Goal: Complete application form: Complete application form

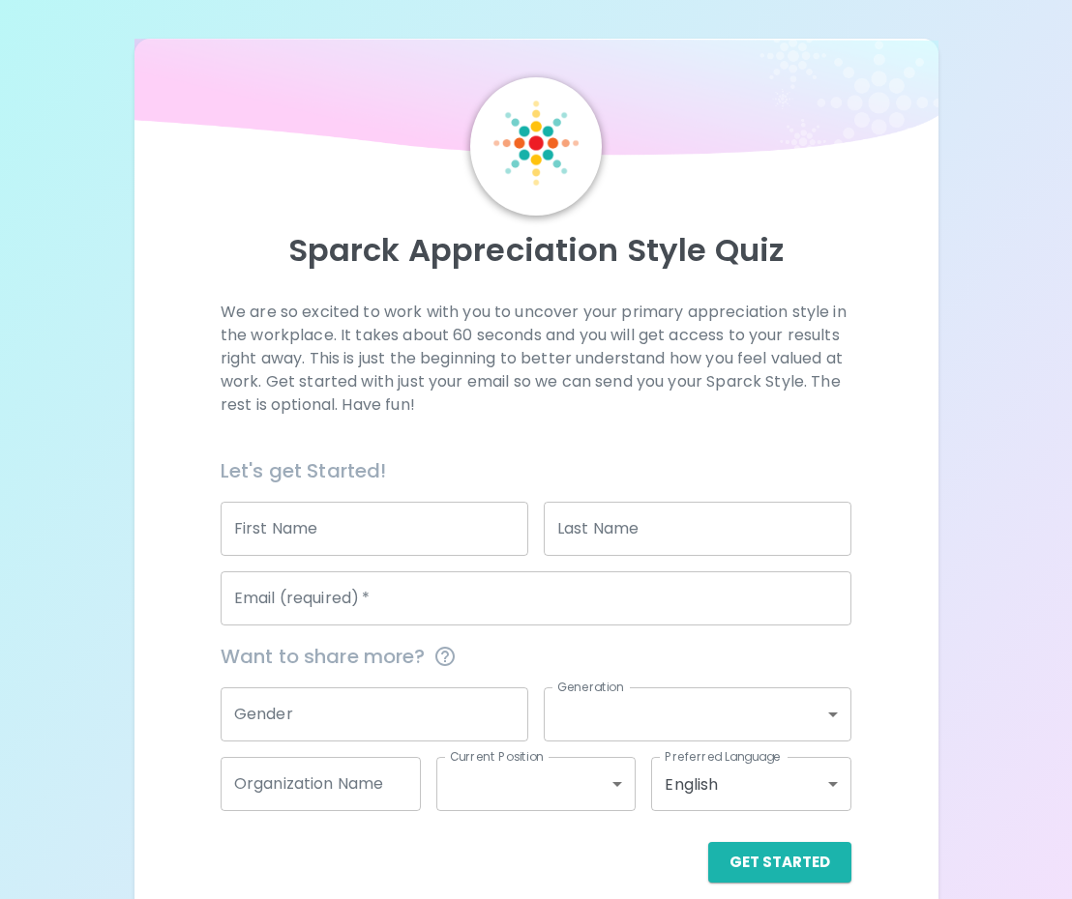
click at [411, 540] on input "First Name" at bounding box center [374, 529] width 308 height 54
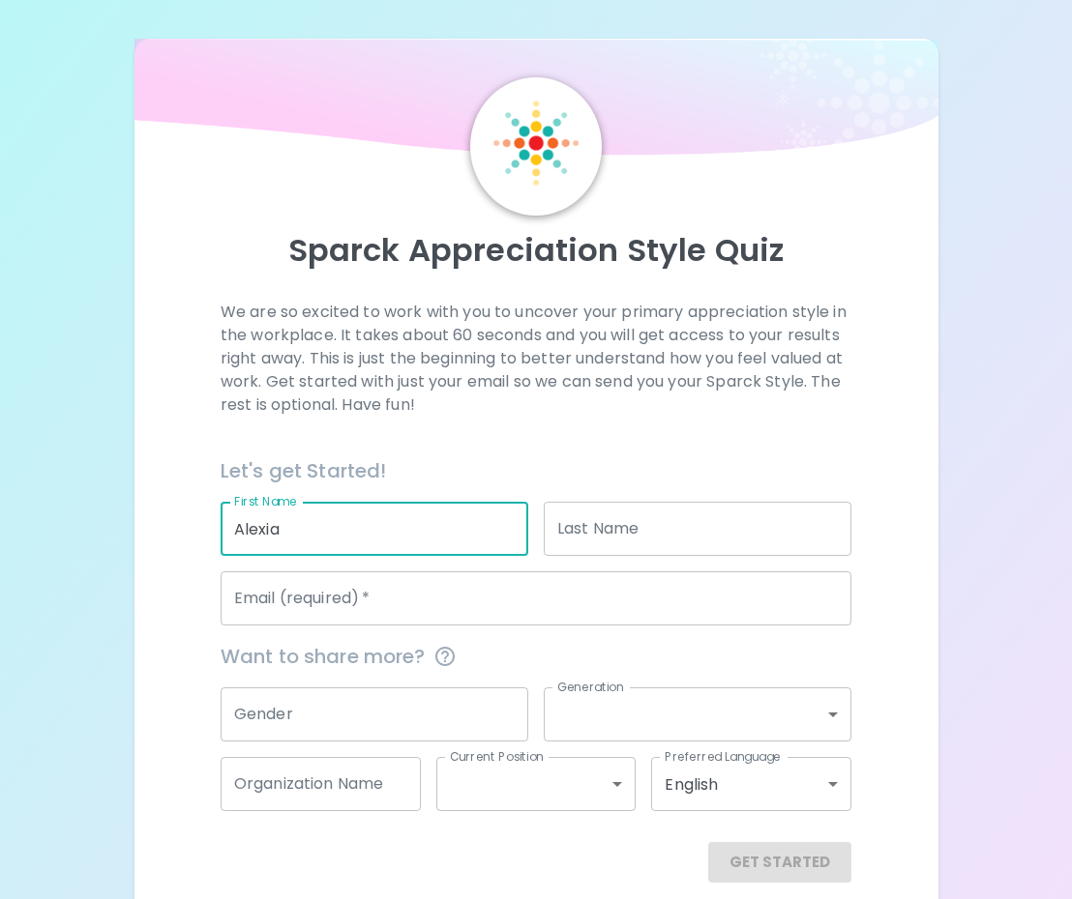
type input "Alexia"
click at [684, 541] on input "Last Name" at bounding box center [697, 529] width 308 height 54
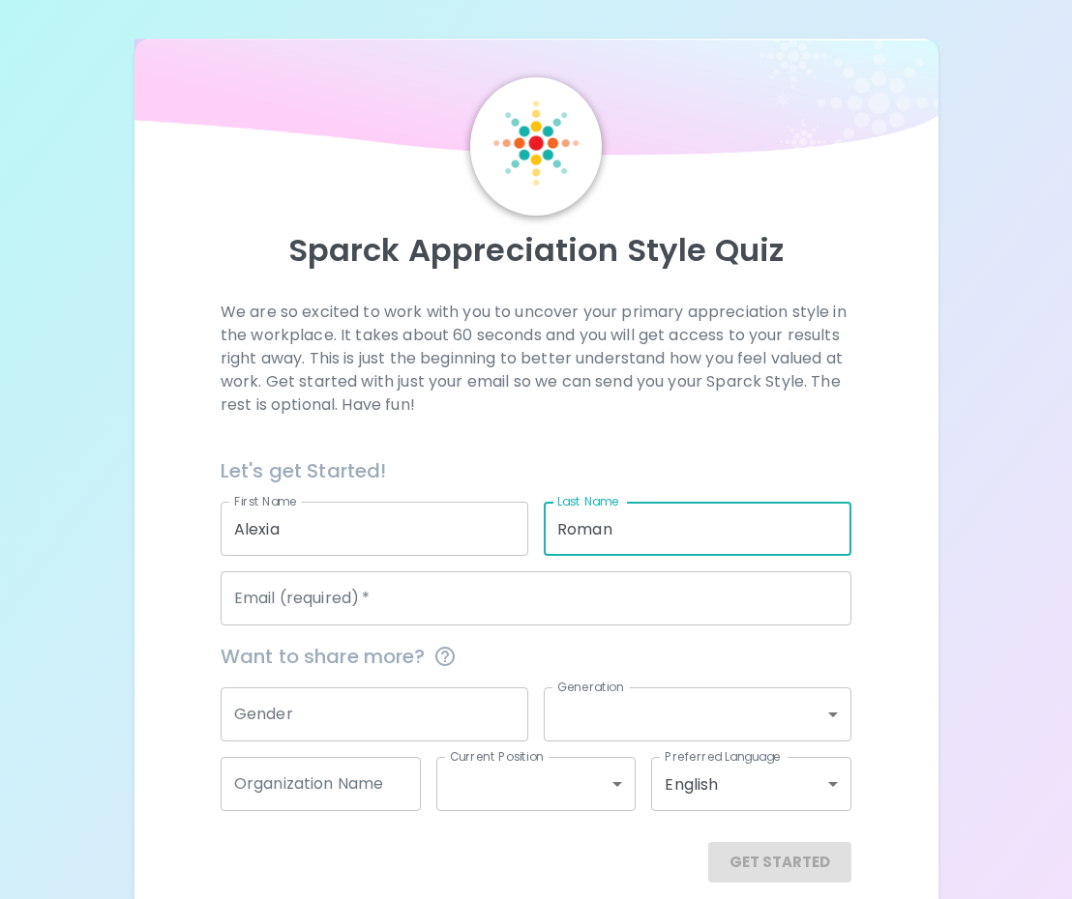
type input "Roman"
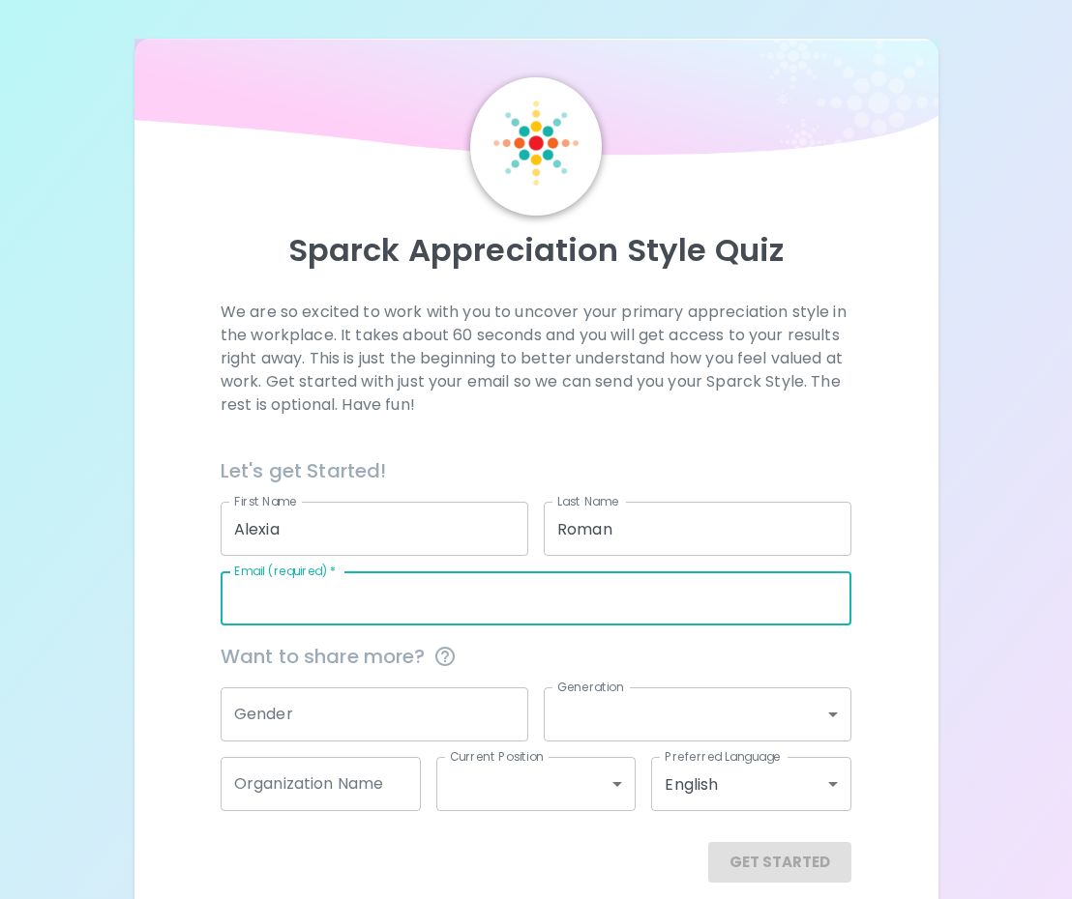
click at [308, 624] on input "Email (required)   *" at bounding box center [535, 599] width 631 height 54
type input "[EMAIL_ADDRESS][DOMAIN_NAME]"
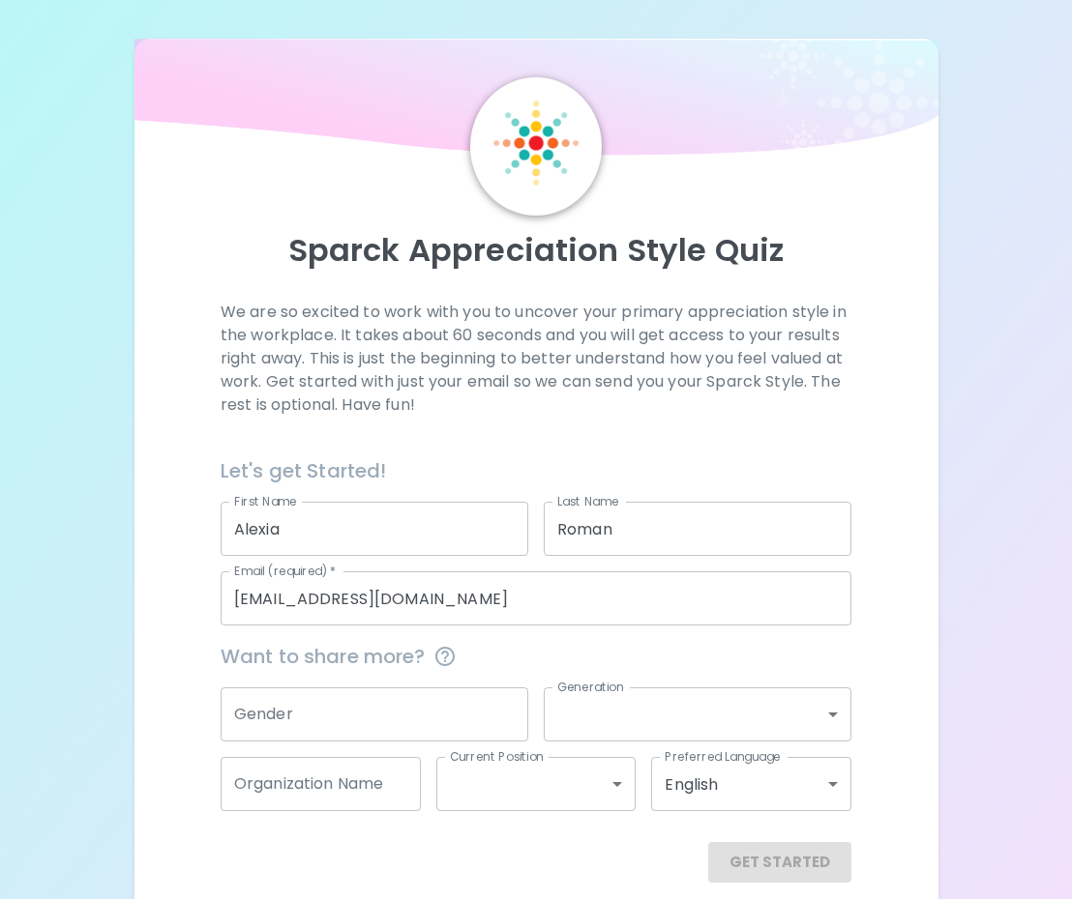
click at [411, 676] on div "Gender Gender" at bounding box center [366, 707] width 323 height 70
click at [401, 704] on input "Gender" at bounding box center [374, 715] width 308 height 54
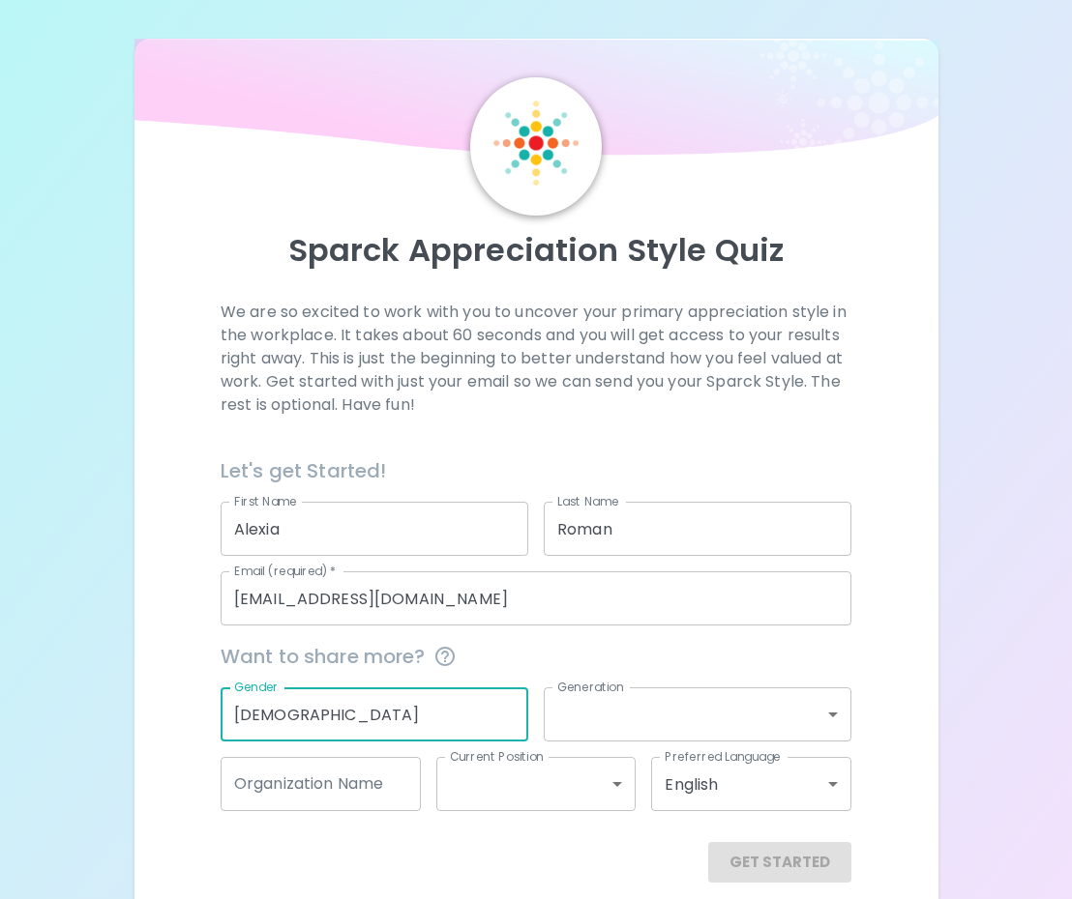
type input "[DEMOGRAPHIC_DATA]"
click at [643, 700] on body "Sparck Appreciation Style Quiz We are so excited to work with you to uncover yo…" at bounding box center [536, 461] width 1072 height 922
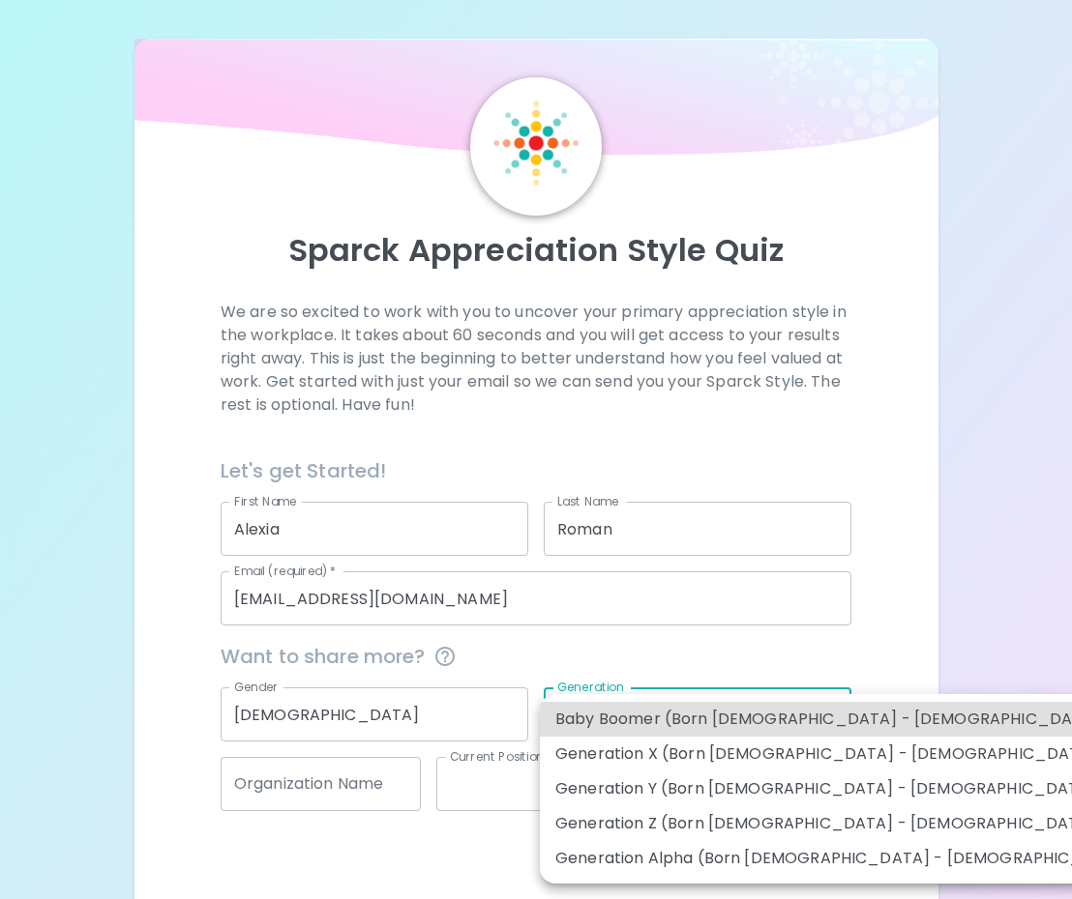
click at [690, 828] on li "Generation Z (Born [DEMOGRAPHIC_DATA] - [DEMOGRAPHIC_DATA])" at bounding box center [847, 824] width 615 height 35
type input "generation_z"
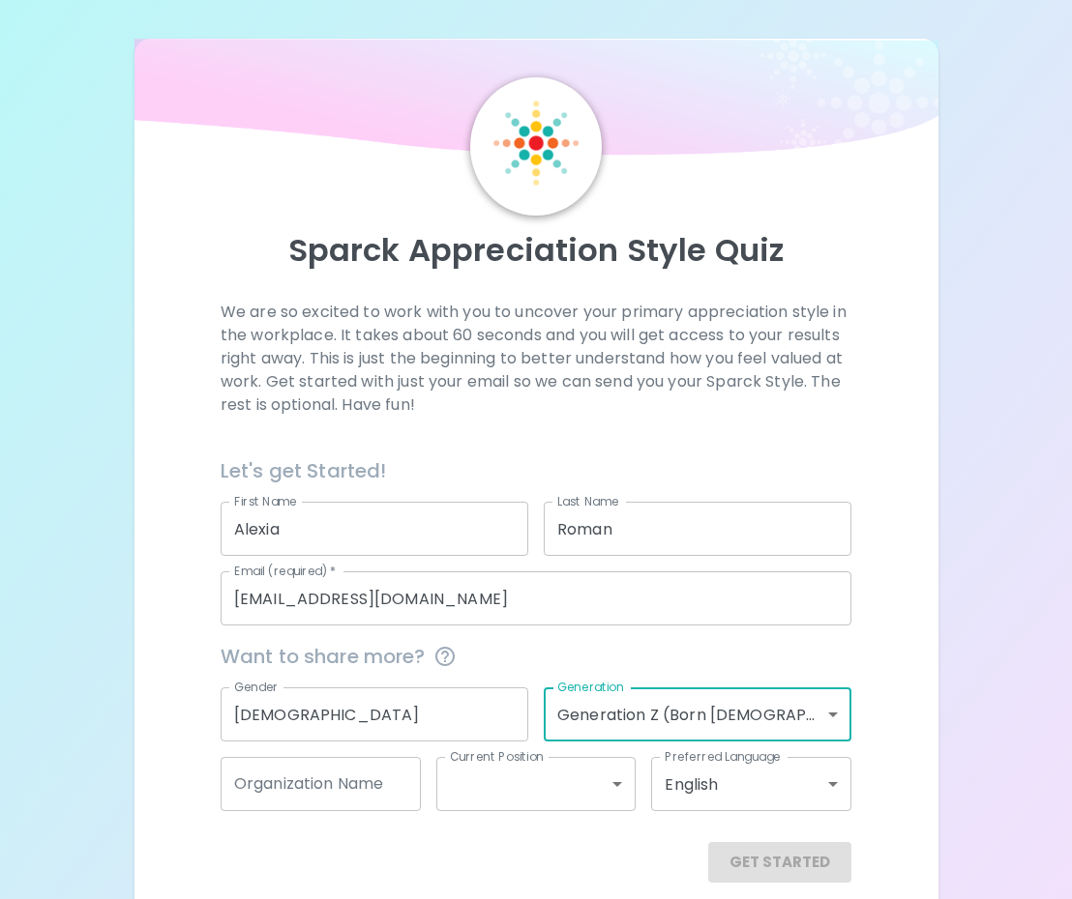
click at [366, 777] on input "Organization Name" at bounding box center [320, 784] width 200 height 54
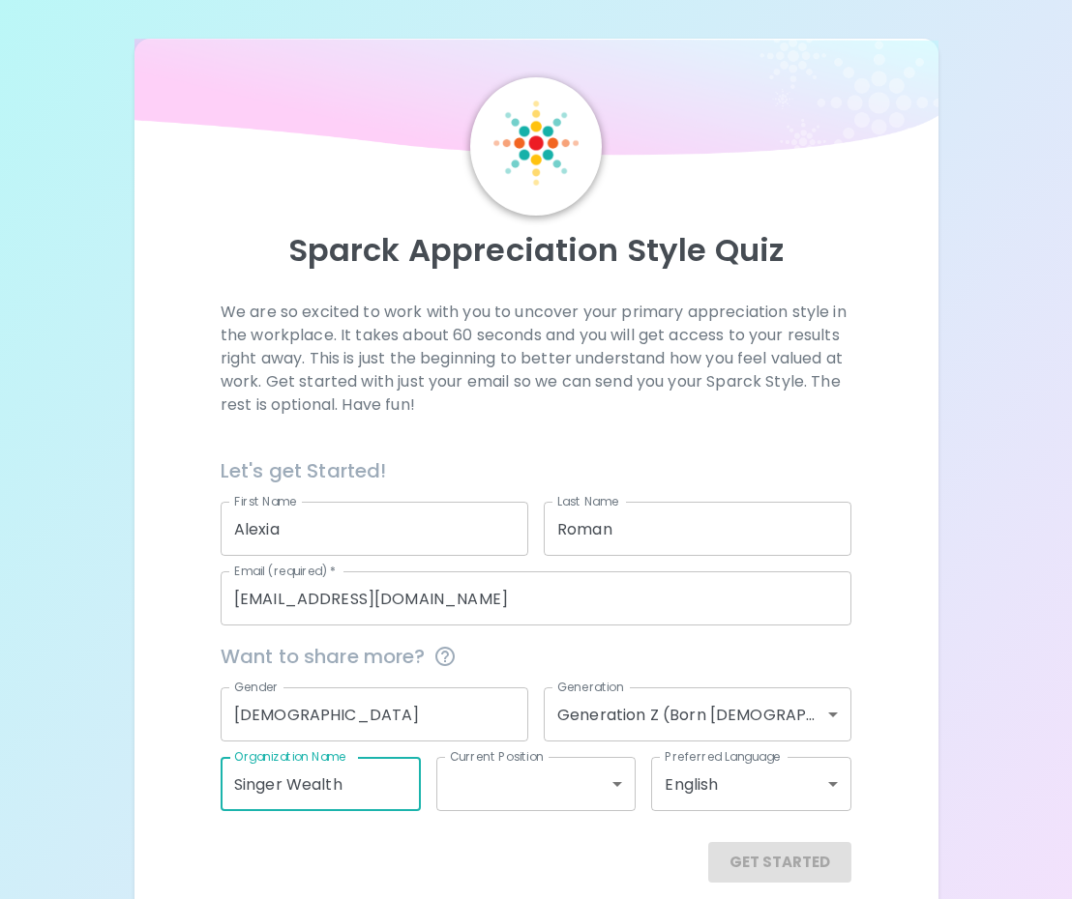
type input "Singer Wealth"
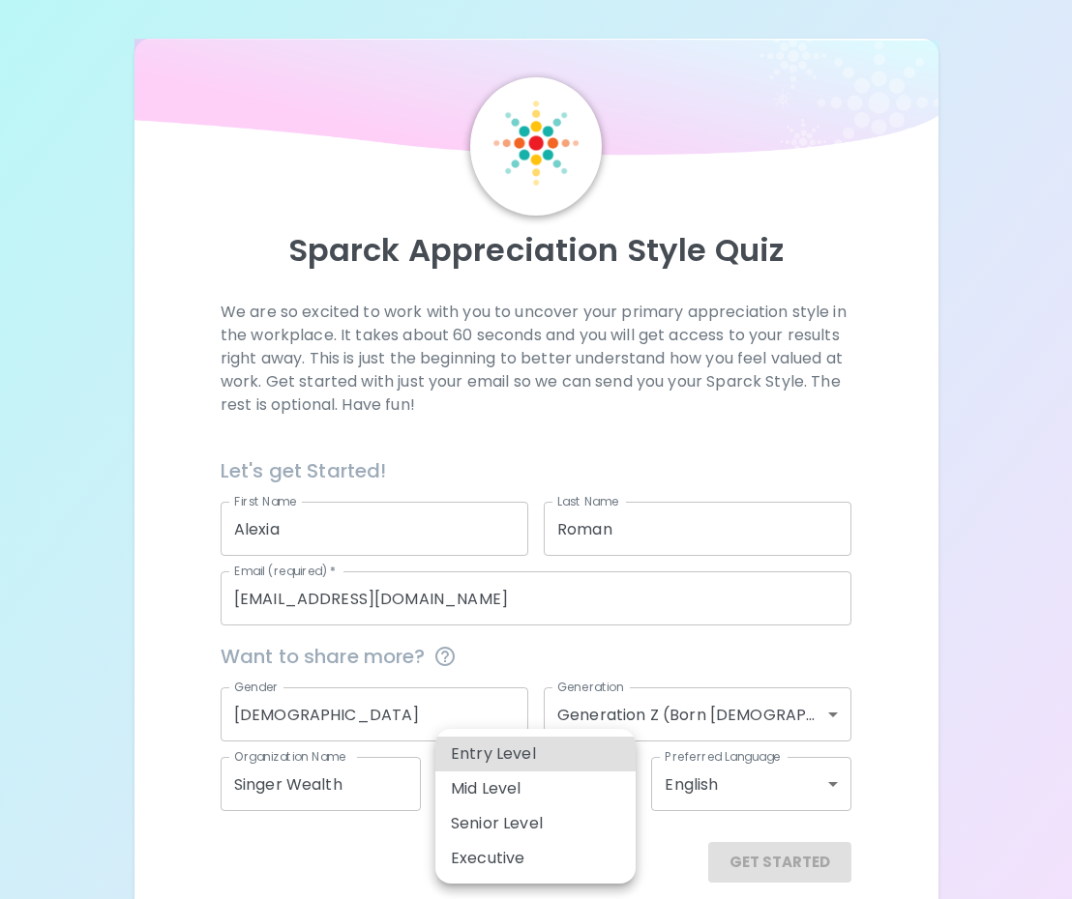
click at [467, 785] on body "Sparck Appreciation Style Quiz We are so excited to work with you to uncover yo…" at bounding box center [536, 461] width 1072 height 922
click at [514, 754] on li "Entry Level" at bounding box center [535, 754] width 200 height 35
type input "entry_level"
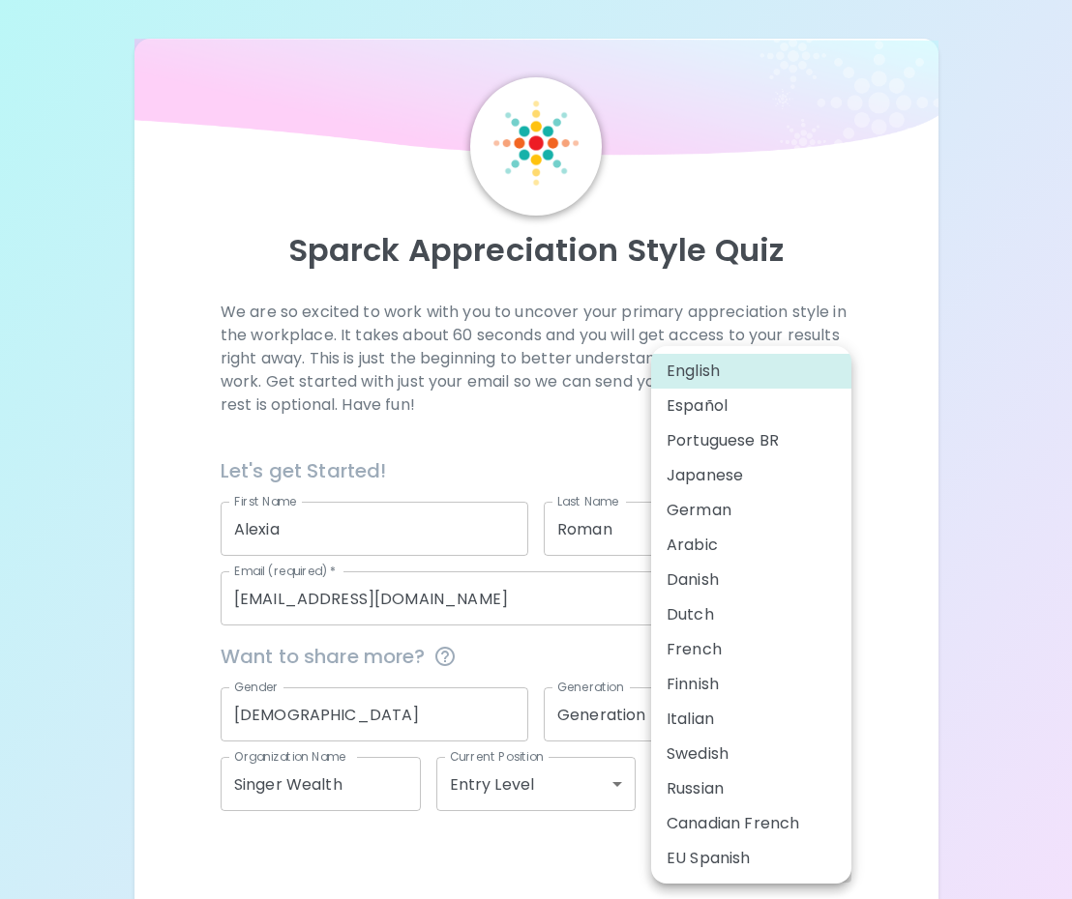
click at [672, 782] on body "Sparck Appreciation Style Quiz We are so excited to work with you to uncover yo…" at bounding box center [536, 461] width 1072 height 922
click at [692, 368] on li "English" at bounding box center [751, 371] width 200 height 35
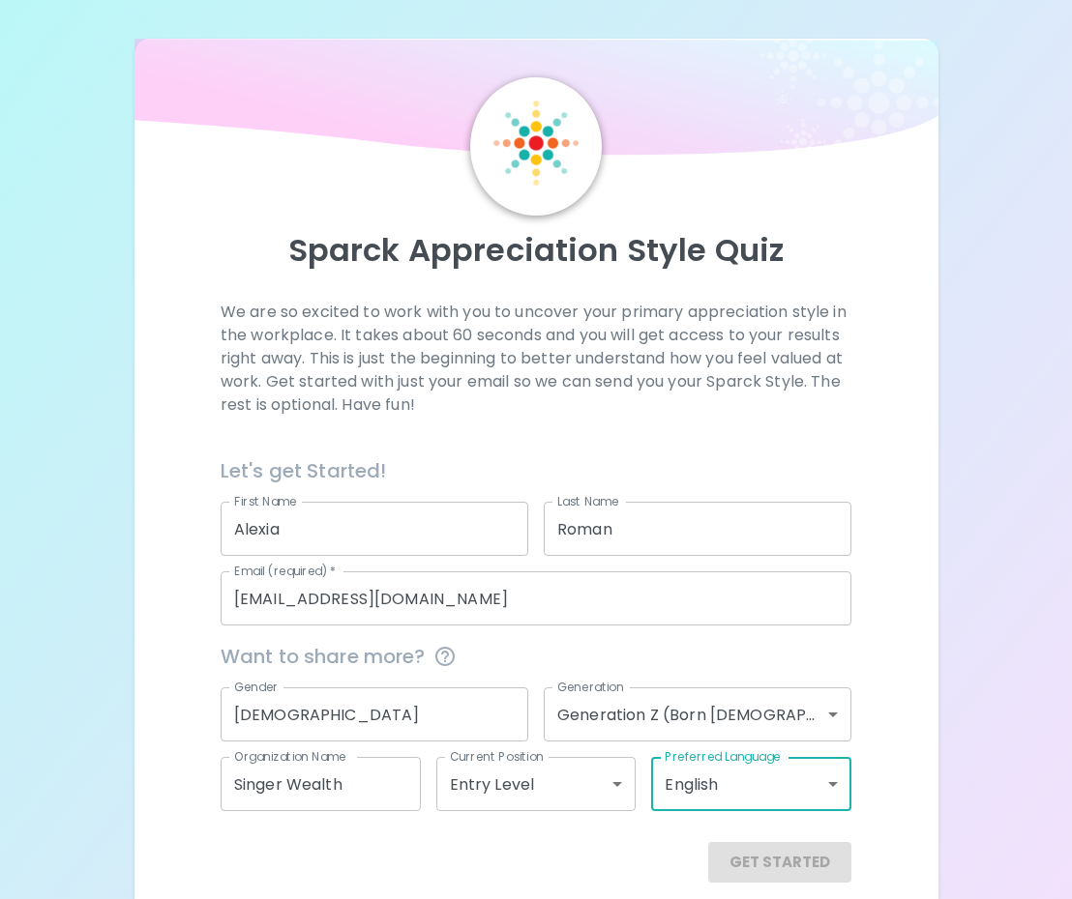
scroll to position [22, 0]
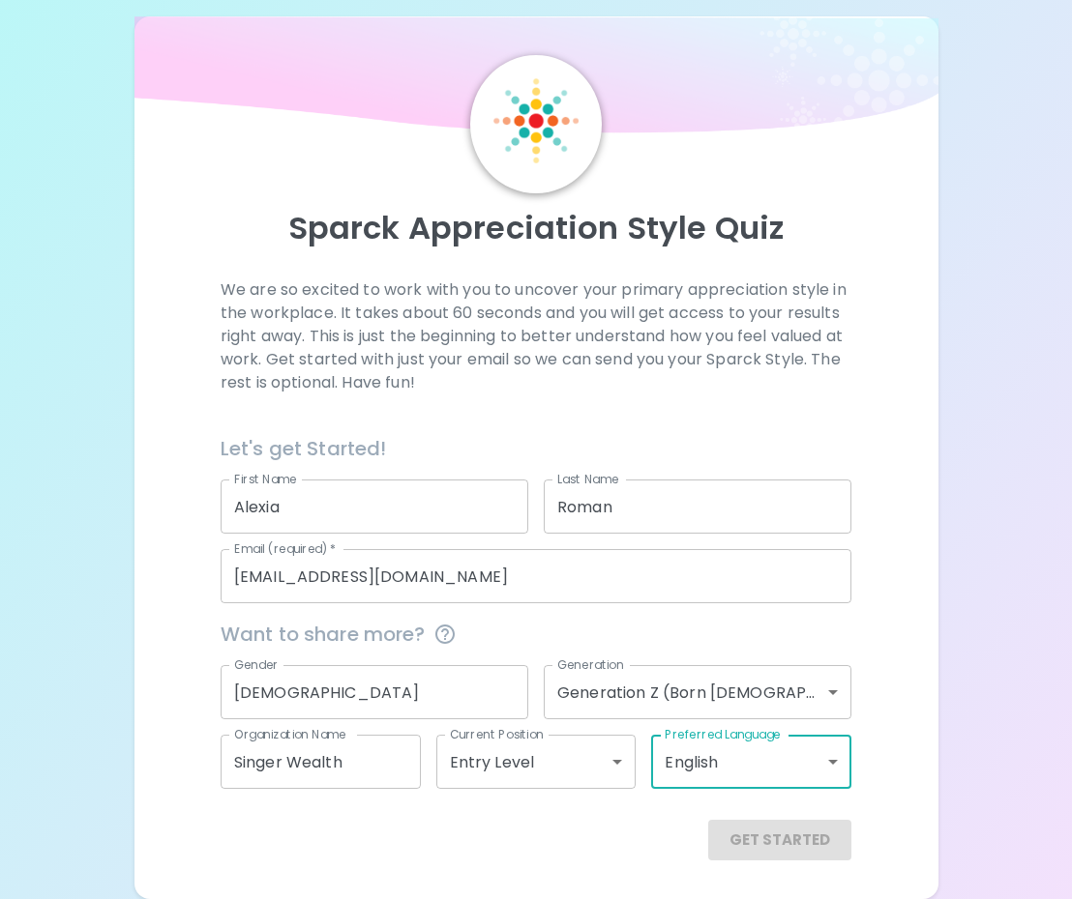
click at [780, 859] on div "Get Started" at bounding box center [535, 840] width 631 height 41
click at [777, 846] on div "Get Started" at bounding box center [535, 840] width 631 height 41
click at [506, 595] on input "[EMAIL_ADDRESS][DOMAIN_NAME]" at bounding box center [535, 576] width 631 height 54
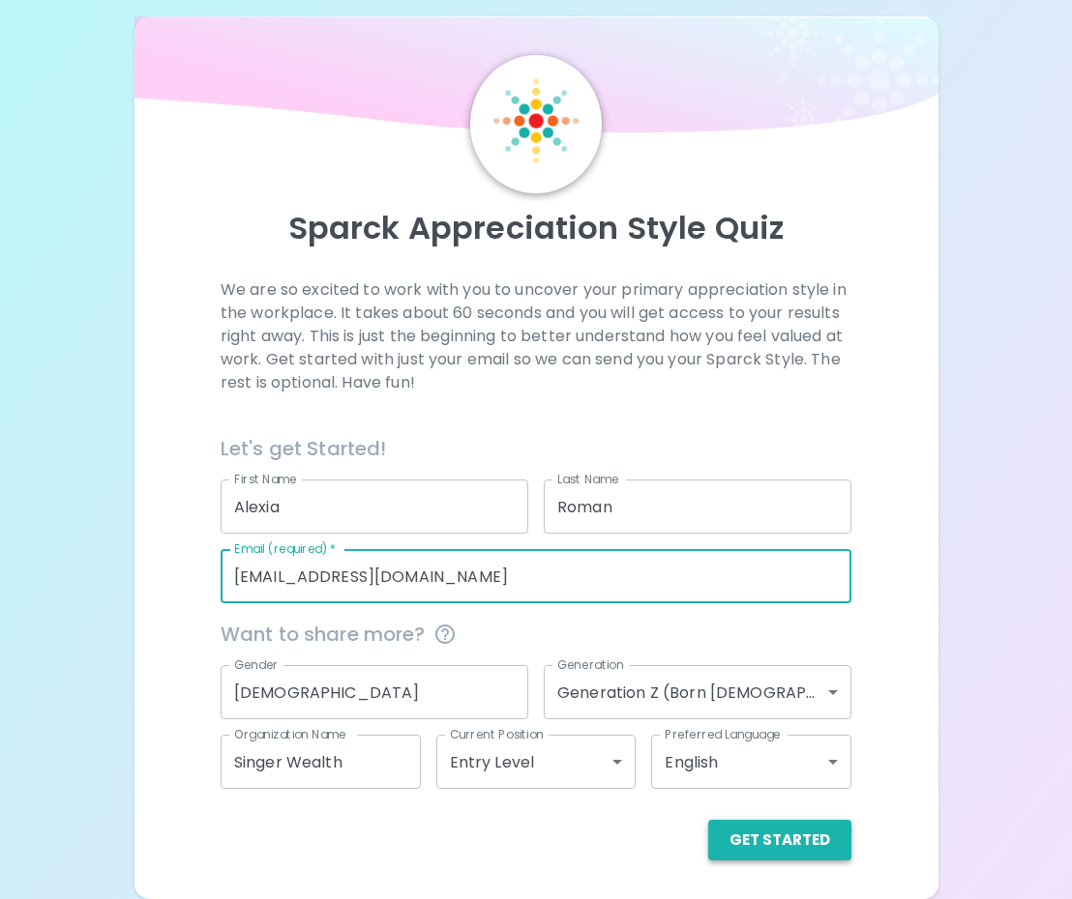
type input "[EMAIL_ADDRESS][DOMAIN_NAME]"
click at [774, 820] on button "Get Started" at bounding box center [779, 840] width 143 height 41
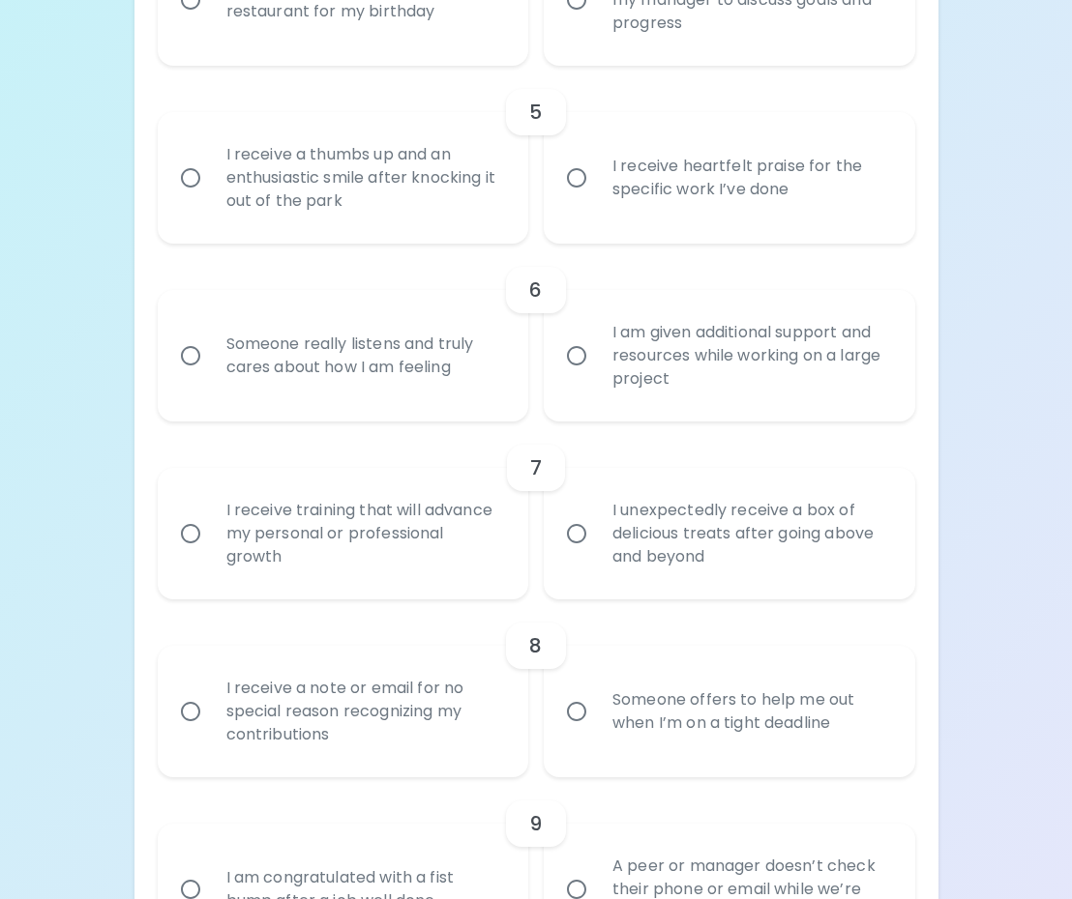
scroll to position [0, 0]
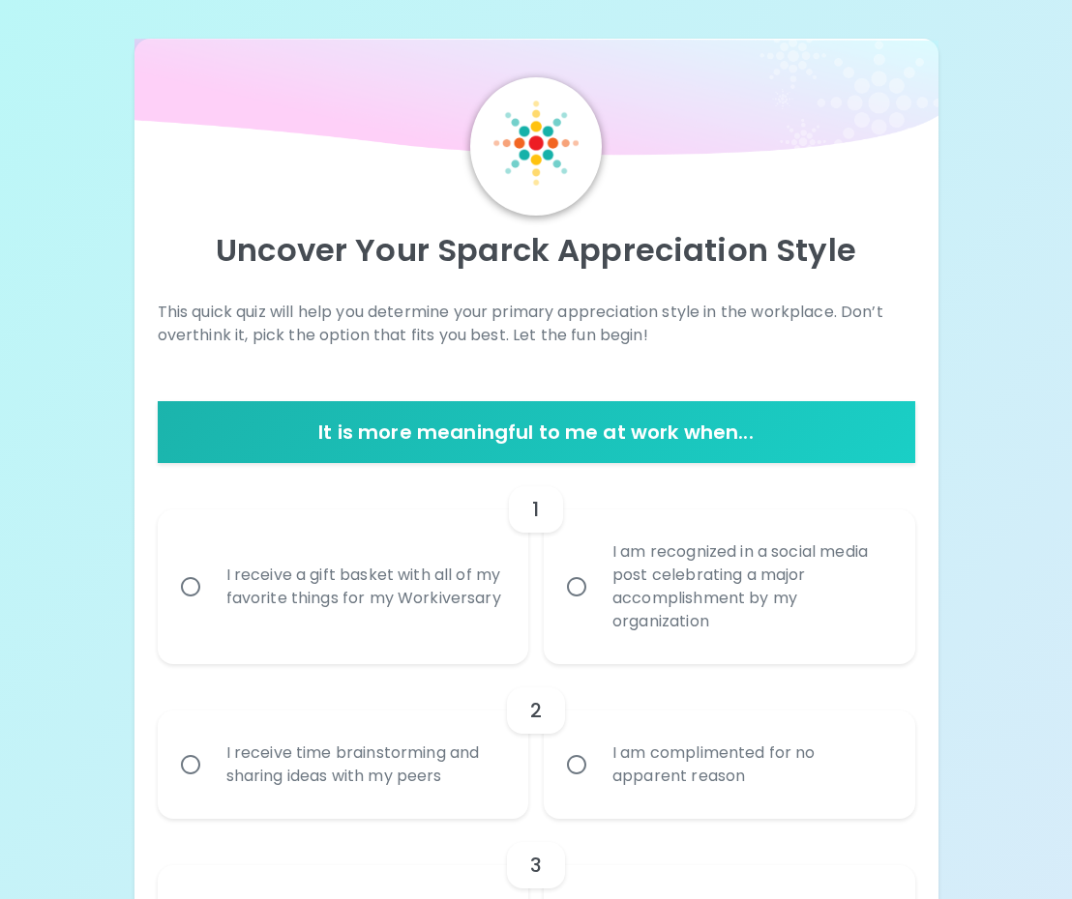
click at [534, 440] on h6 "It is more meaningful to me at work when..." at bounding box center [536, 432] width 742 height 31
click at [534, 516] on h6 "1" at bounding box center [535, 509] width 7 height 31
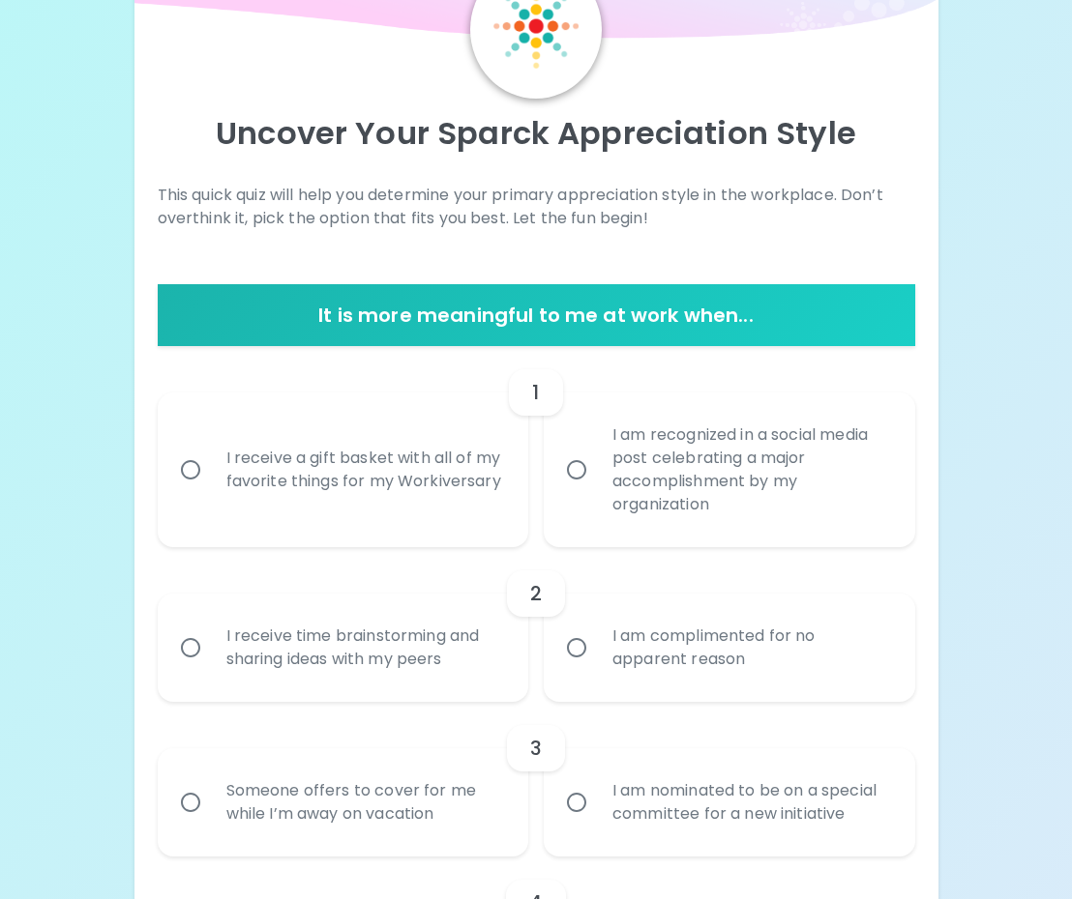
scroll to position [118, 0]
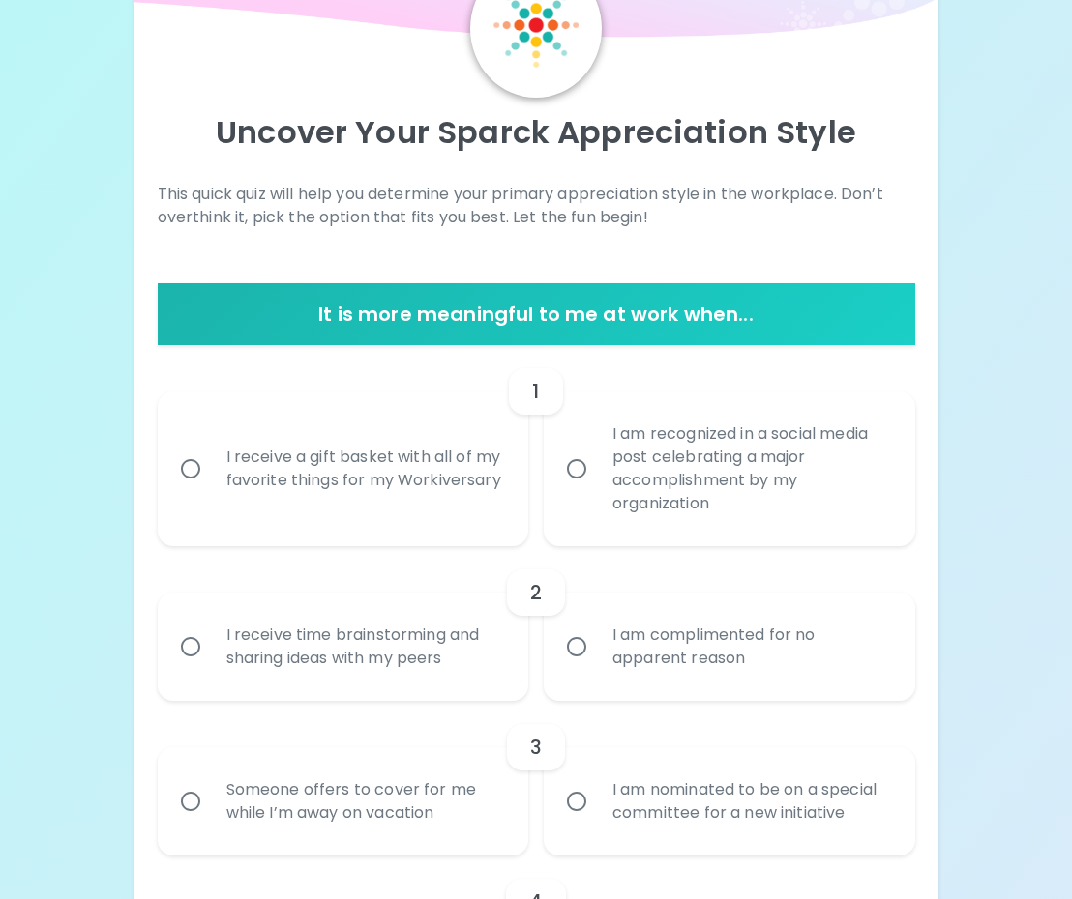
click at [195, 649] on input "I receive time brainstorming and sharing ideas with my peers" at bounding box center [190, 647] width 41 height 41
radio input "true"
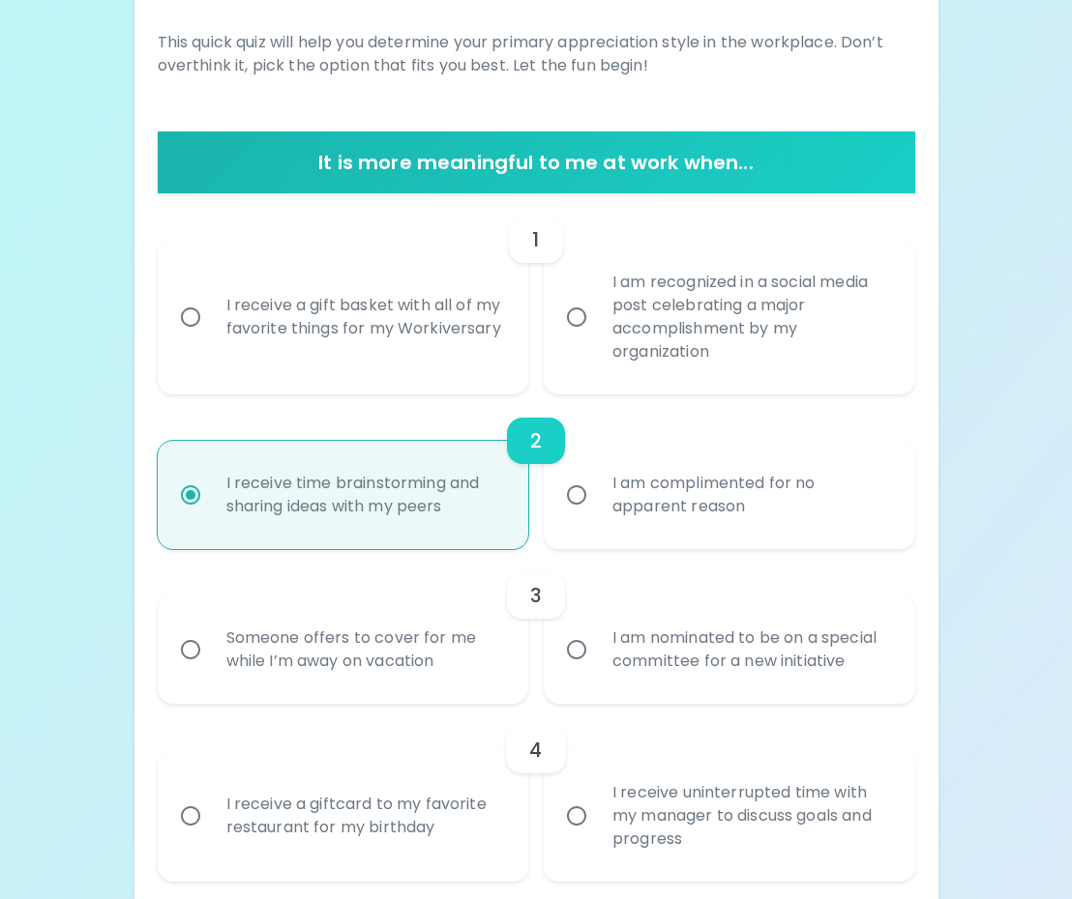
scroll to position [273, 0]
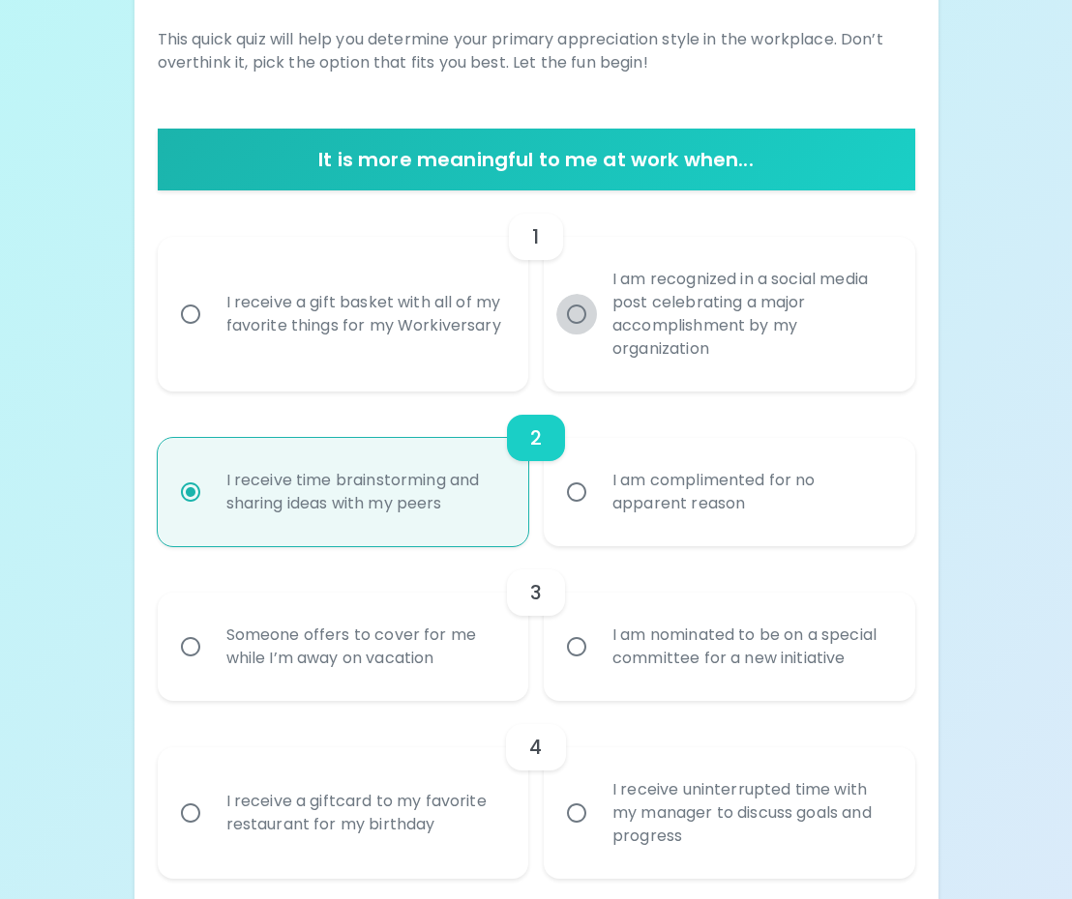
click at [572, 326] on input "I am recognized in a social media post celebrating a major accomplishment by my…" at bounding box center [576, 314] width 41 height 41
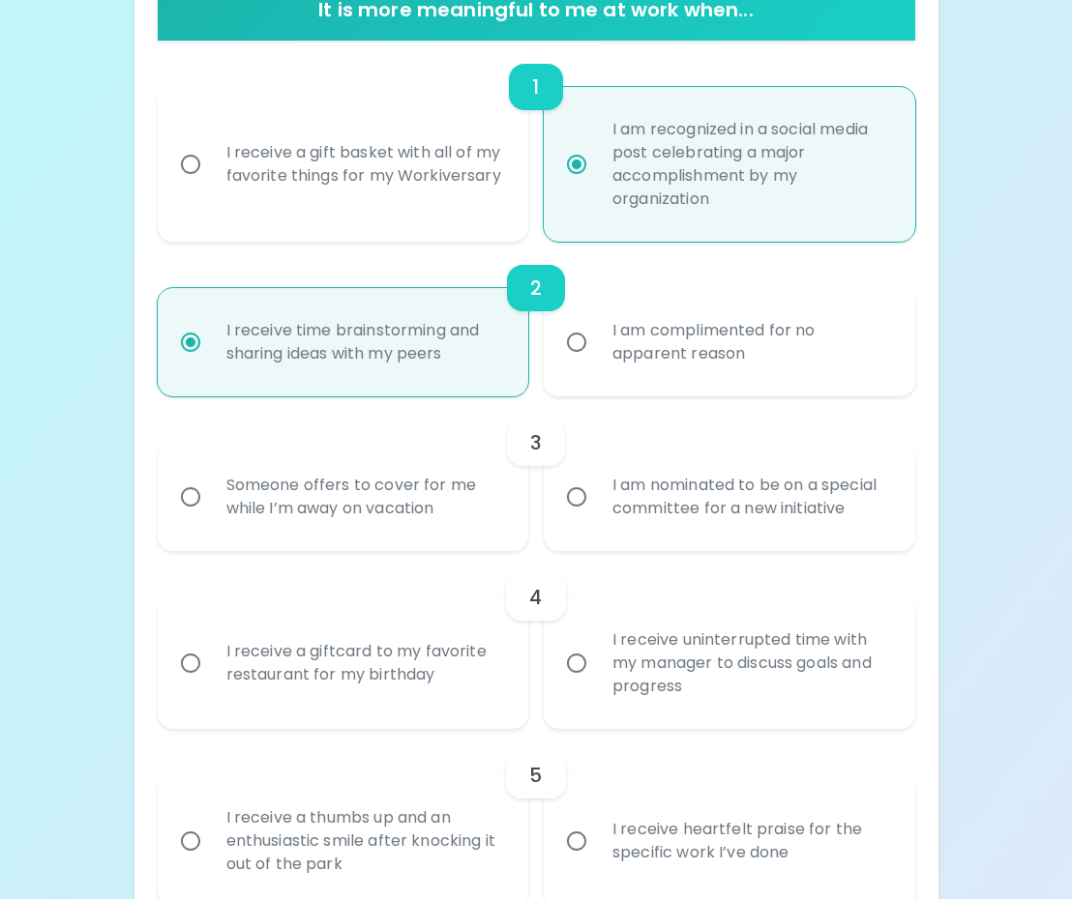
scroll to position [427, 0]
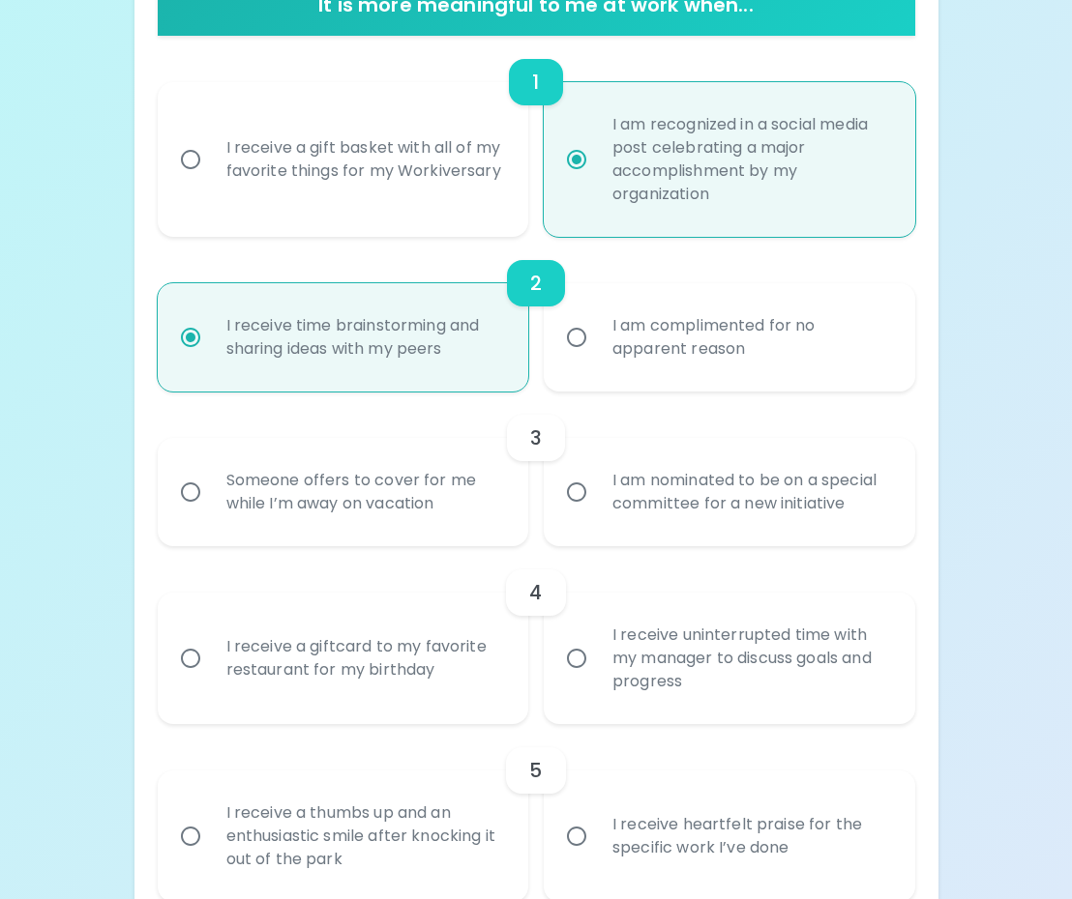
radio input "true"
click at [459, 221] on label "I receive a gift basket with all of my favorite things for my Workiversary" at bounding box center [332, 159] width 371 height 155
click at [211, 180] on input "I receive a gift basket with all of my favorite things for my Workiversary" at bounding box center [190, 159] width 41 height 41
radio input "false"
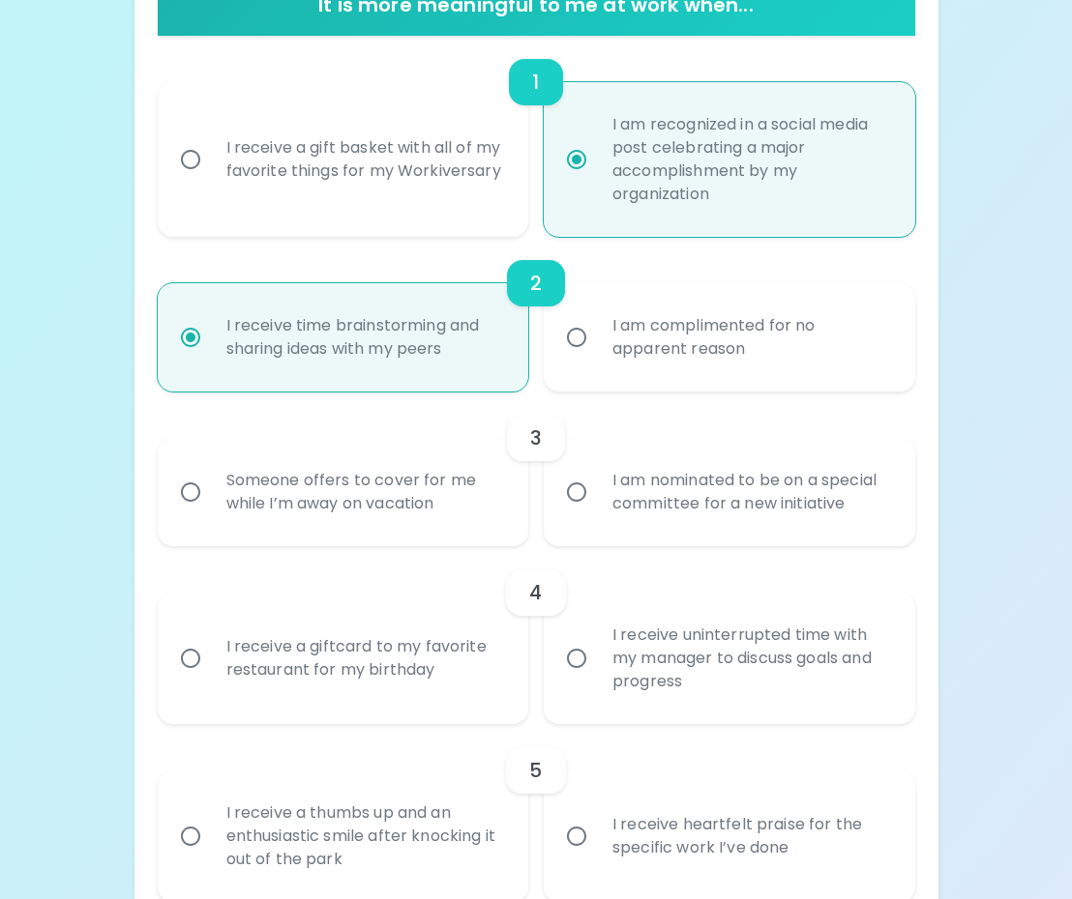
radio input "true"
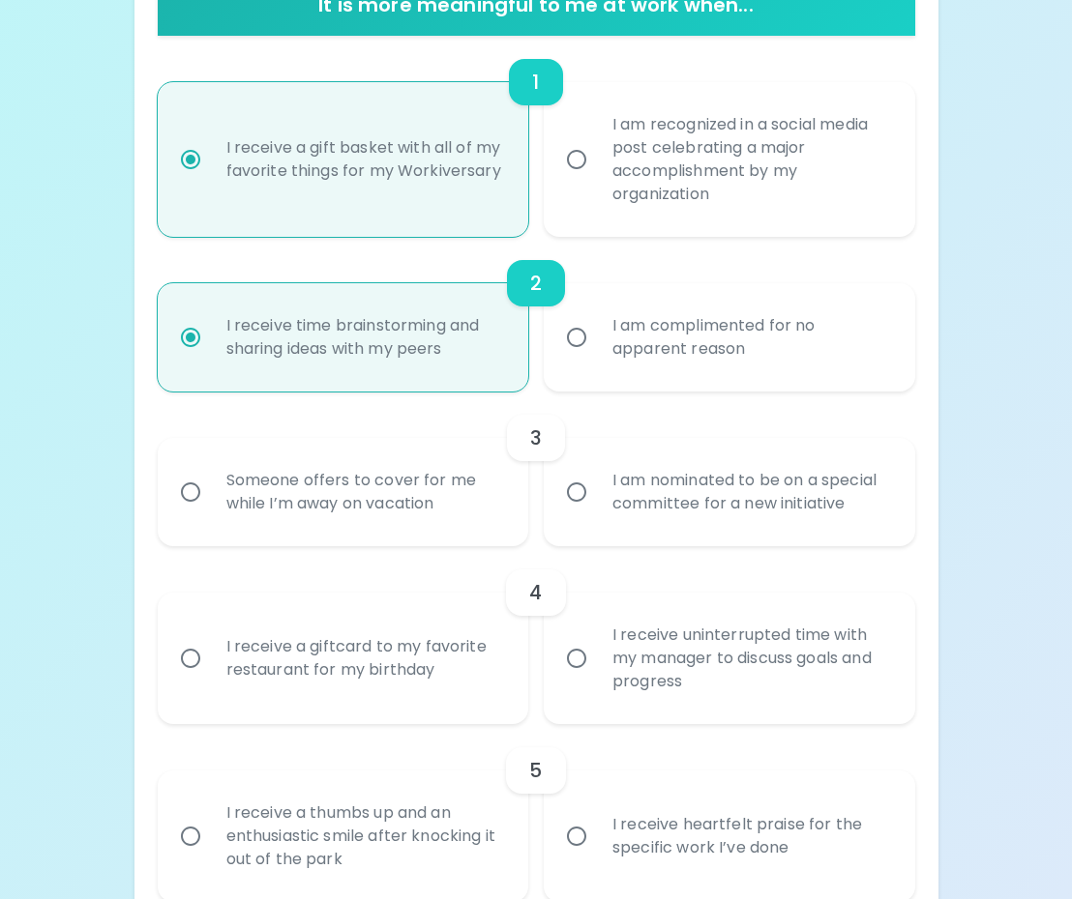
click at [730, 187] on div "I am recognized in a social media post celebrating a major accomplishment by my…" at bounding box center [751, 159] width 308 height 139
click at [597, 180] on input "I am recognized in a social media post celebrating a major accomplishment by my…" at bounding box center [576, 159] width 41 height 41
radio input "false"
radio input "true"
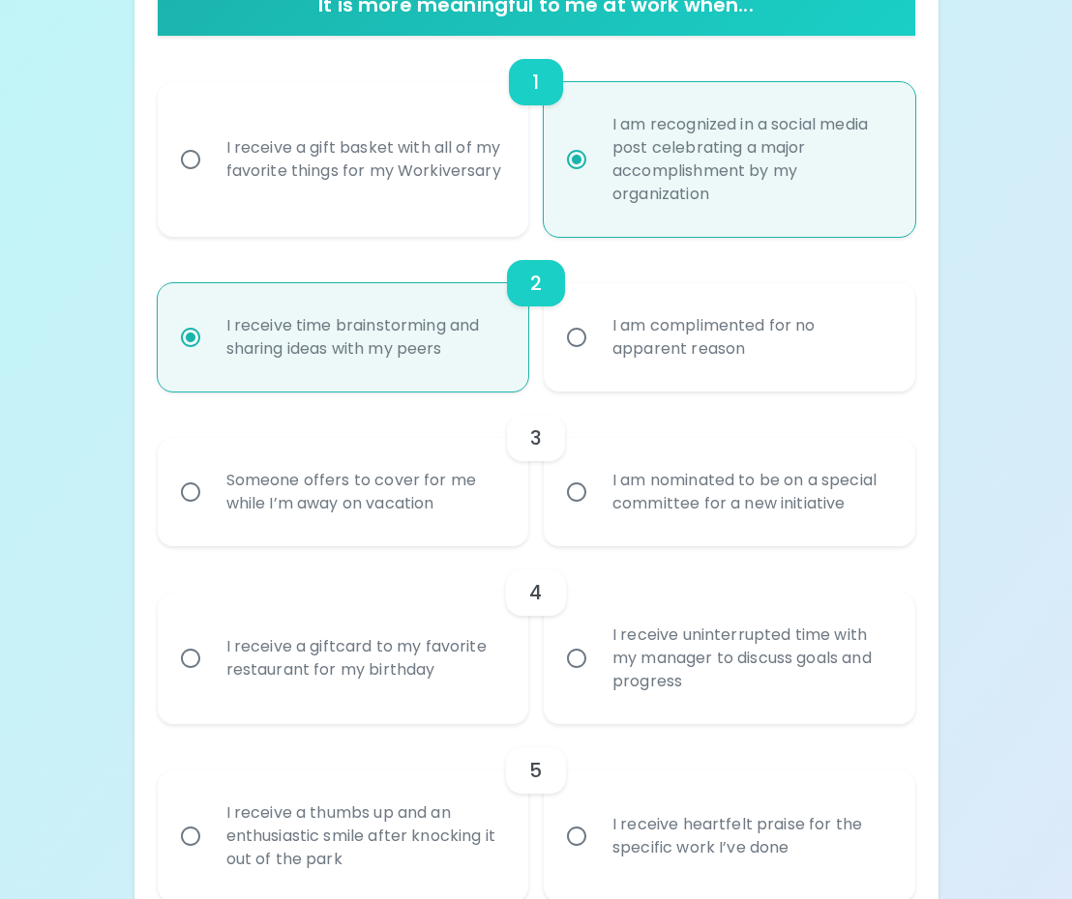
radio input "true"
click at [531, 237] on div "2 I receive time brainstorming and sharing ideas with my peers I am complimente…" at bounding box center [536, 314] width 757 height 155
click at [323, 403] on div "3 Someone offers to cover for me while I’m away on vacation I am nominated to b…" at bounding box center [536, 469] width 757 height 155
click at [326, 454] on div "3" at bounding box center [536, 438] width 757 height 46
click at [330, 206] on div "I receive a gift basket with all of my favorite things for my Workiversary" at bounding box center [365, 159] width 308 height 93
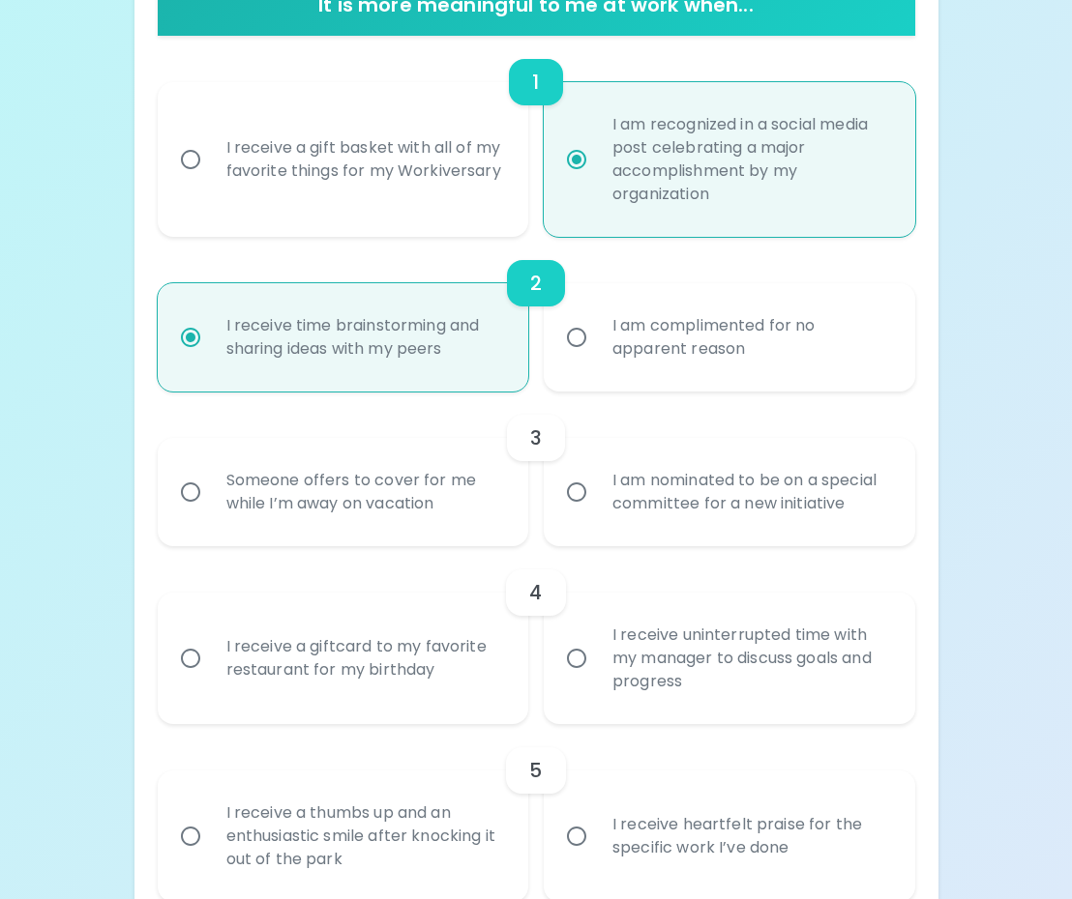
click at [211, 180] on input "I receive a gift basket with all of my favorite things for my Workiversary" at bounding box center [190, 159] width 41 height 41
radio input "false"
radio input "true"
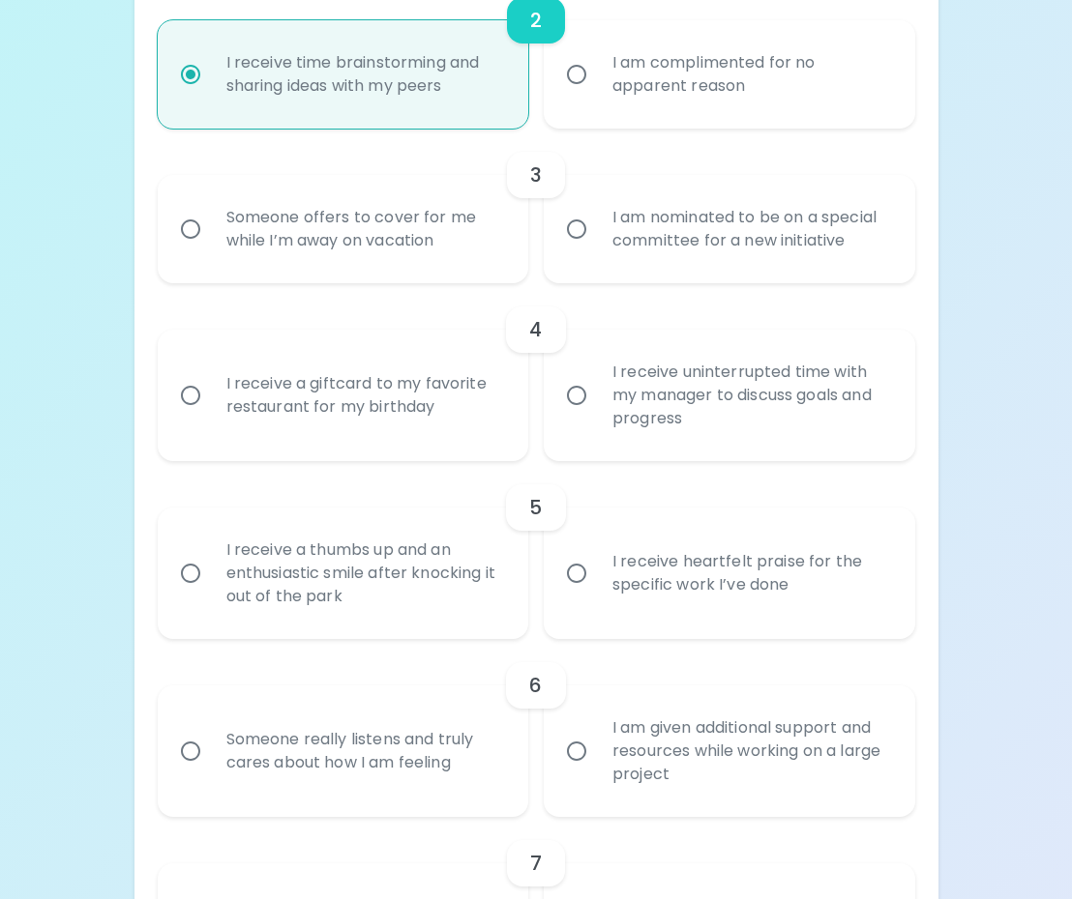
scroll to position [683, 0]
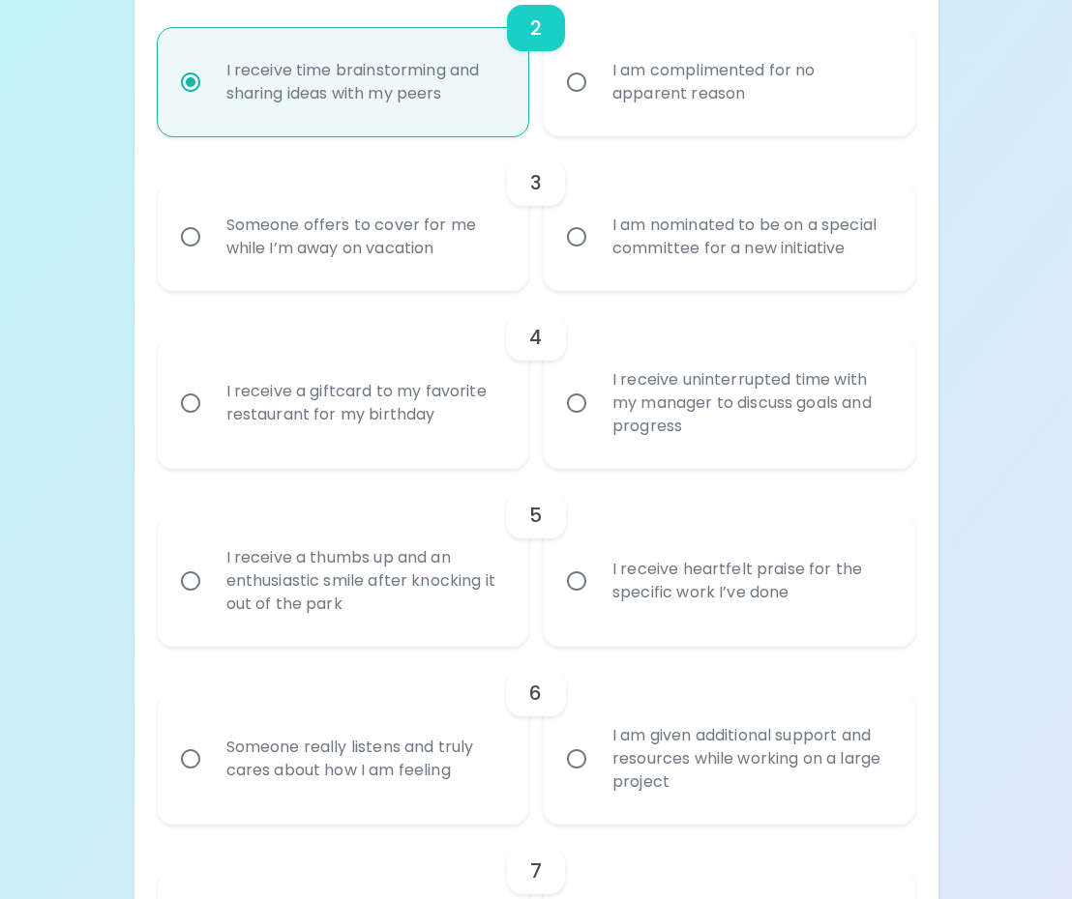
radio input "true"
click at [333, 240] on div "Someone offers to cover for me while I’m away on vacation" at bounding box center [365, 237] width 308 height 93
click at [211, 240] on input "Someone offers to cover for me while I’m away on vacation" at bounding box center [190, 237] width 41 height 41
radio input "true"
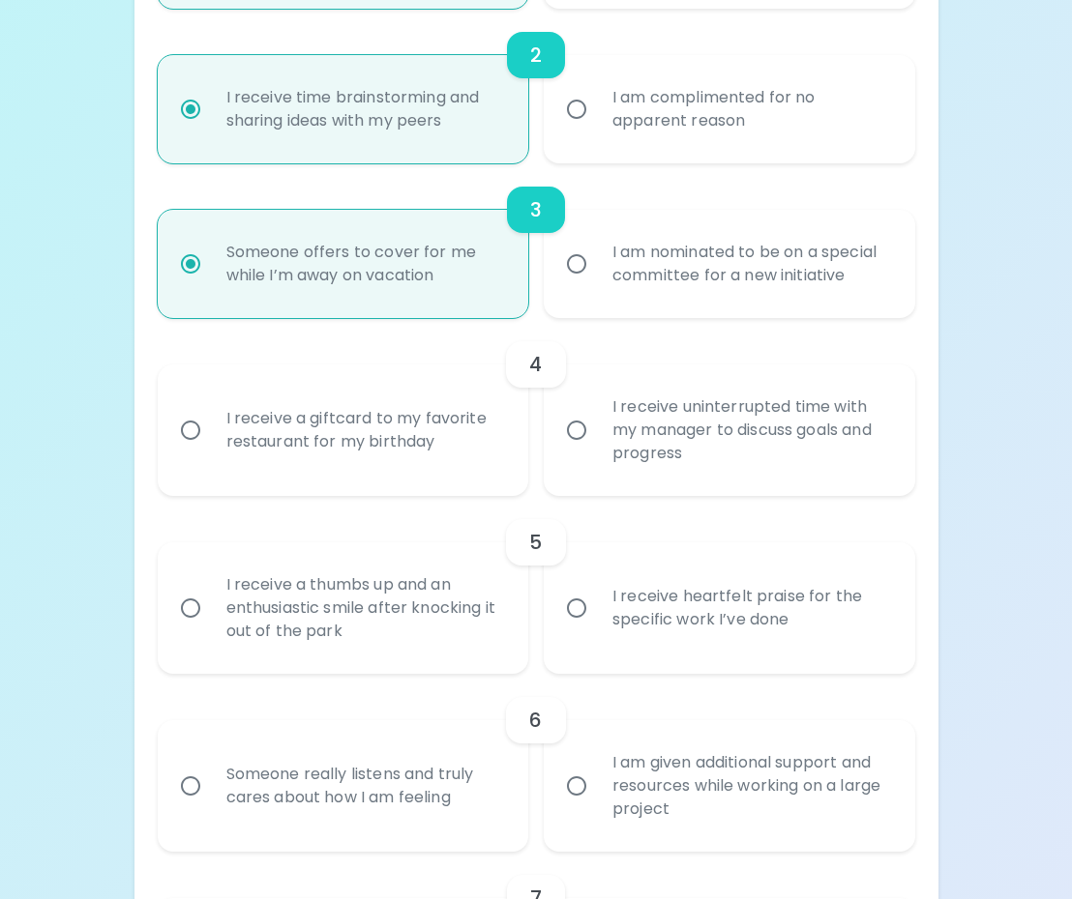
scroll to position [666, 0]
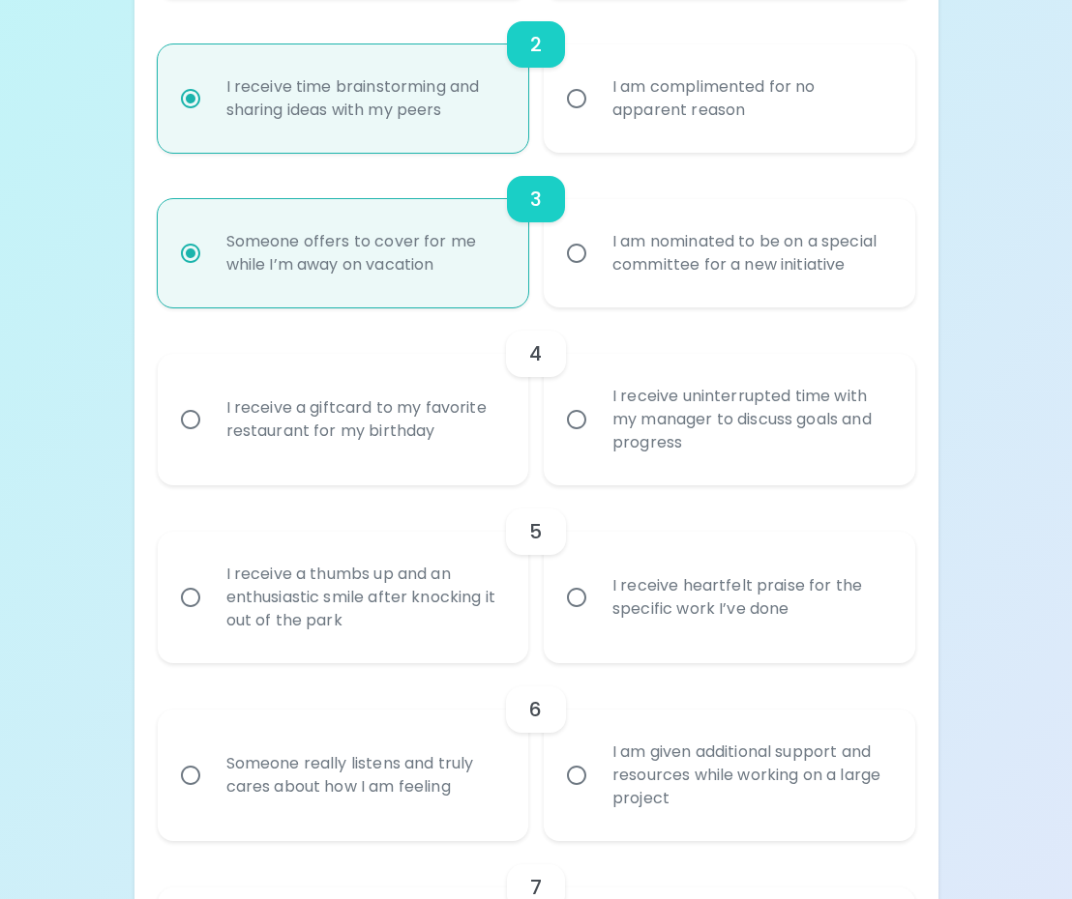
radio input "true"
click at [337, 386] on div "I receive a giftcard to my favorite restaurant for my birthday" at bounding box center [365, 419] width 308 height 93
click at [211, 399] on input "I receive a giftcard to my favorite restaurant for my birthday" at bounding box center [190, 419] width 41 height 41
radio input "false"
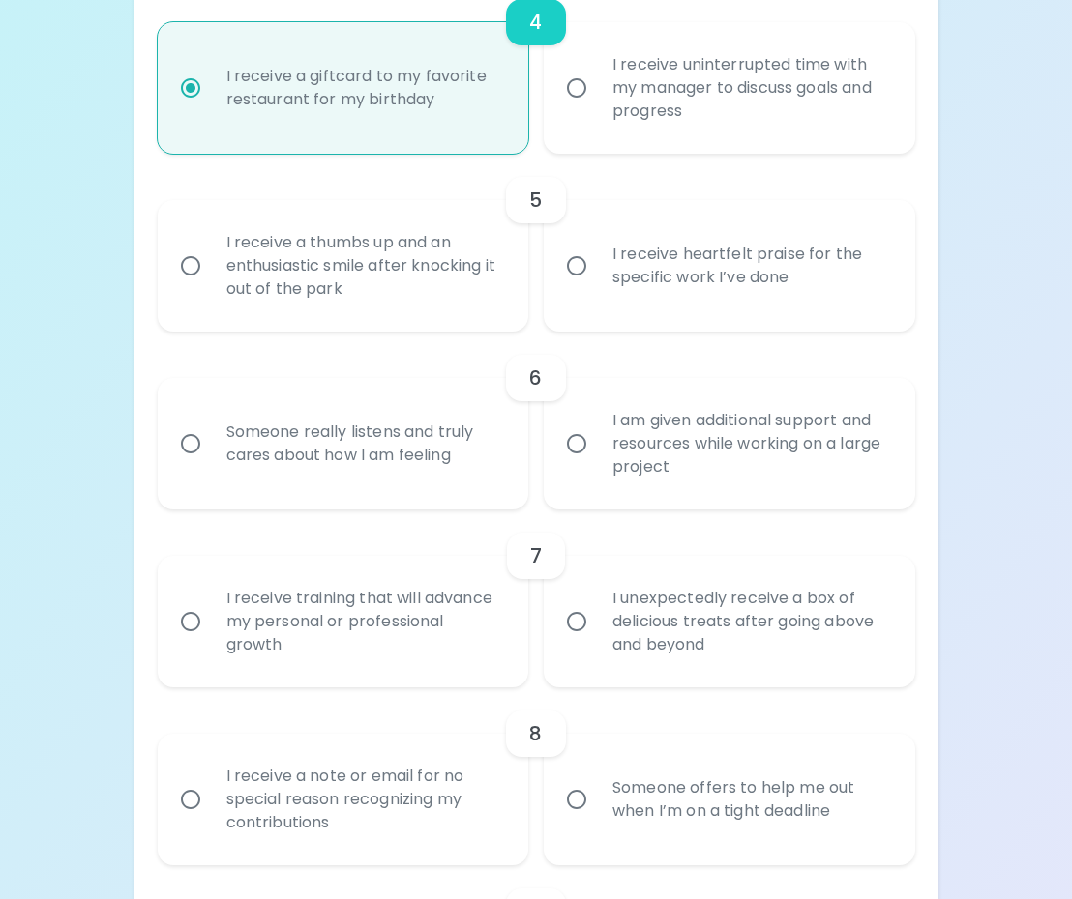
scroll to position [1000, 0]
radio input "true"
click at [426, 312] on div "I receive a thumbs up and an enthusiastic smile after knocking it out of the pa…" at bounding box center [365, 264] width 308 height 116
click at [211, 284] on input "I receive a thumbs up and an enthusiastic smile after knocking it out of the pa…" at bounding box center [190, 264] width 41 height 41
radio input "false"
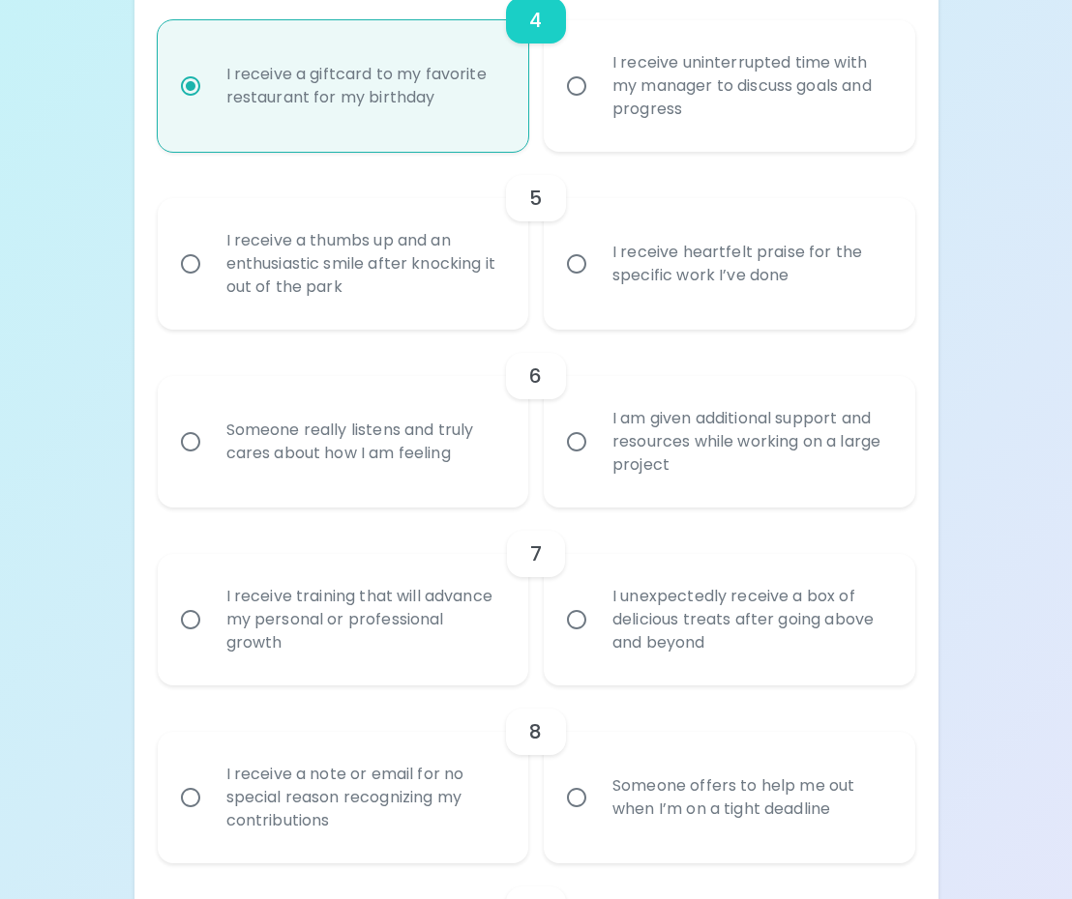
radio input "false"
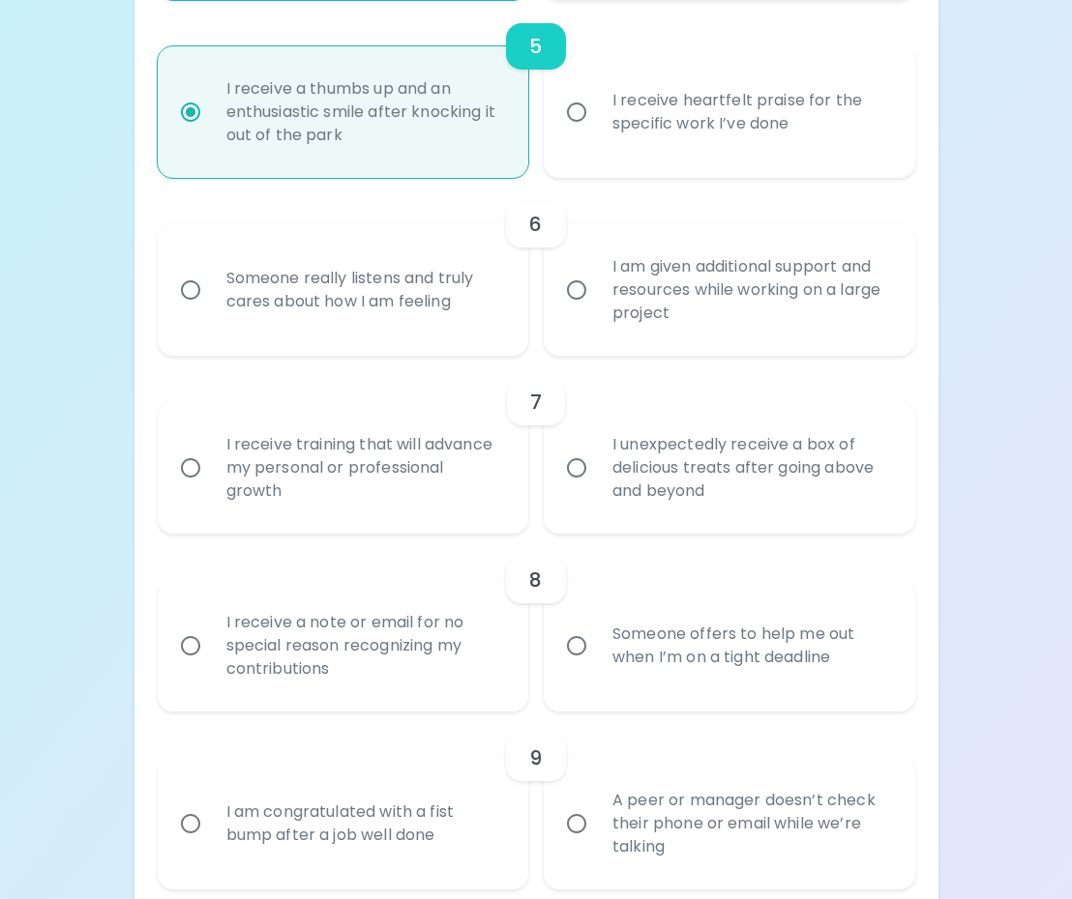
scroll to position [1155, 0]
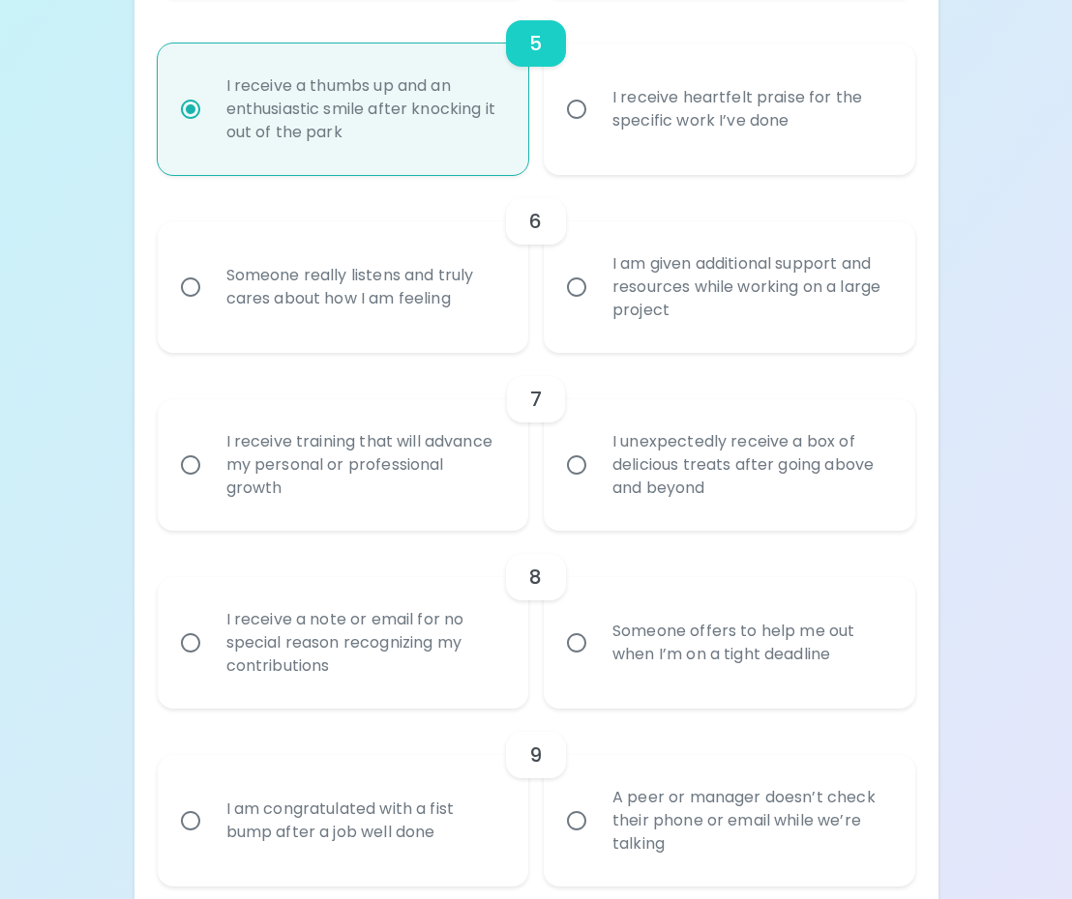
radio input "true"
click at [728, 243] on div "6" at bounding box center [536, 221] width 757 height 46
click at [602, 319] on div "I am given additional support and resources while working on a large project" at bounding box center [751, 287] width 308 height 116
click at [597, 308] on input "I am given additional support and resources while working on a large project" at bounding box center [576, 287] width 41 height 41
radio input "false"
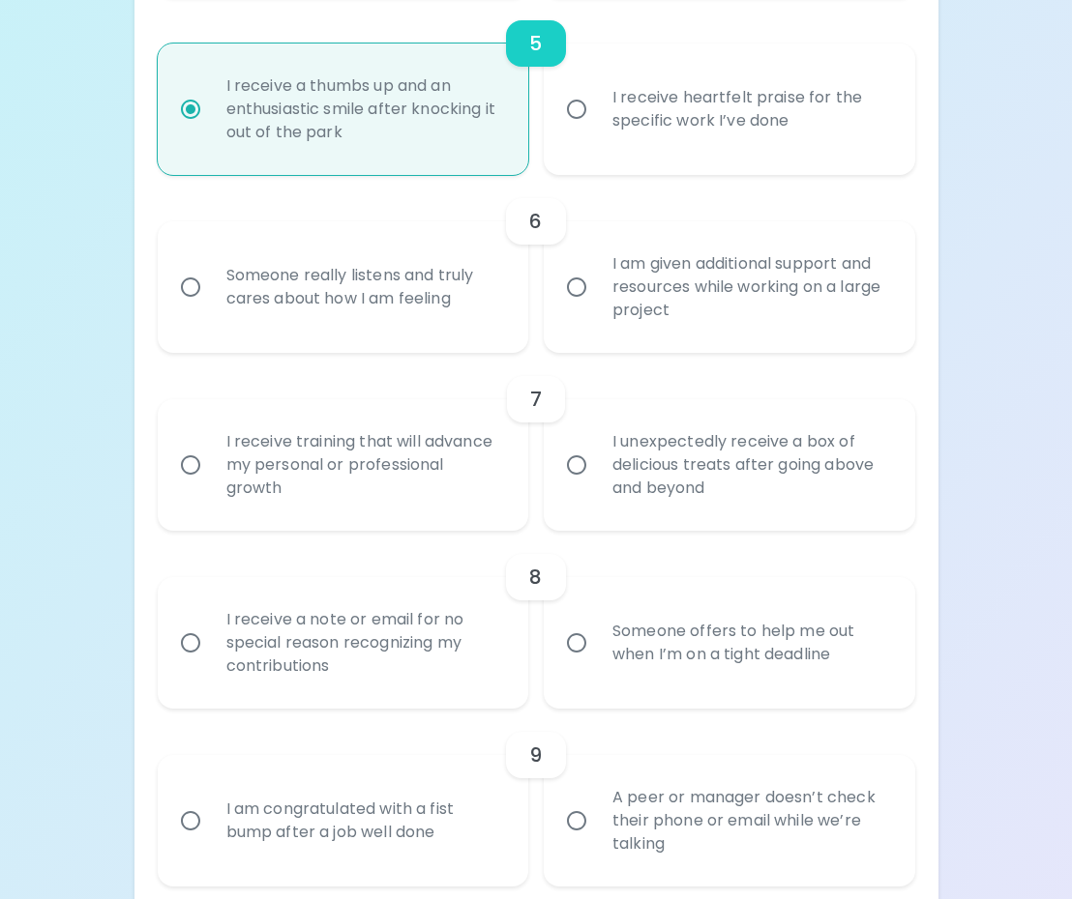
radio input "false"
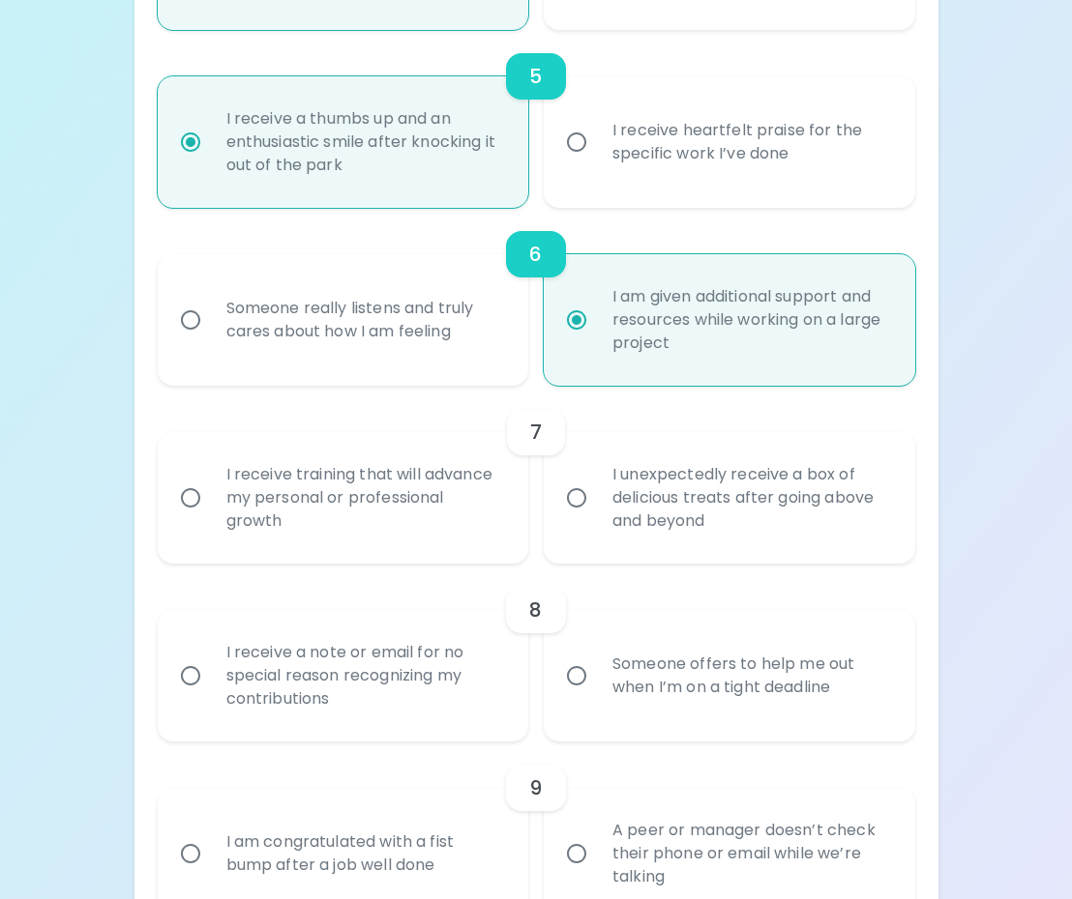
scroll to position [1119, 0]
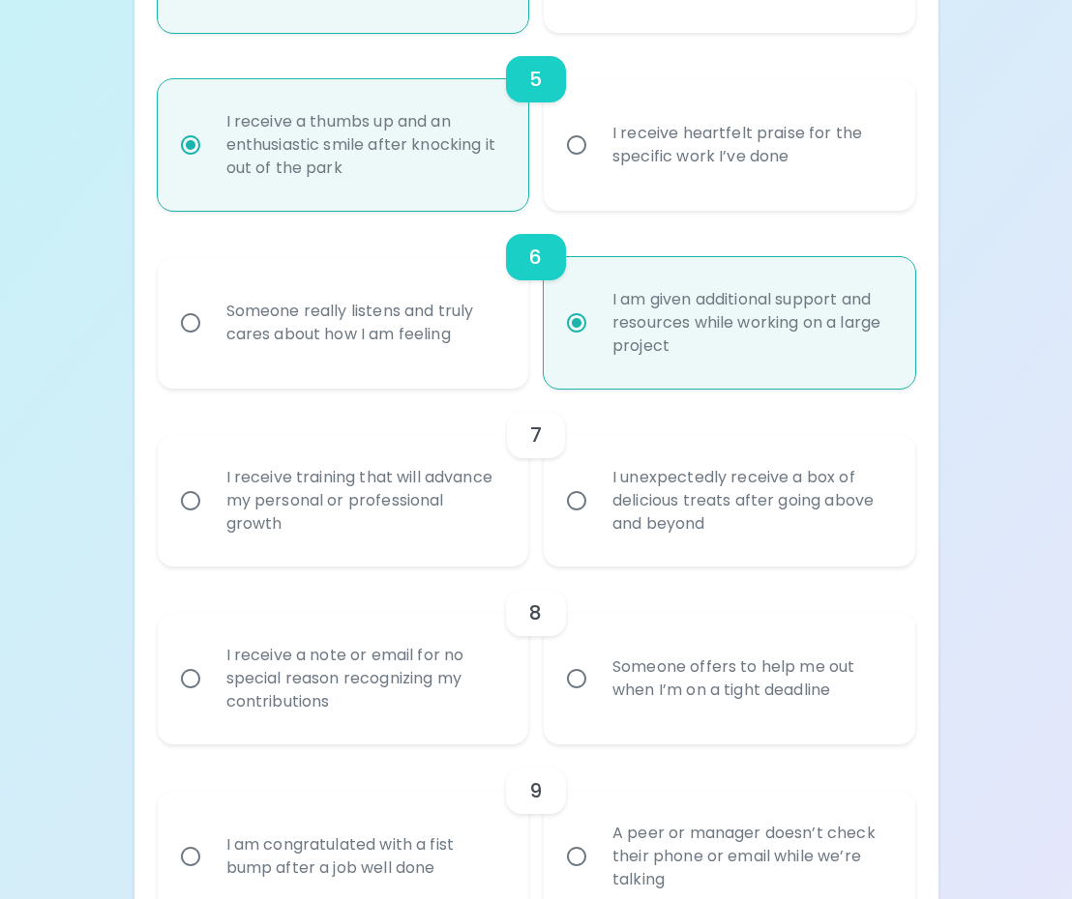
radio input "false"
click at [575, 141] on input "I receive heartfelt praise for the specific work I’ve done" at bounding box center [576, 145] width 41 height 41
radio input "false"
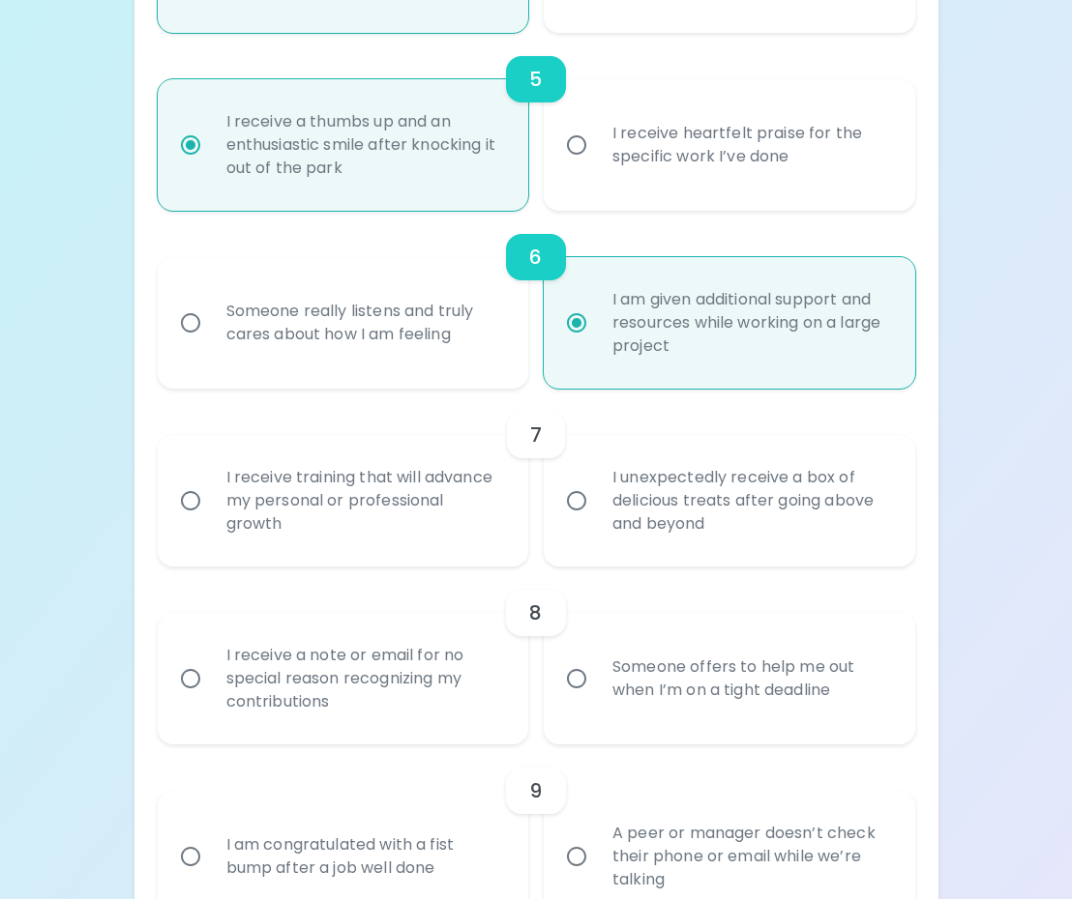
radio input "false"
radio input "true"
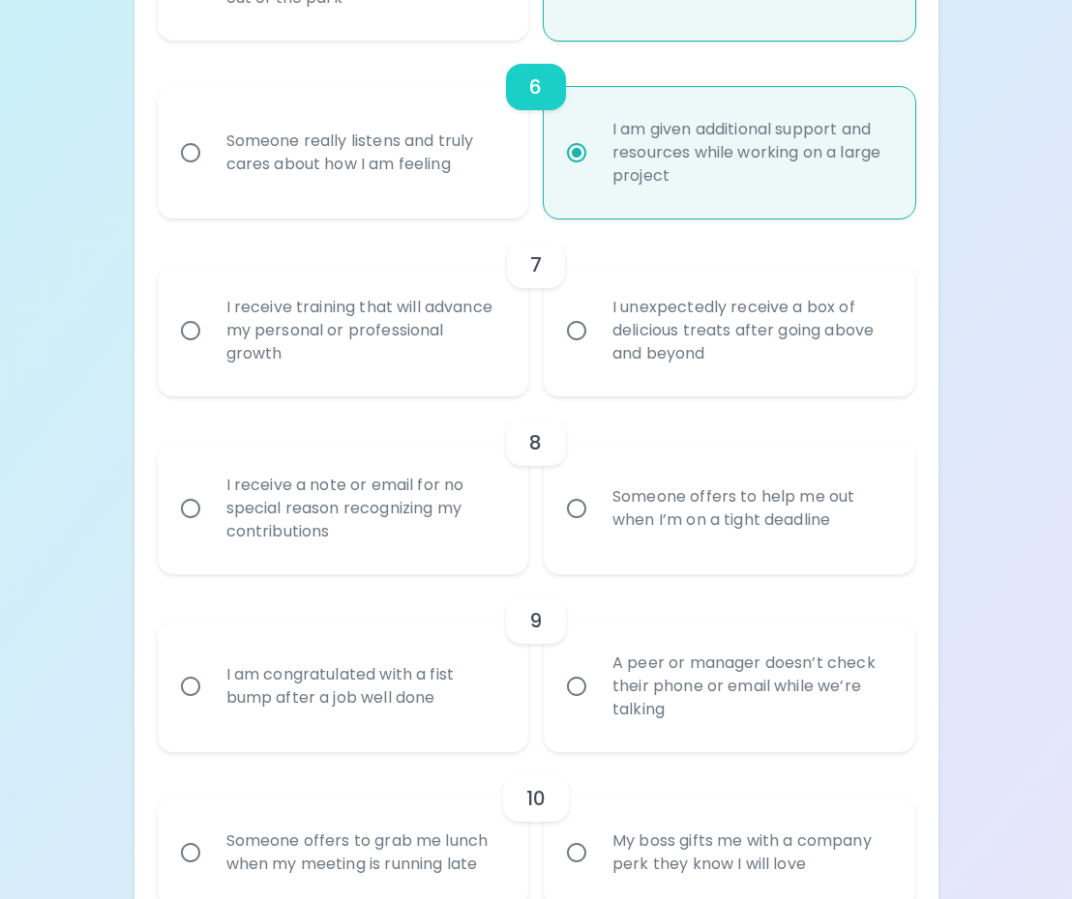
scroll to position [1319, 0]
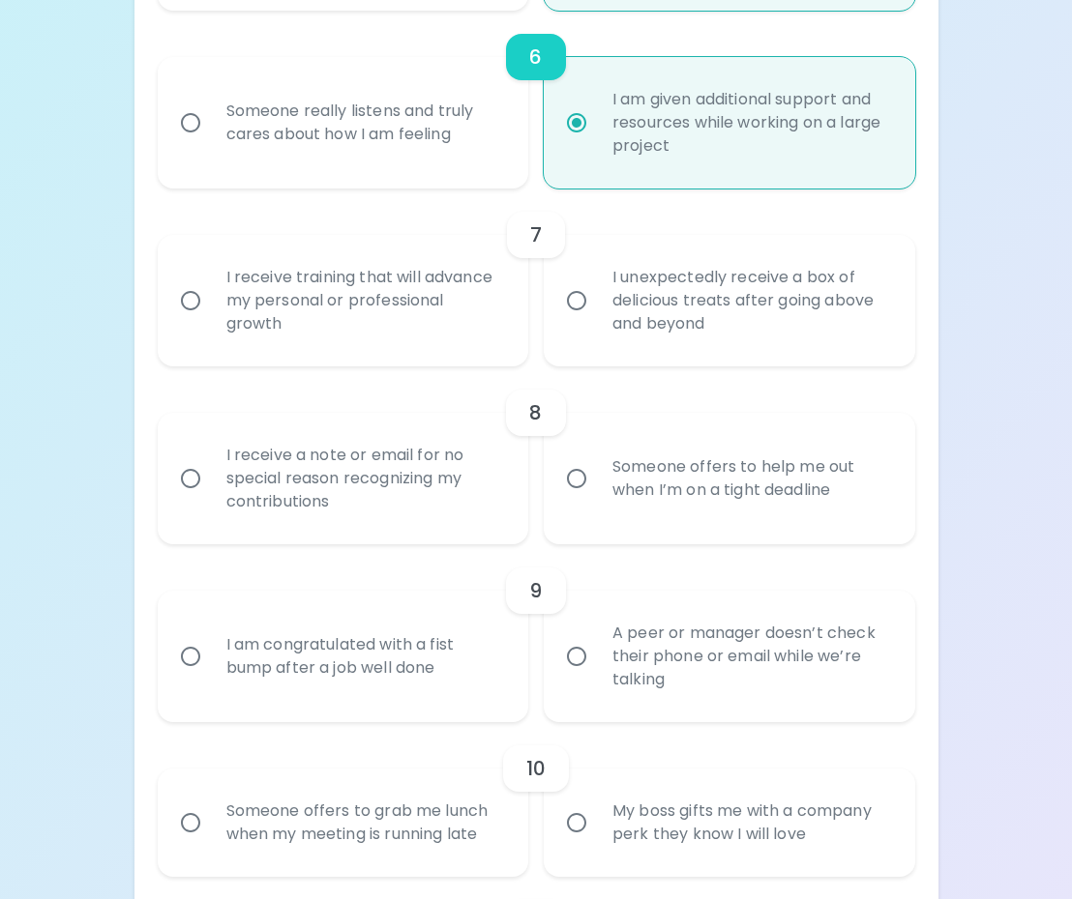
radio input "true"
click at [187, 290] on input "I receive training that will advance my personal or professional growth" at bounding box center [190, 300] width 41 height 41
radio input "false"
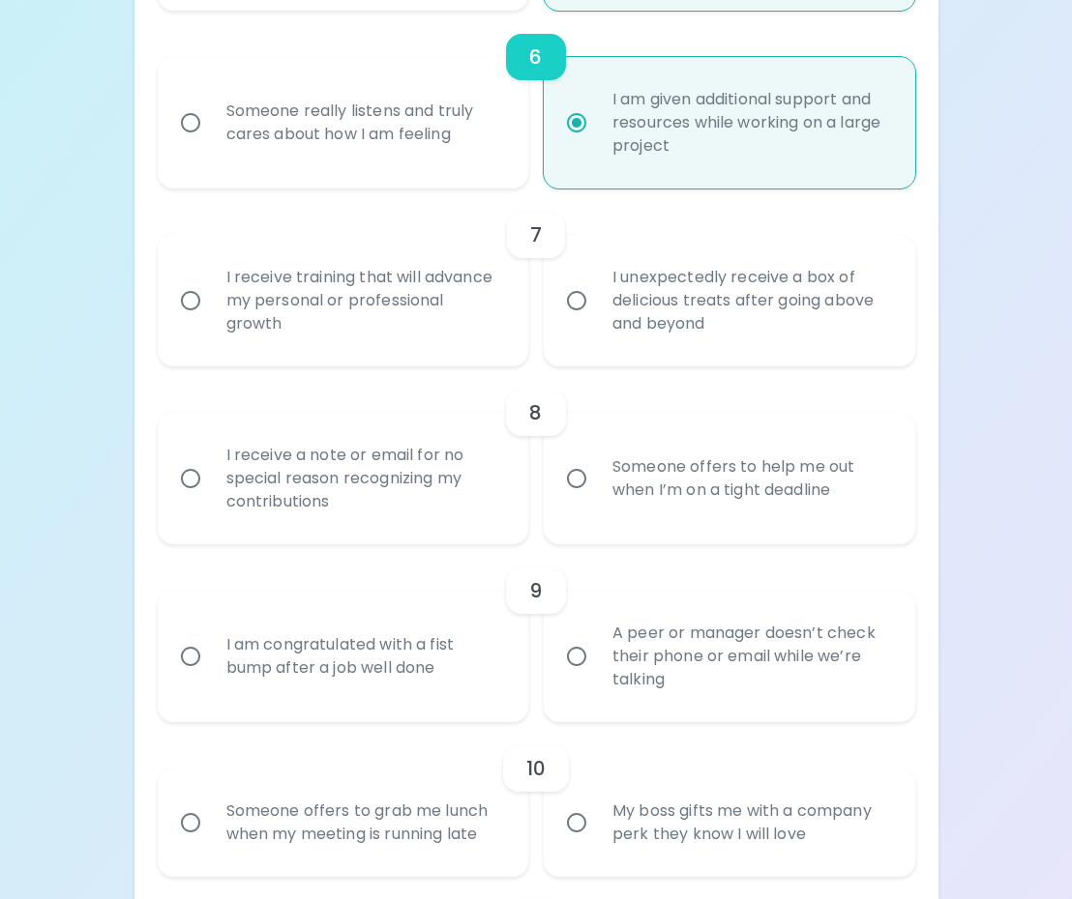
radio input "false"
radio input "true"
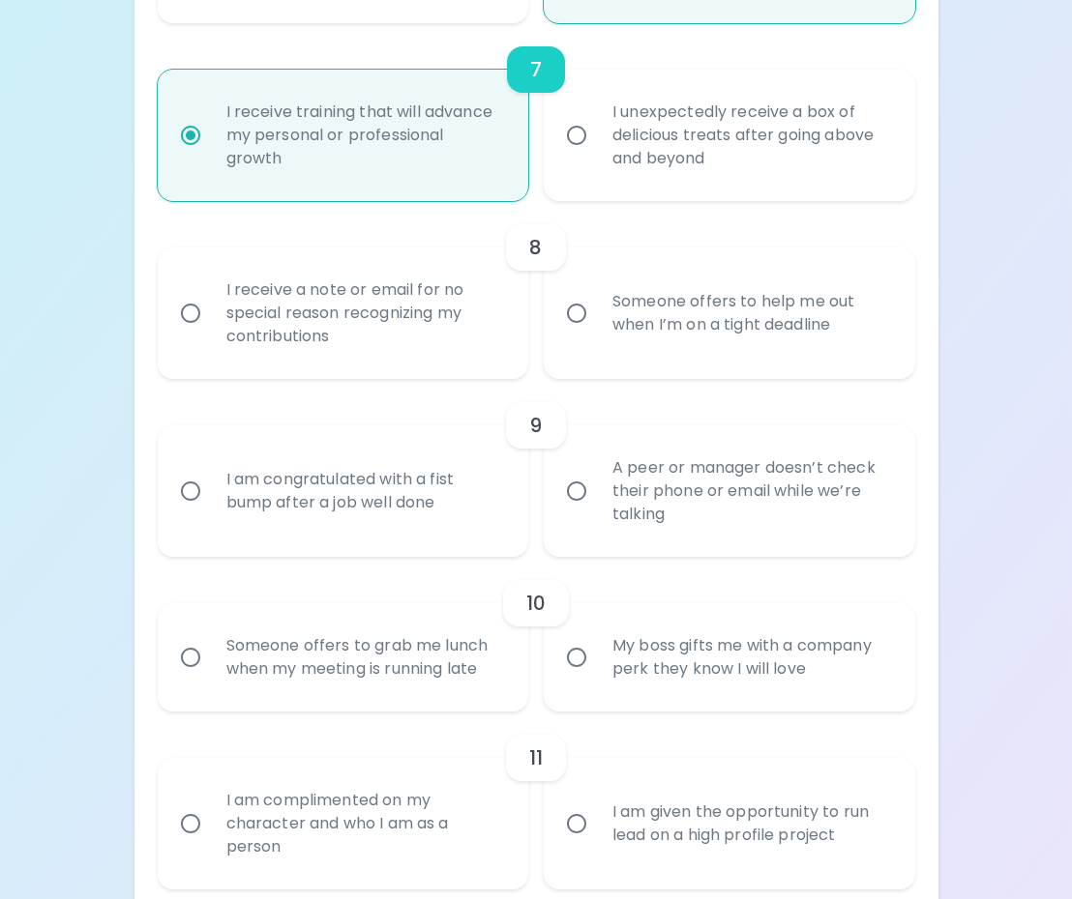
scroll to position [1488, 0]
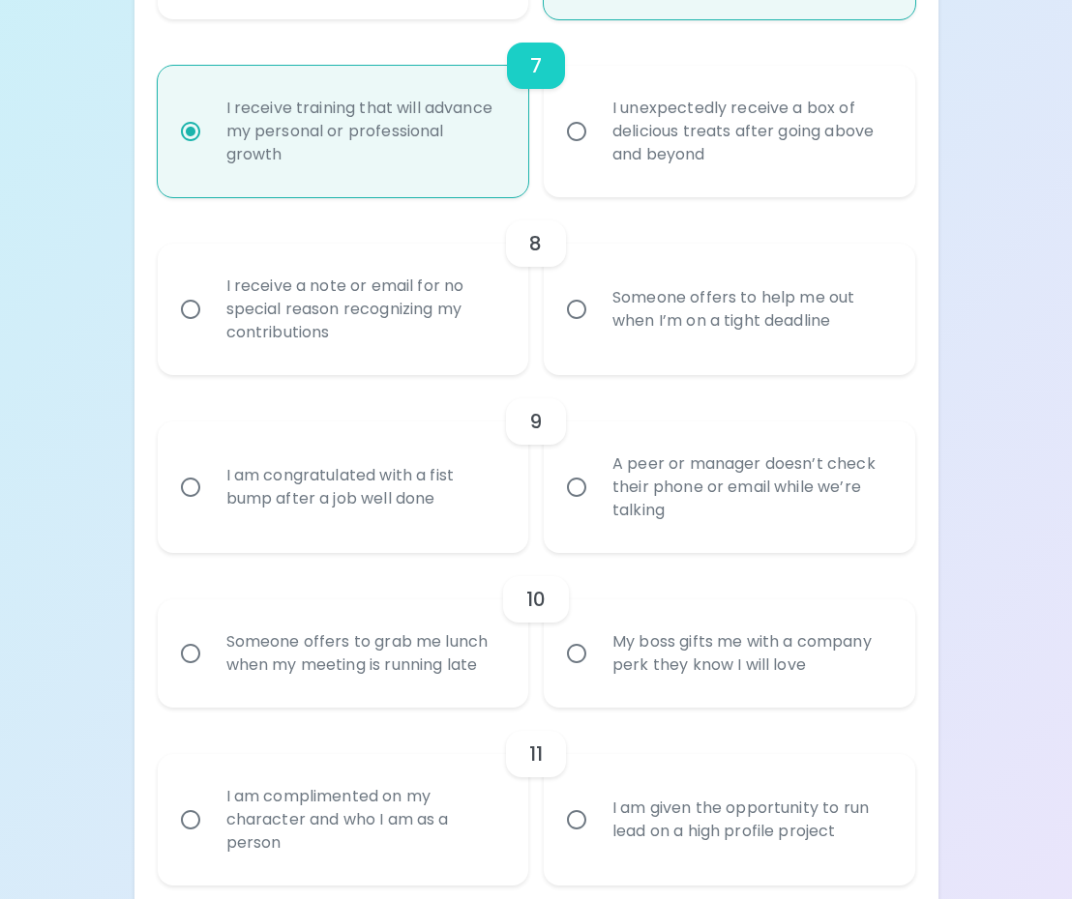
radio input "true"
click at [594, 314] on input "Someone offers to help me out when I’m on a tight deadline" at bounding box center [576, 309] width 41 height 41
radio input "false"
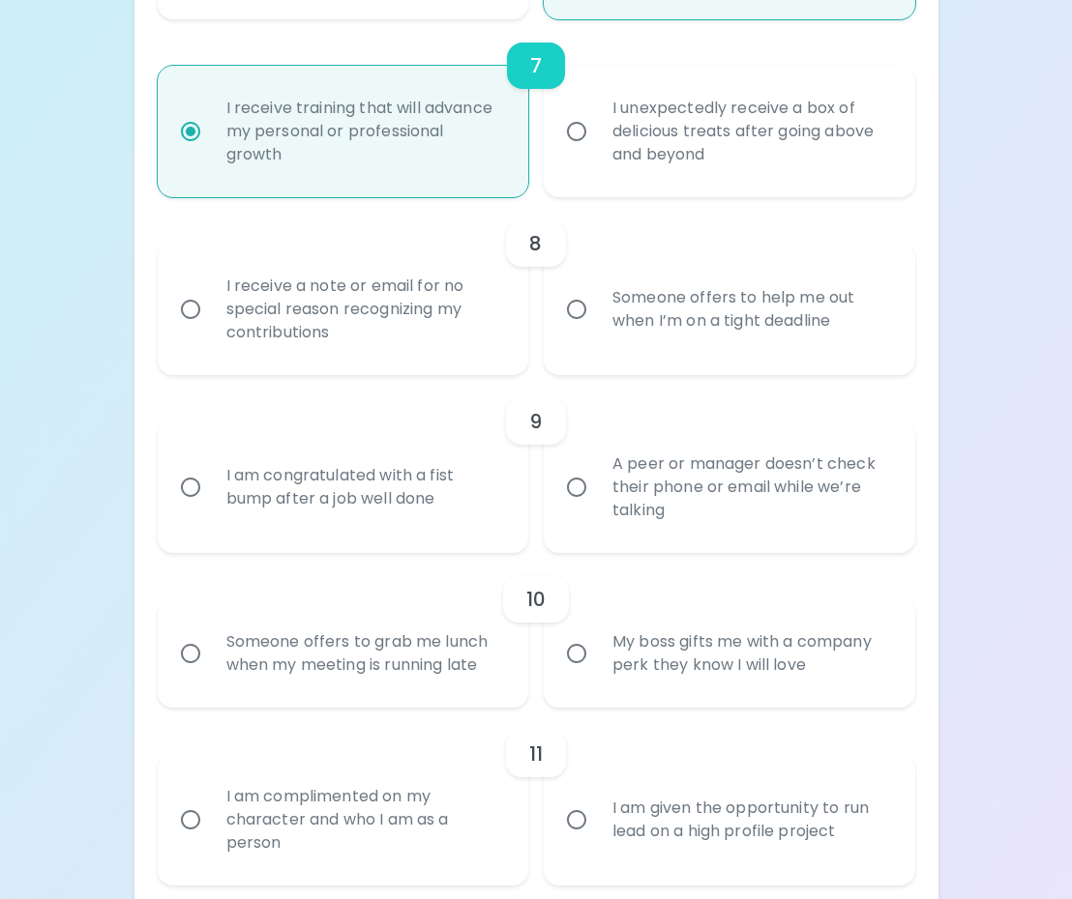
radio input "false"
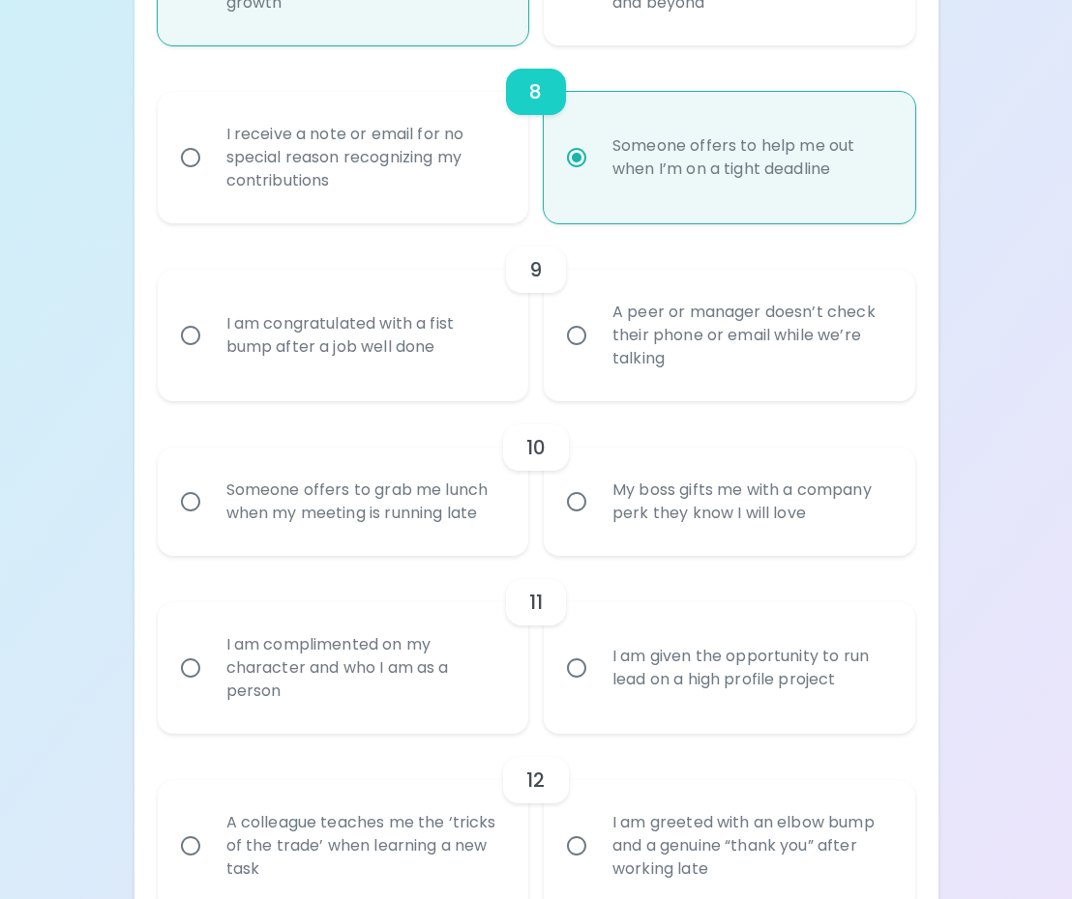
scroll to position [1643, 0]
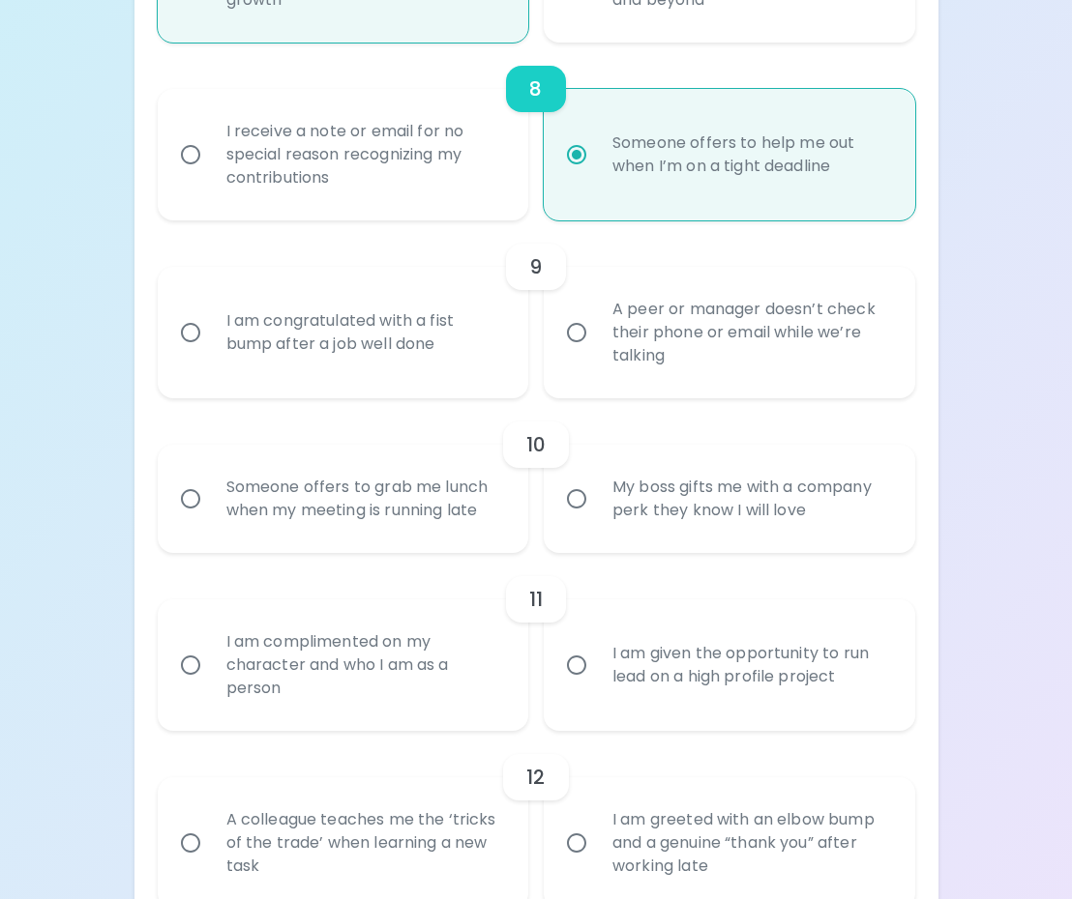
radio input "true"
click at [165, 334] on label "I am congratulated with a fist bump after a job well done" at bounding box center [332, 333] width 371 height 132
click at [170, 334] on input "I am congratulated with a fist bump after a job well done" at bounding box center [190, 332] width 41 height 41
radio input "false"
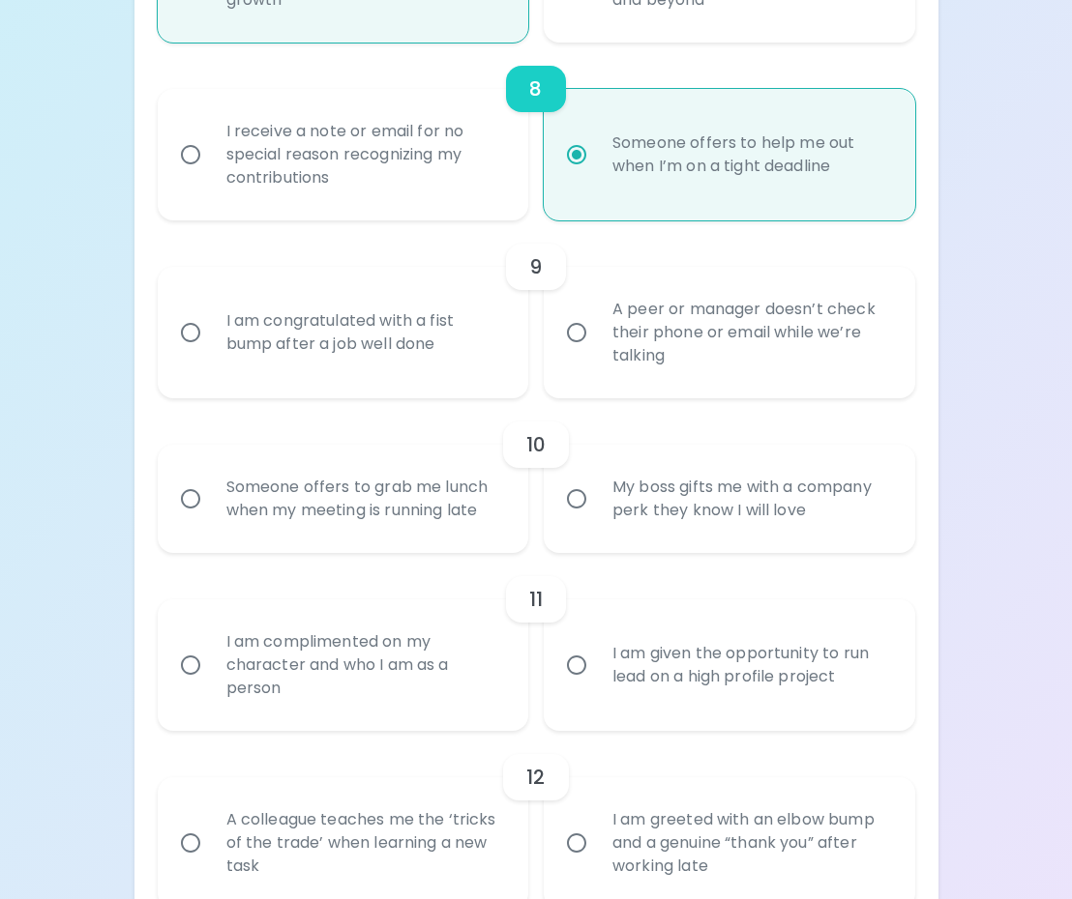
radio input "false"
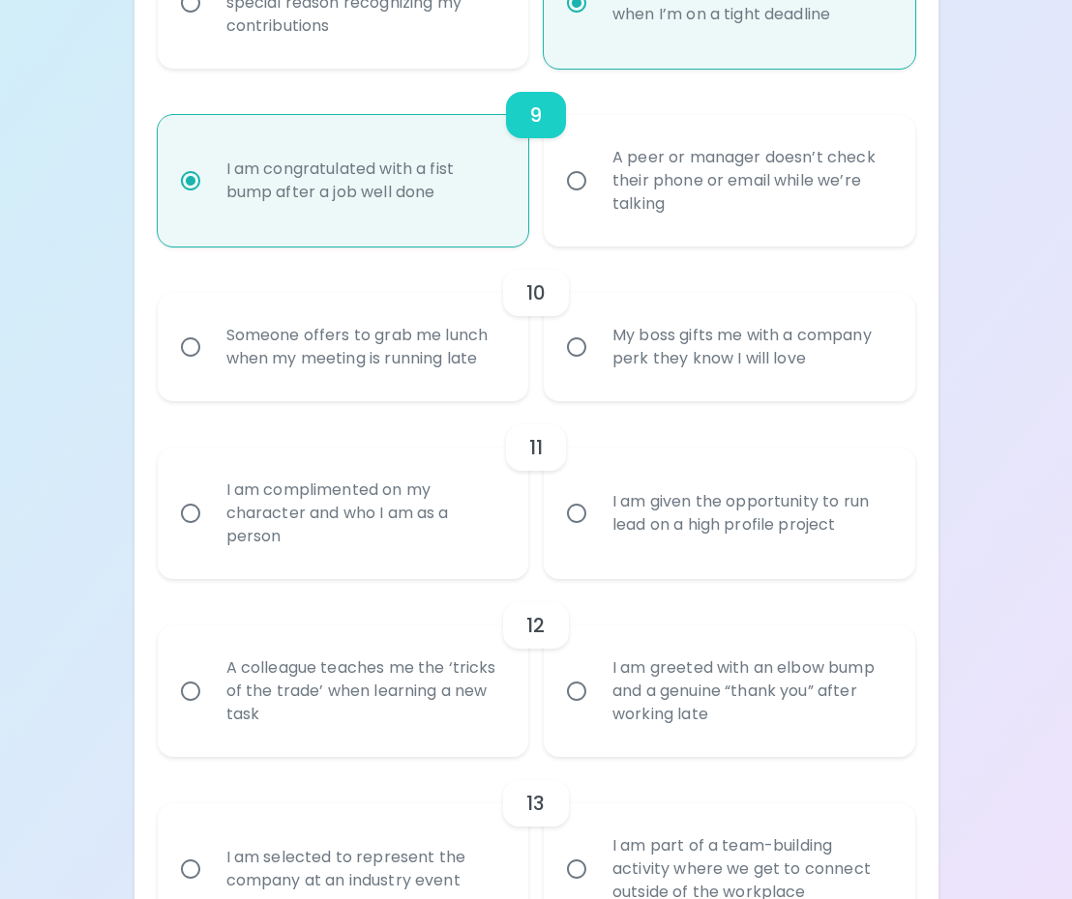
scroll to position [1798, 0]
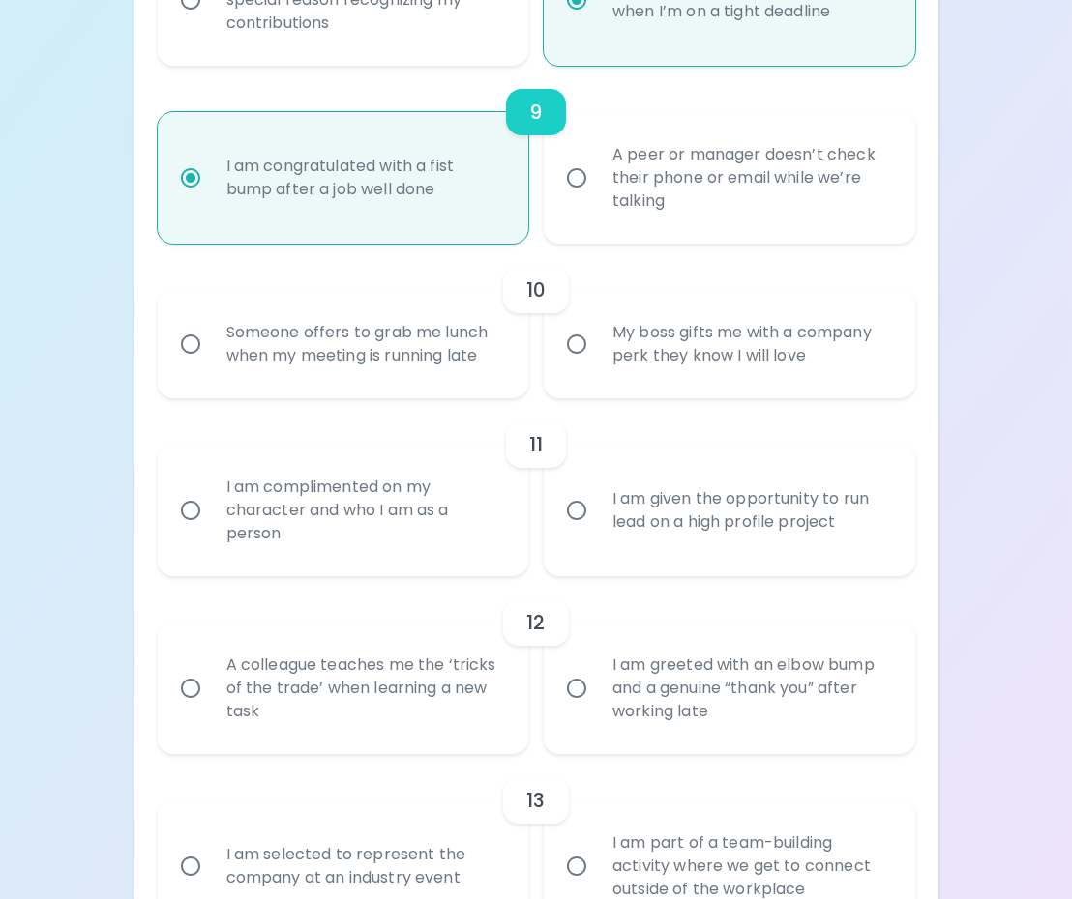
radio input "true"
click at [343, 321] on div "Someone offers to grab me lunch when my meeting is running late" at bounding box center [365, 344] width 308 height 93
click at [211, 324] on input "Someone offers to grab me lunch when my meeting is running late" at bounding box center [190, 344] width 41 height 41
radio input "false"
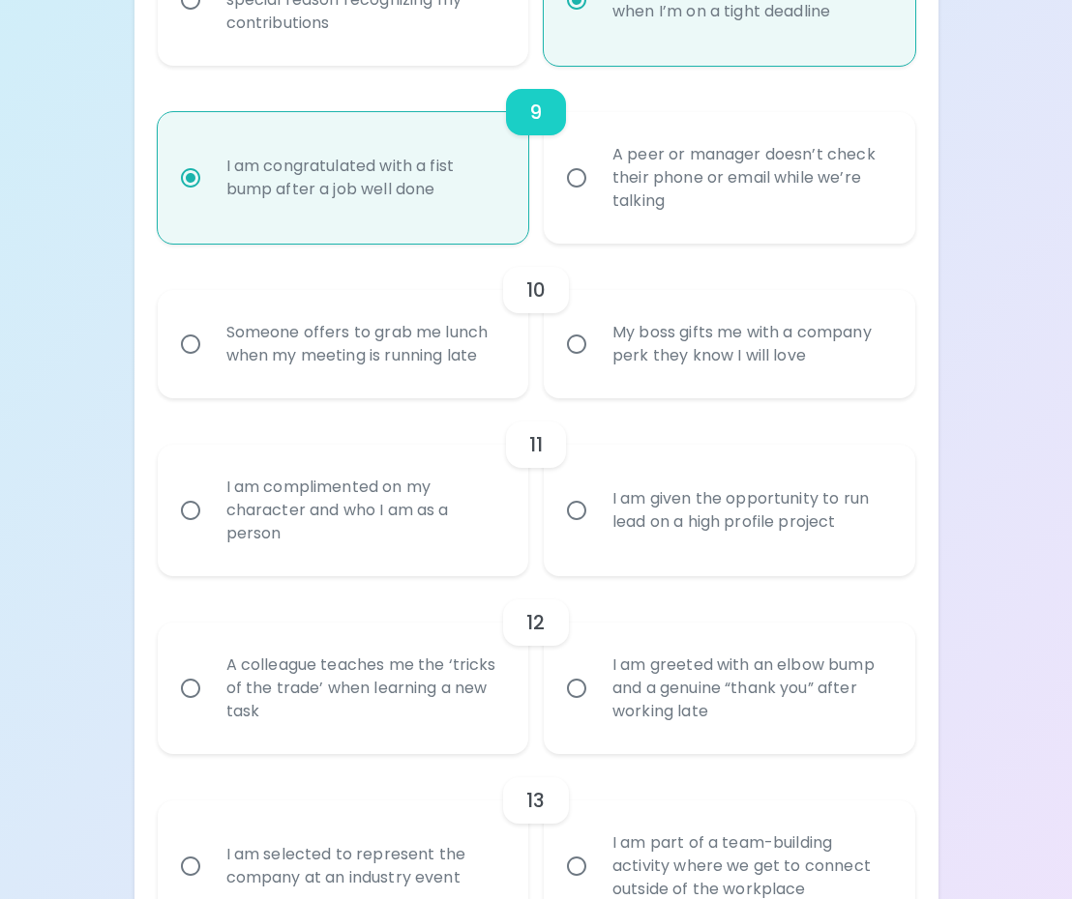
radio input "false"
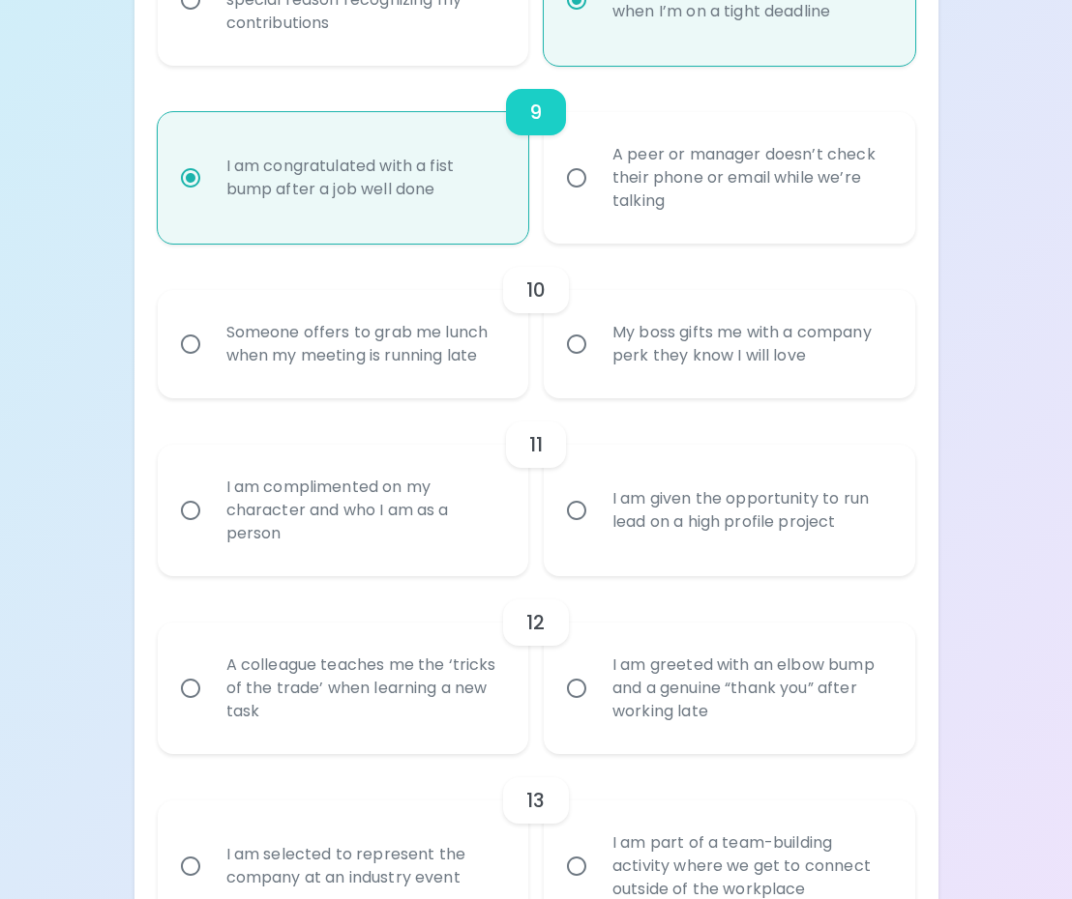
radio input "false"
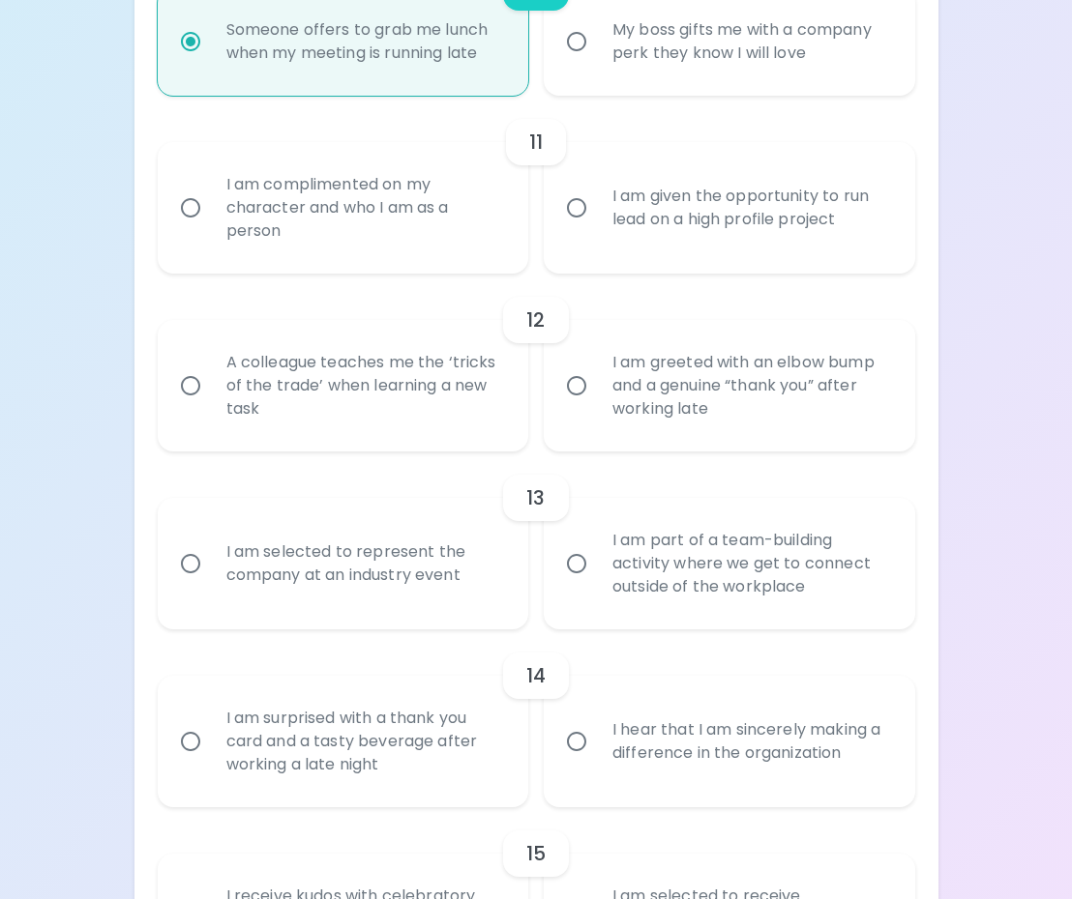
scroll to position [2109, 0]
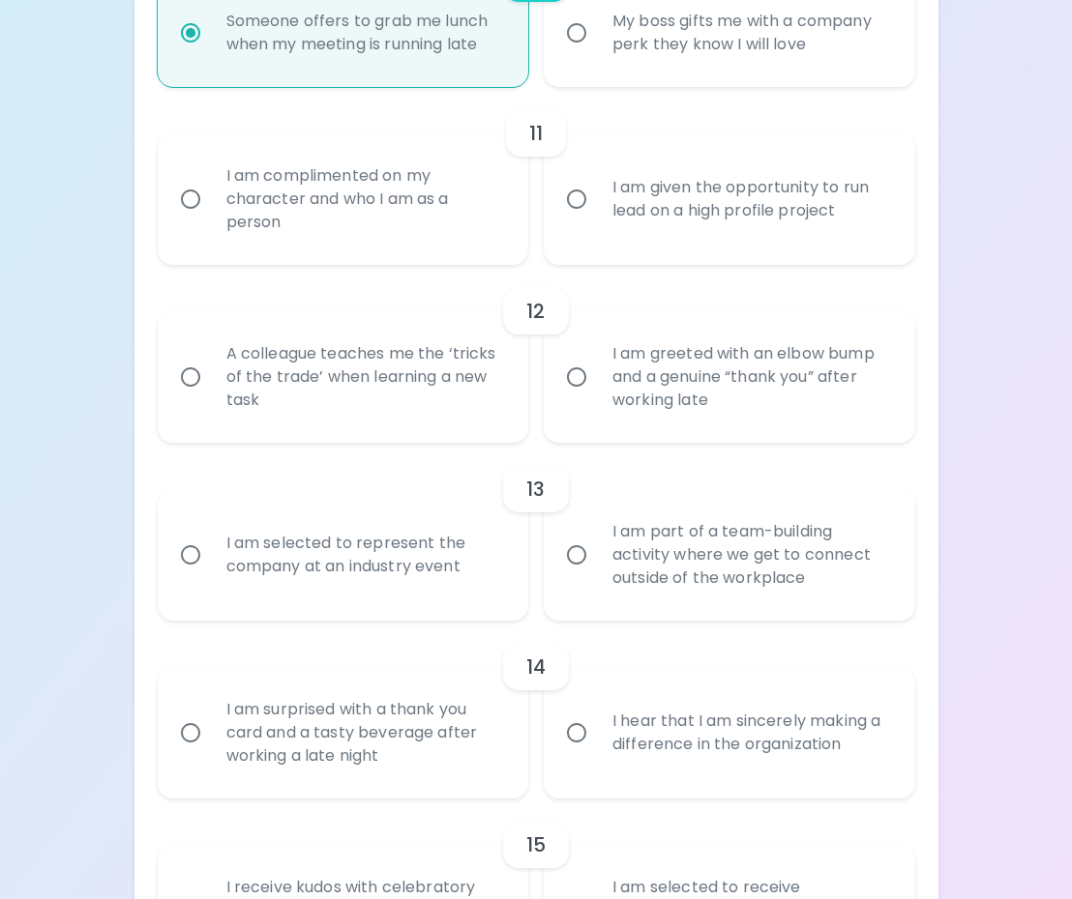
radio input "true"
click at [573, 191] on input "I am given the opportunity to run lead on a high profile project" at bounding box center [576, 199] width 41 height 41
radio input "false"
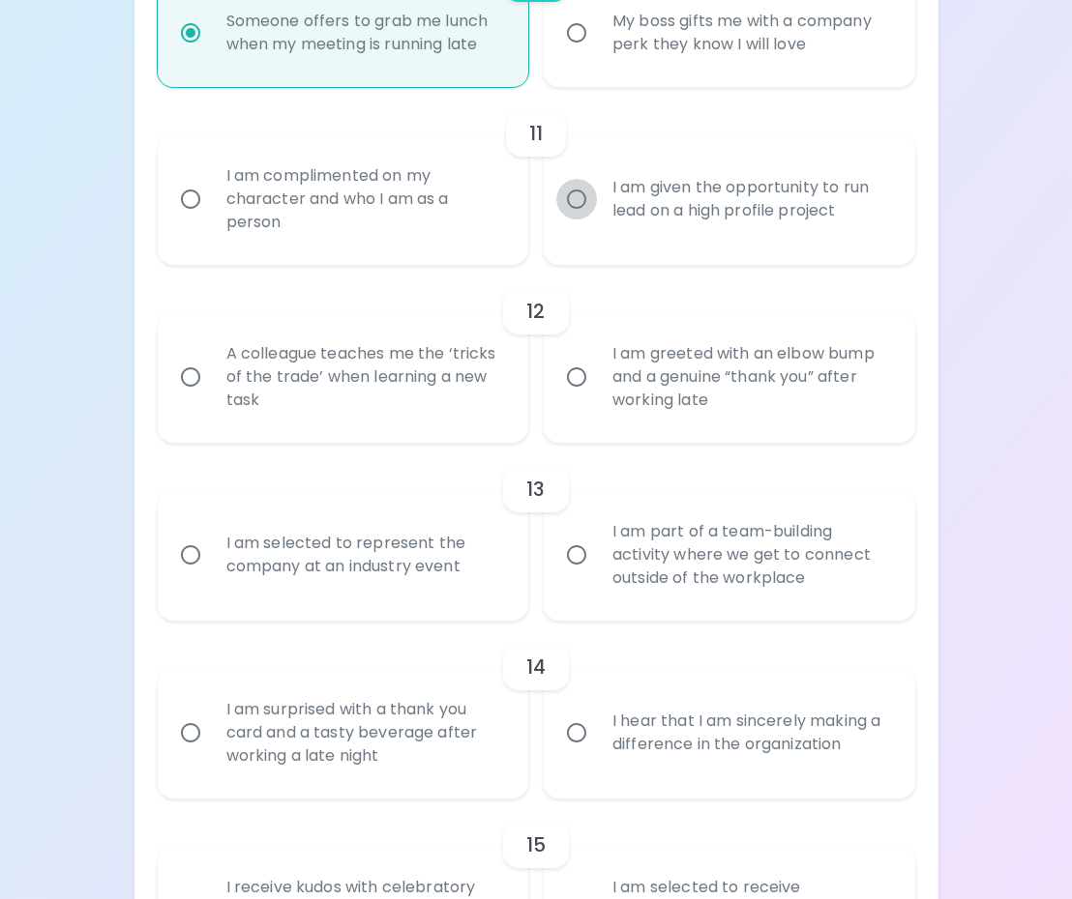
radio input "false"
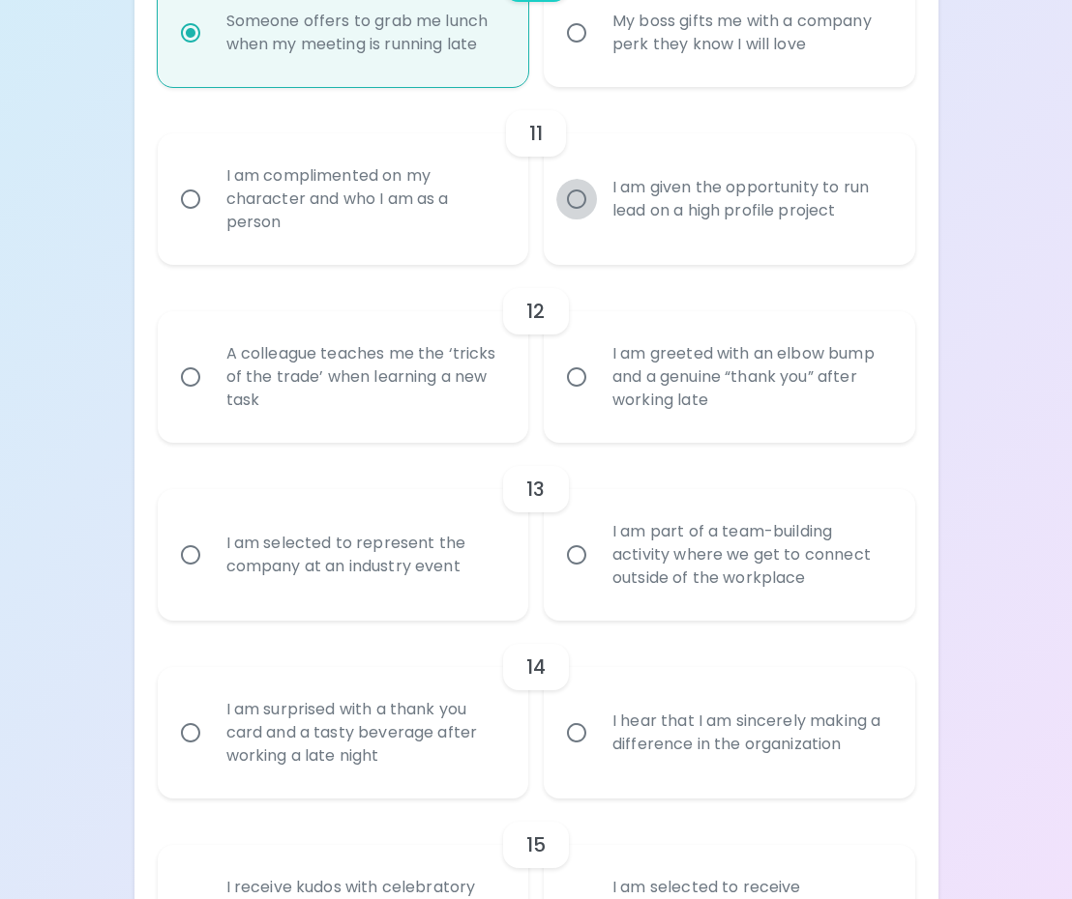
radio input "false"
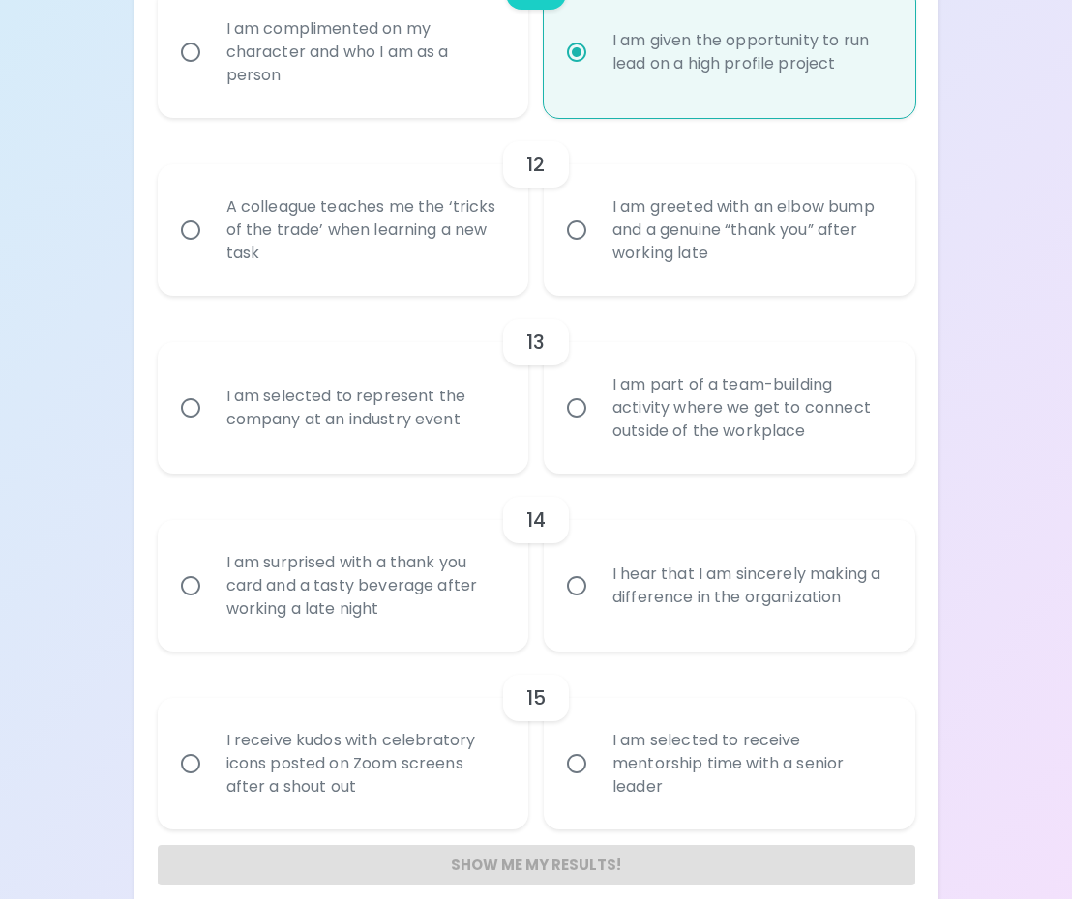
scroll to position [2264, 0]
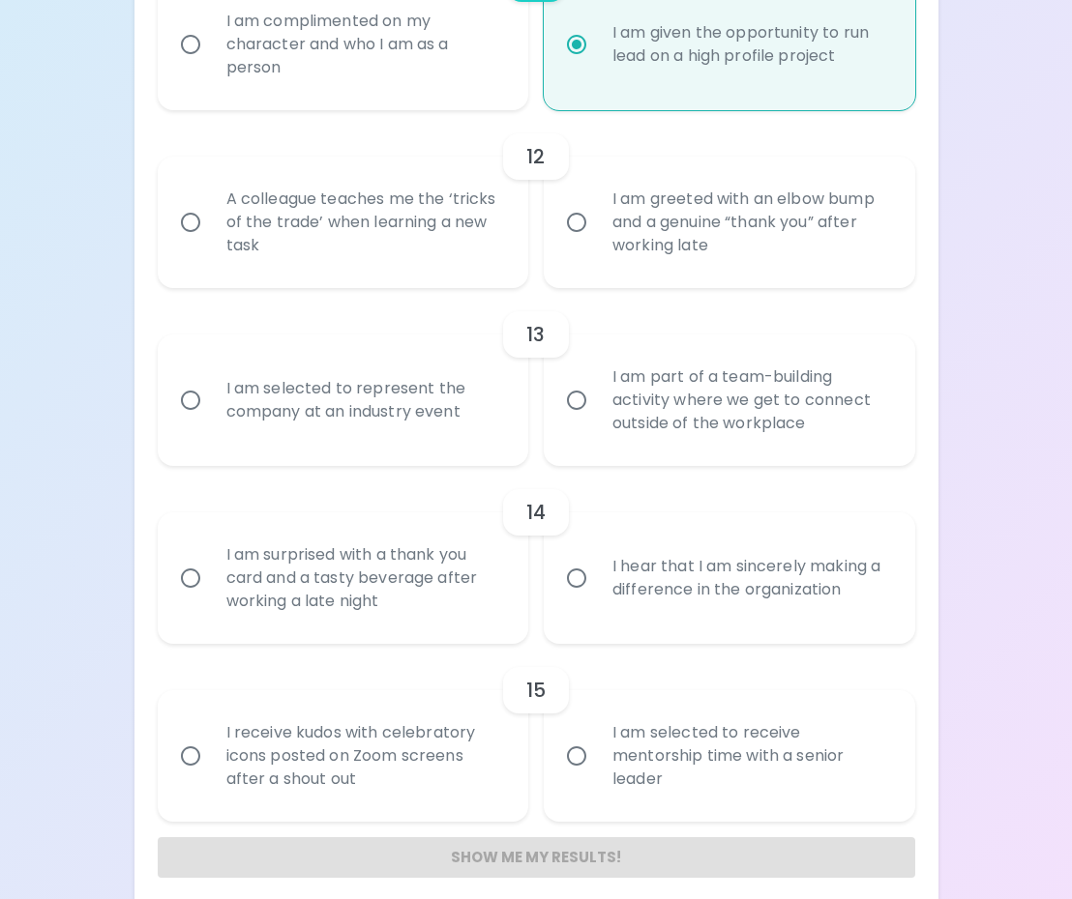
radio input "true"
click at [459, 225] on div "A colleague teaches me the ‘tricks of the trade’ when learning a new task" at bounding box center [365, 222] width 308 height 116
click at [211, 225] on input "A colleague teaches me the ‘tricks of the trade’ when learning a new task" at bounding box center [190, 222] width 41 height 41
radio input "false"
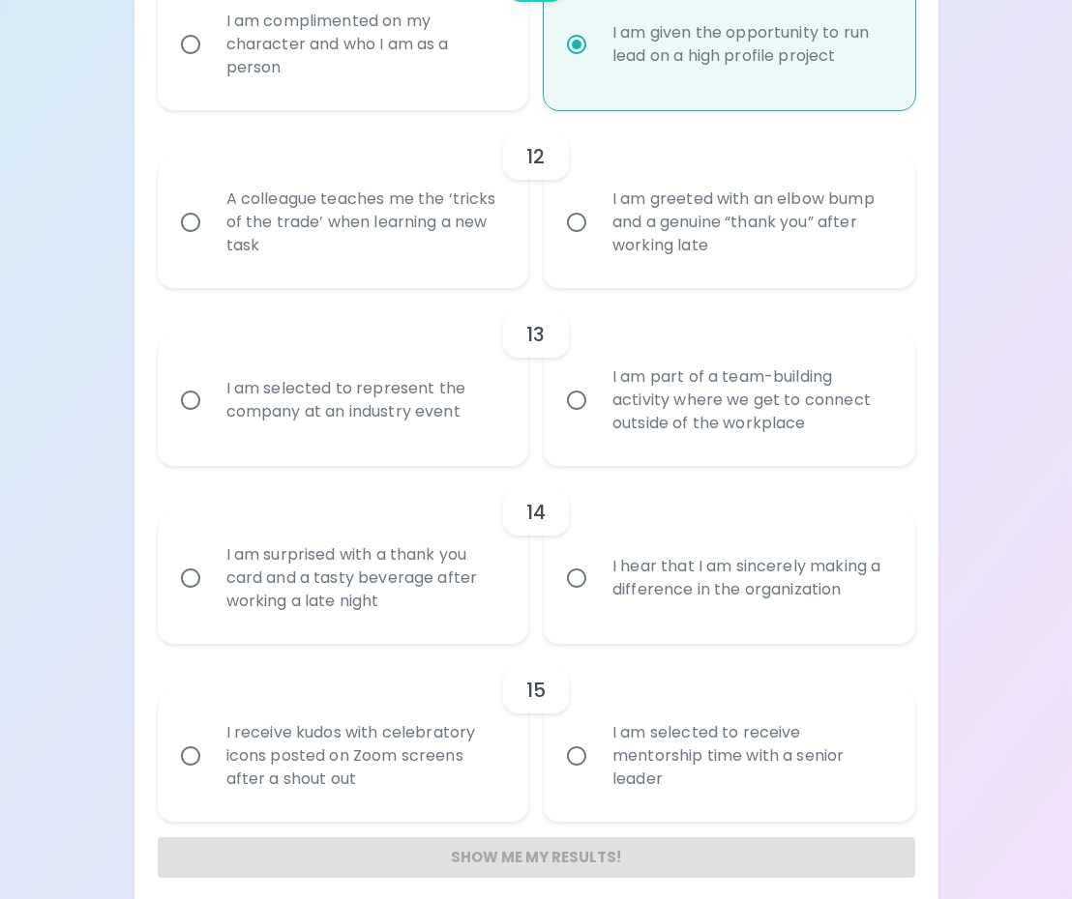
radio input "false"
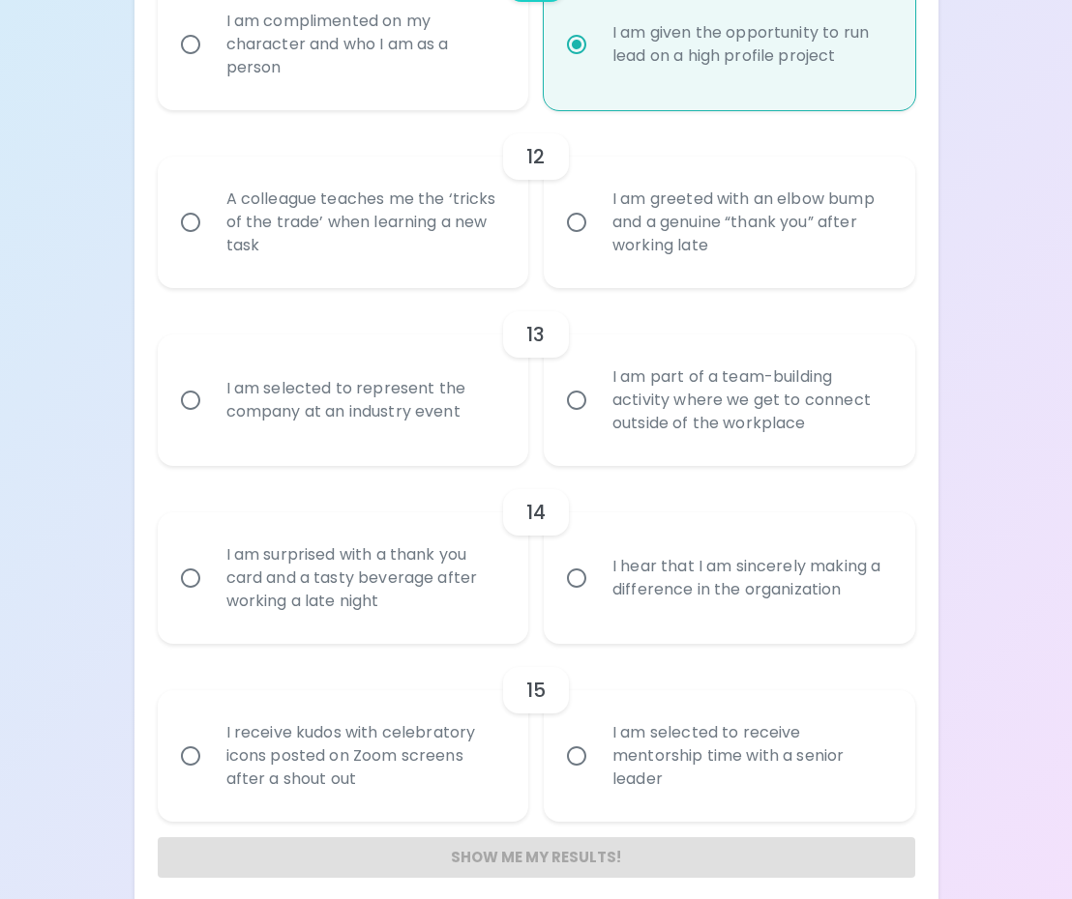
radio input "false"
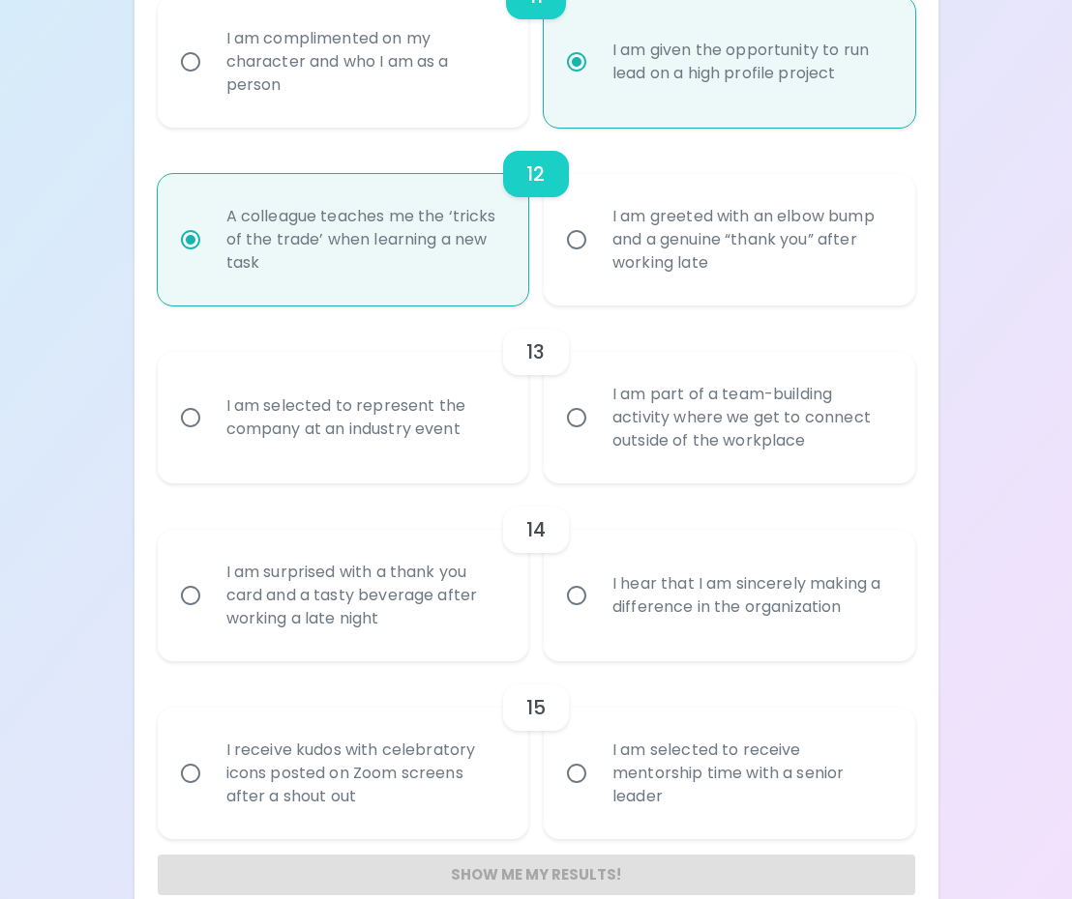
scroll to position [2281, 0]
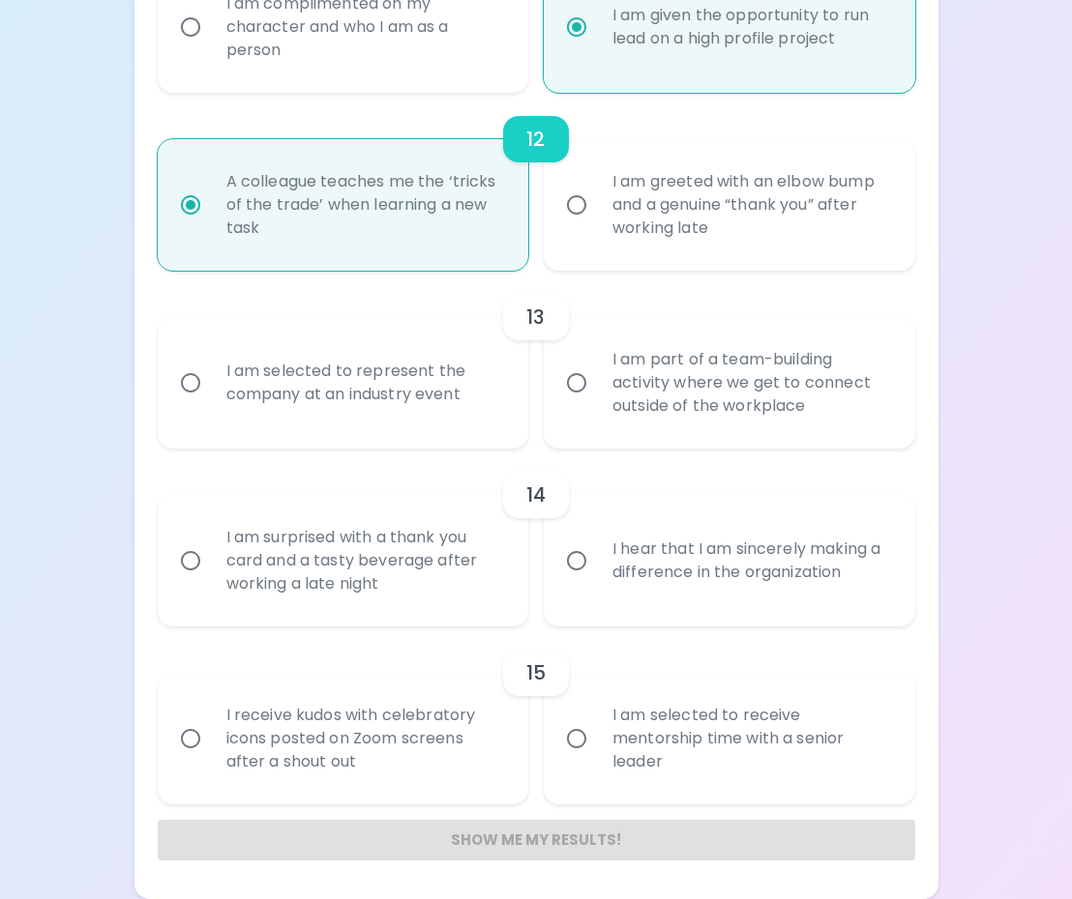
radio input "true"
click at [573, 380] on input "I am part of a team-building activity where we get to connect outside of the wo…" at bounding box center [576, 383] width 41 height 41
radio input "false"
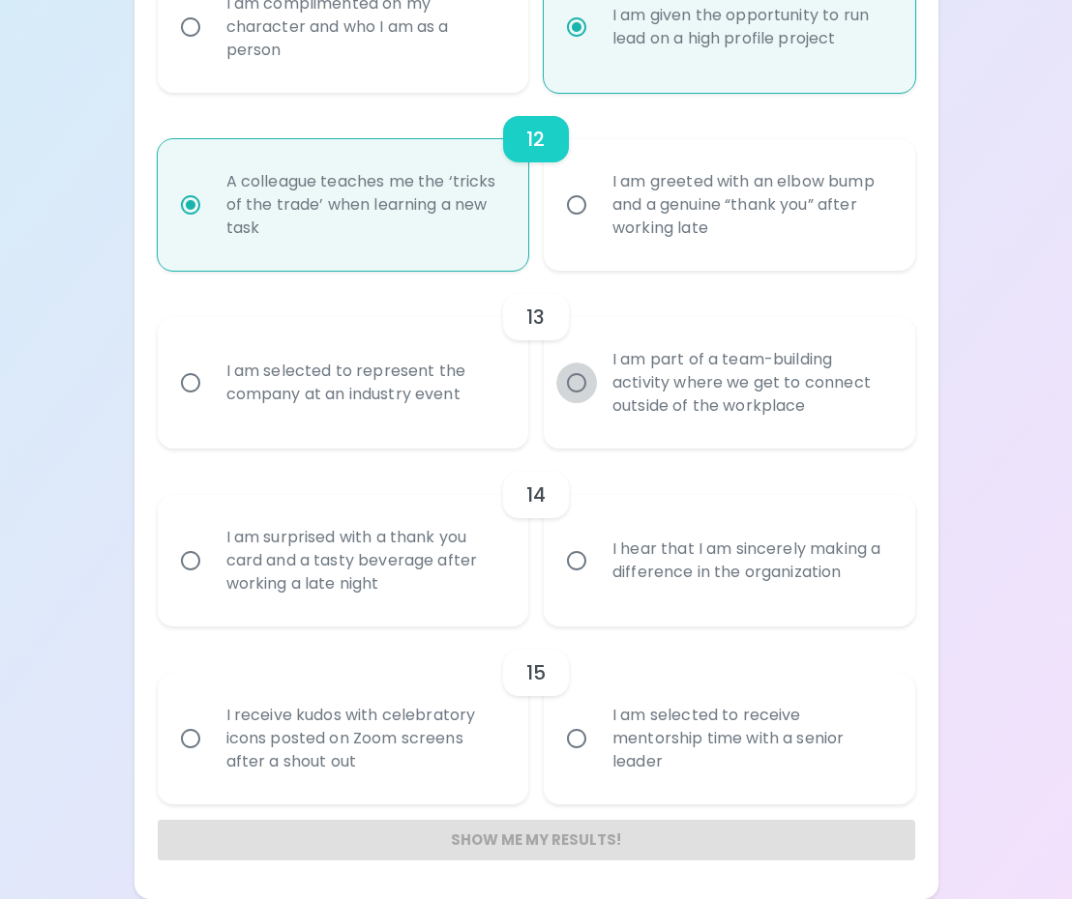
radio input "false"
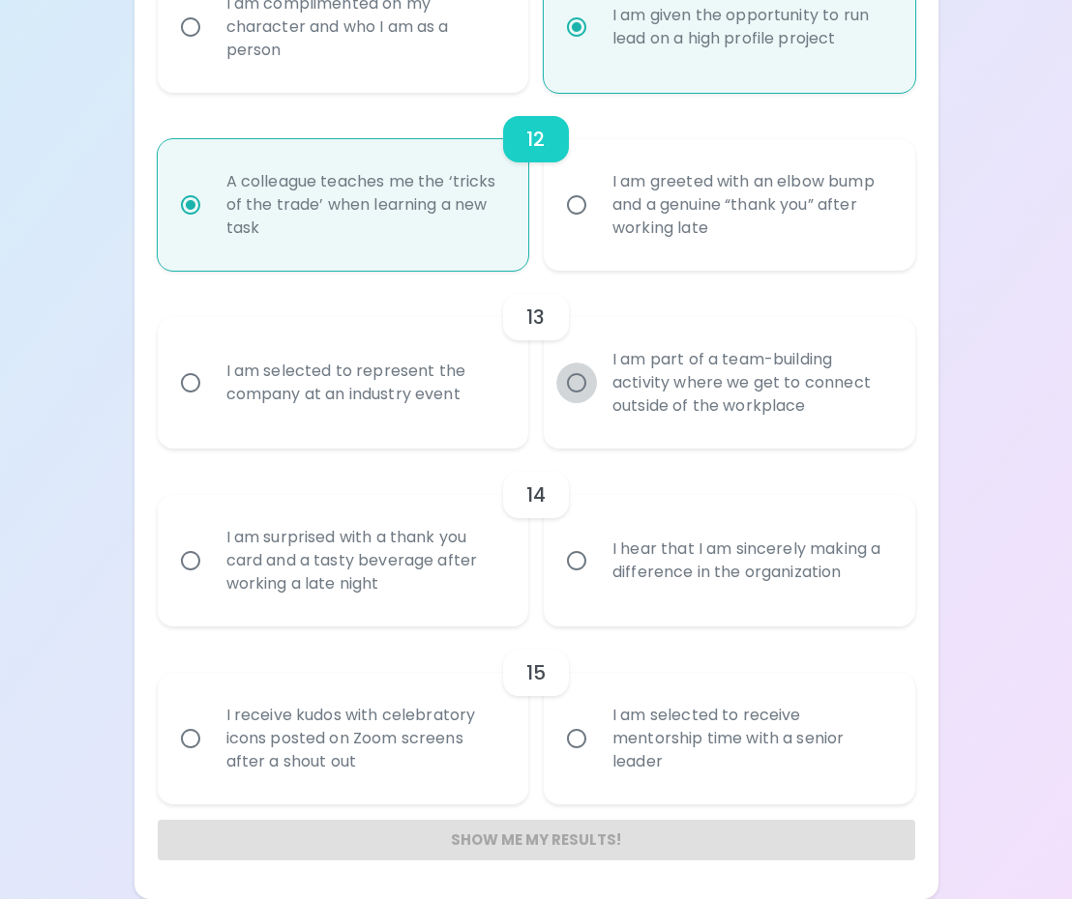
radio input "false"
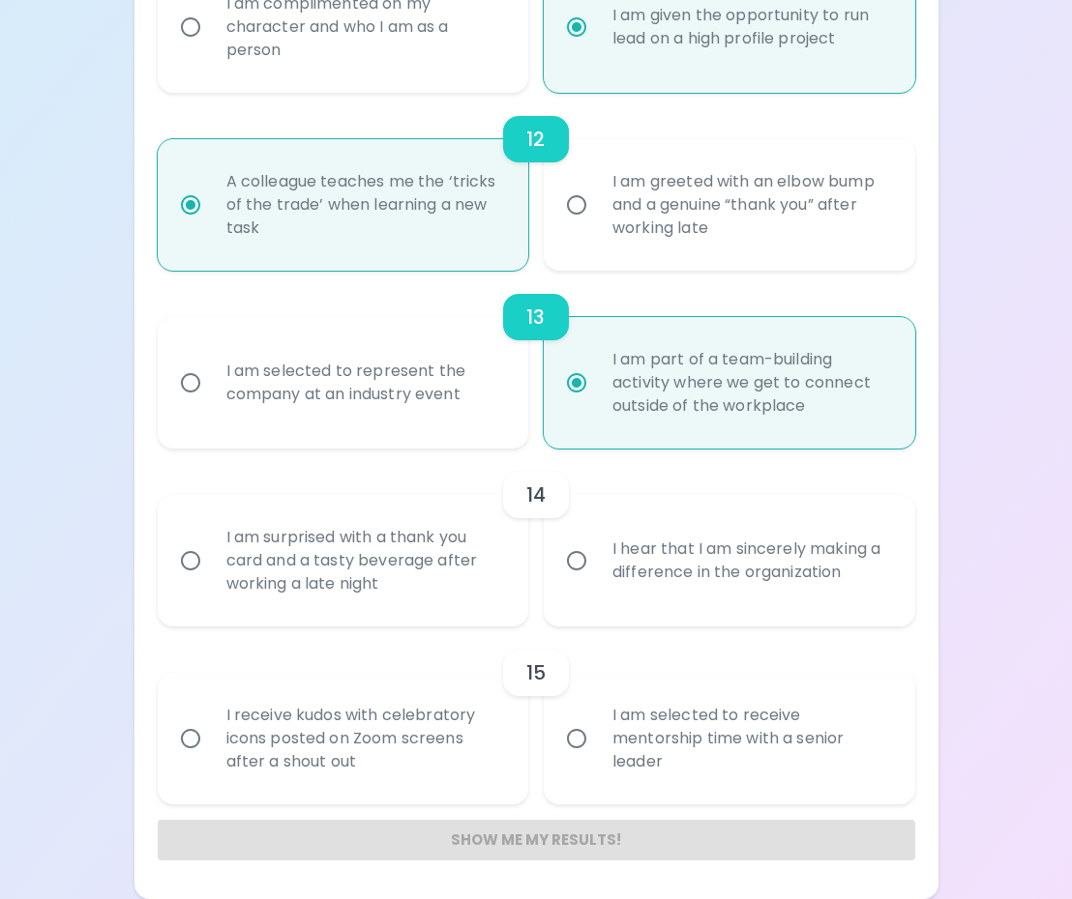
radio input "true"
click at [574, 731] on input "I am selected to receive mentorship time with a senior leader" at bounding box center [576, 739] width 41 height 41
radio input "false"
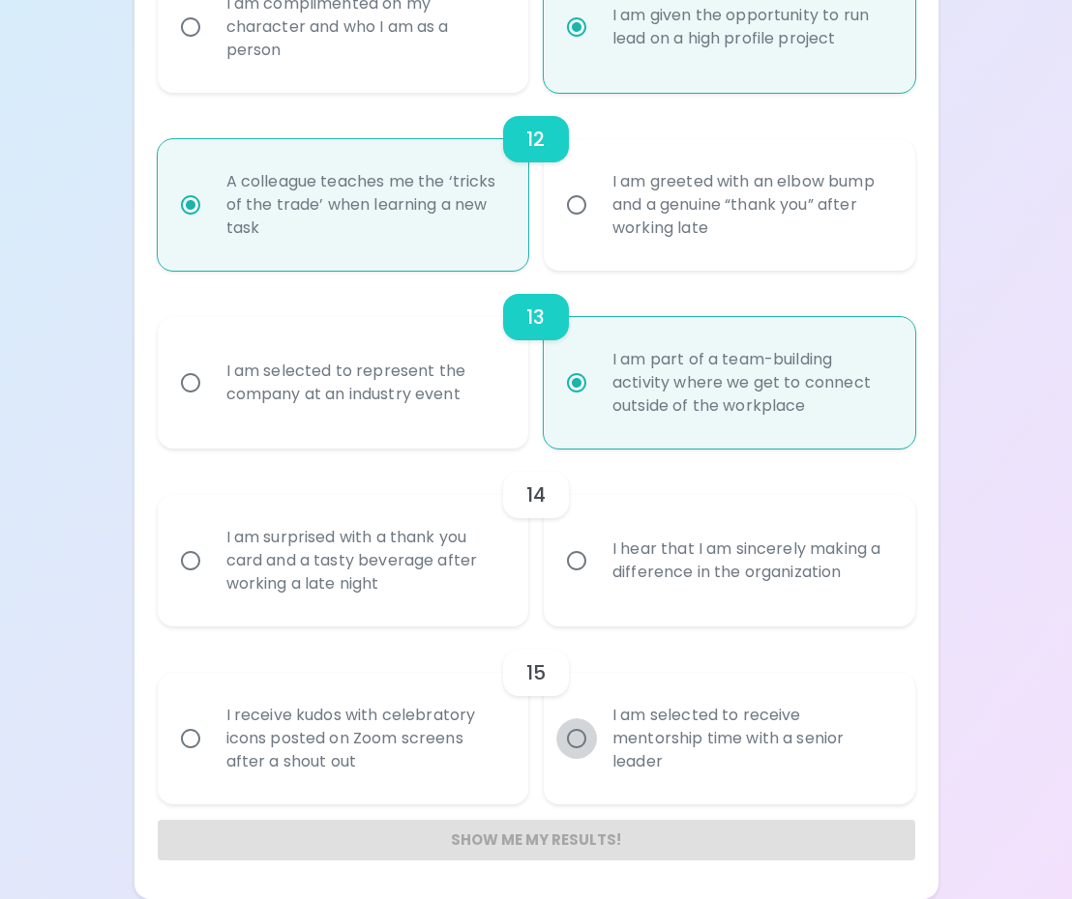
radio input "false"
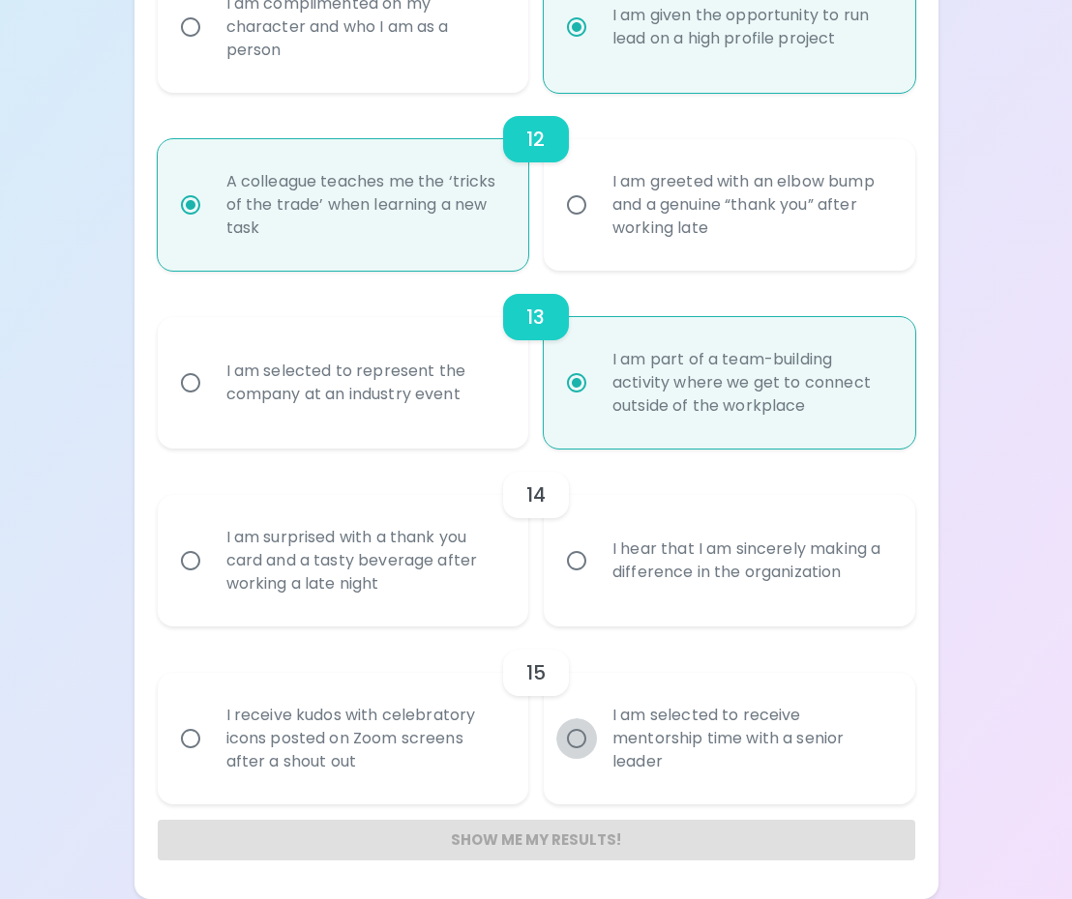
radio input "false"
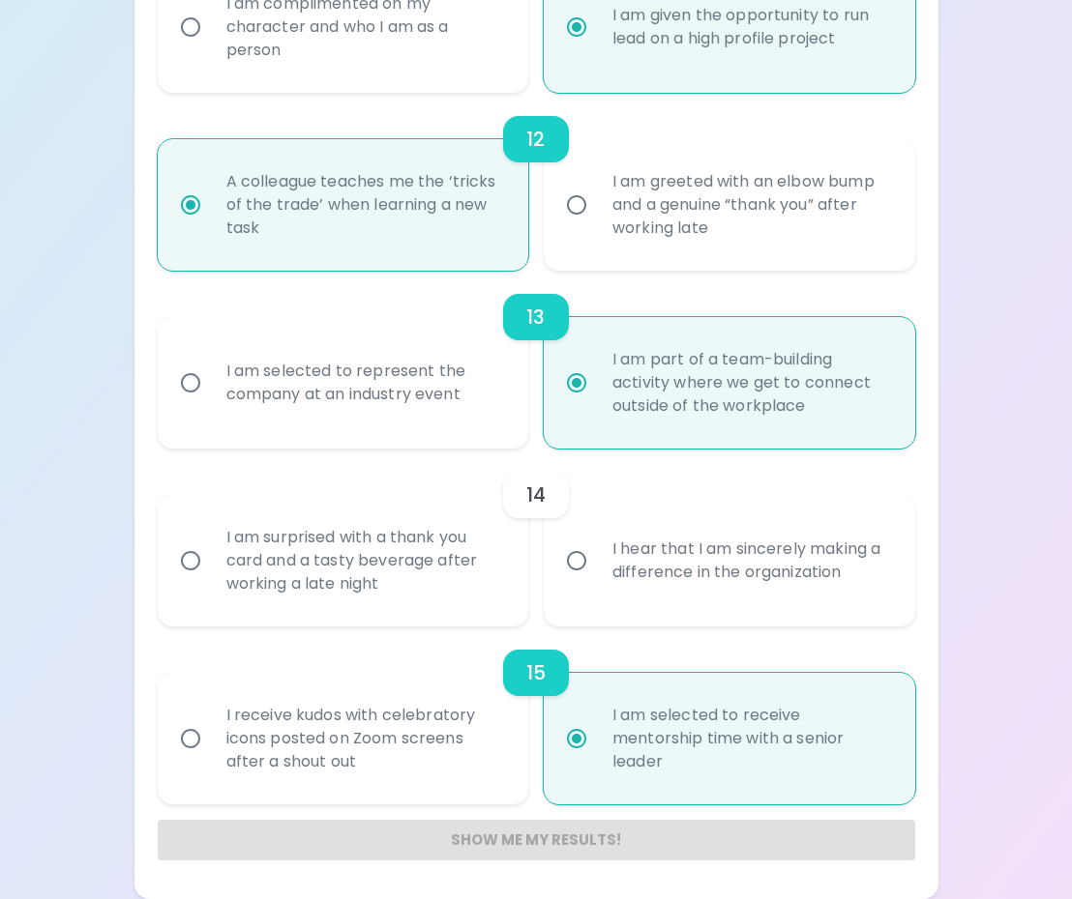
radio input "true"
click at [590, 579] on input "I hear that I am sincerely making a difference in the organization" at bounding box center [576, 561] width 41 height 41
radio input "false"
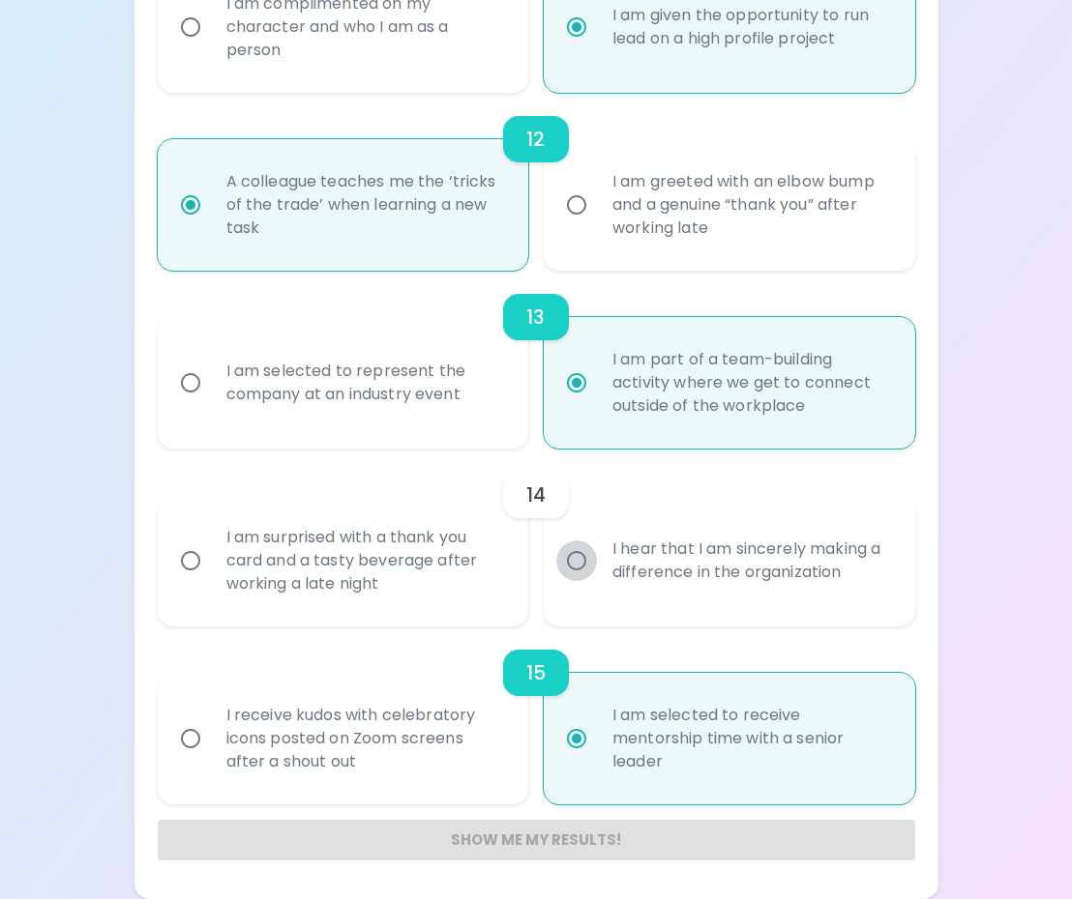
radio input "false"
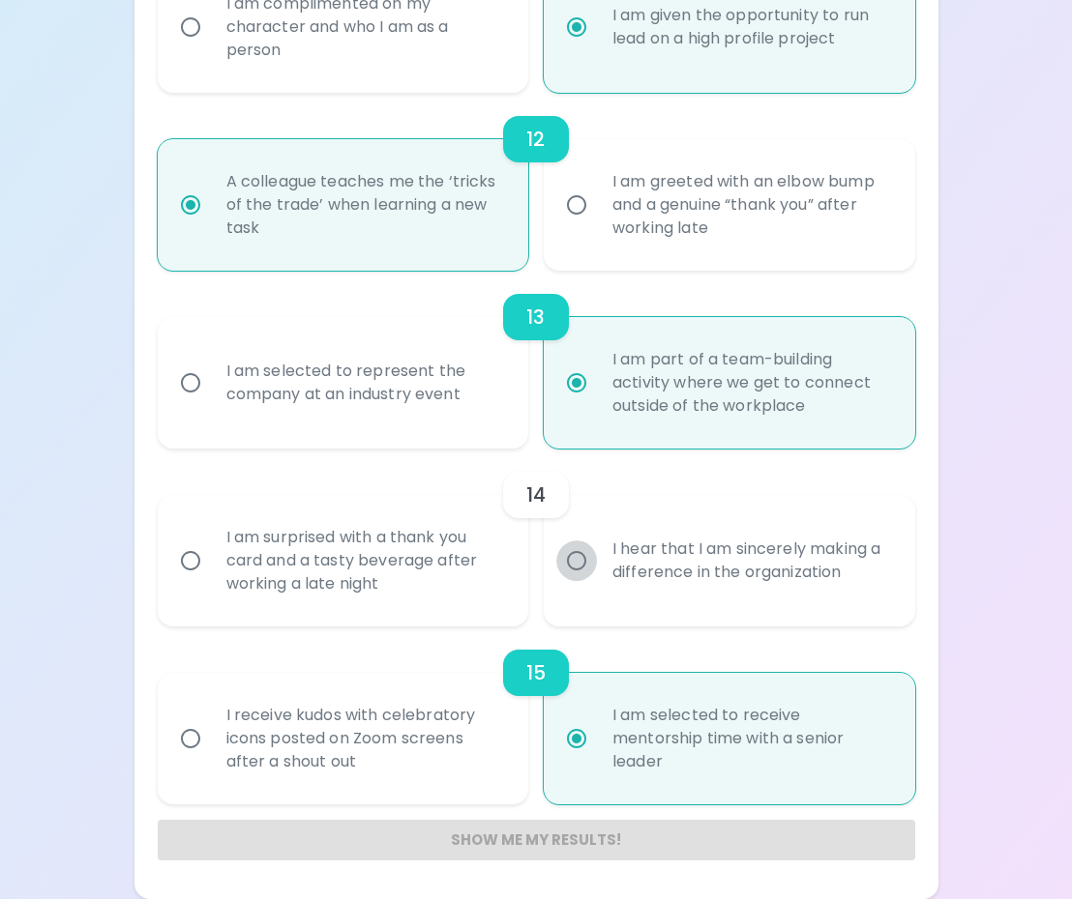
radio input "false"
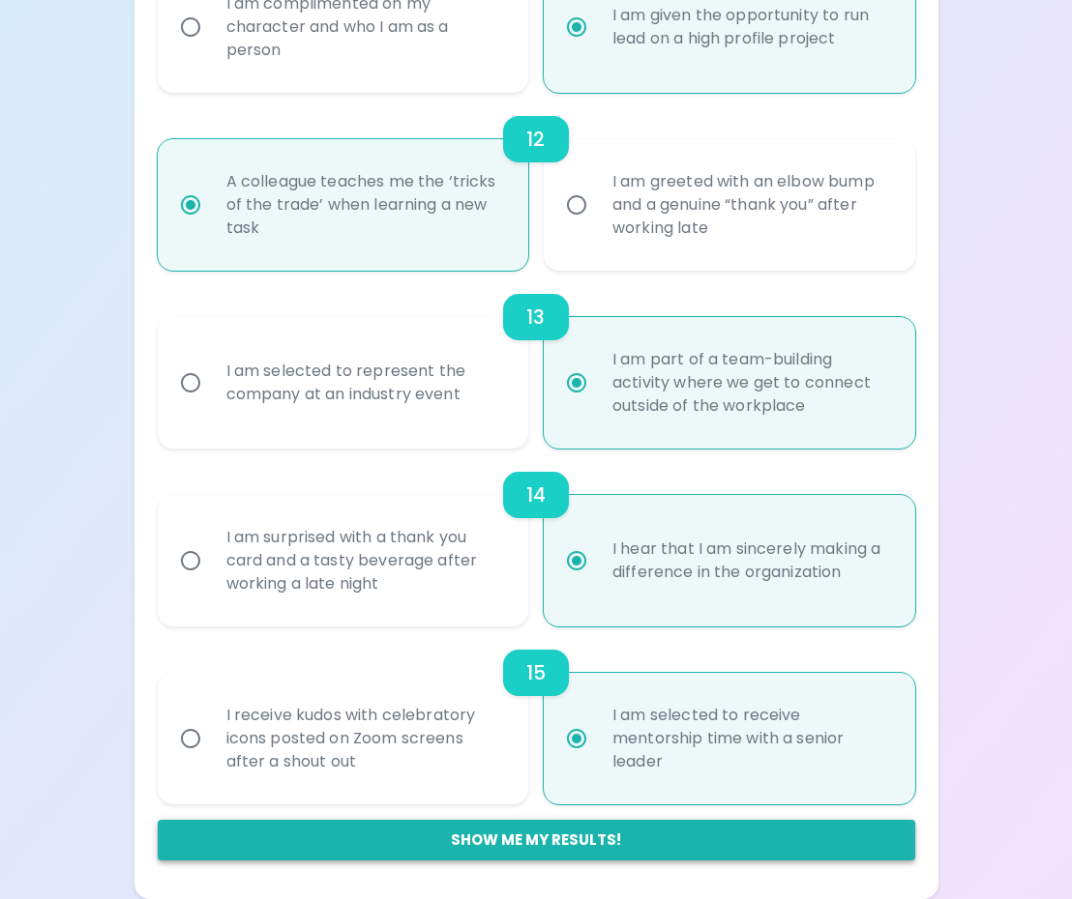
radio input "true"
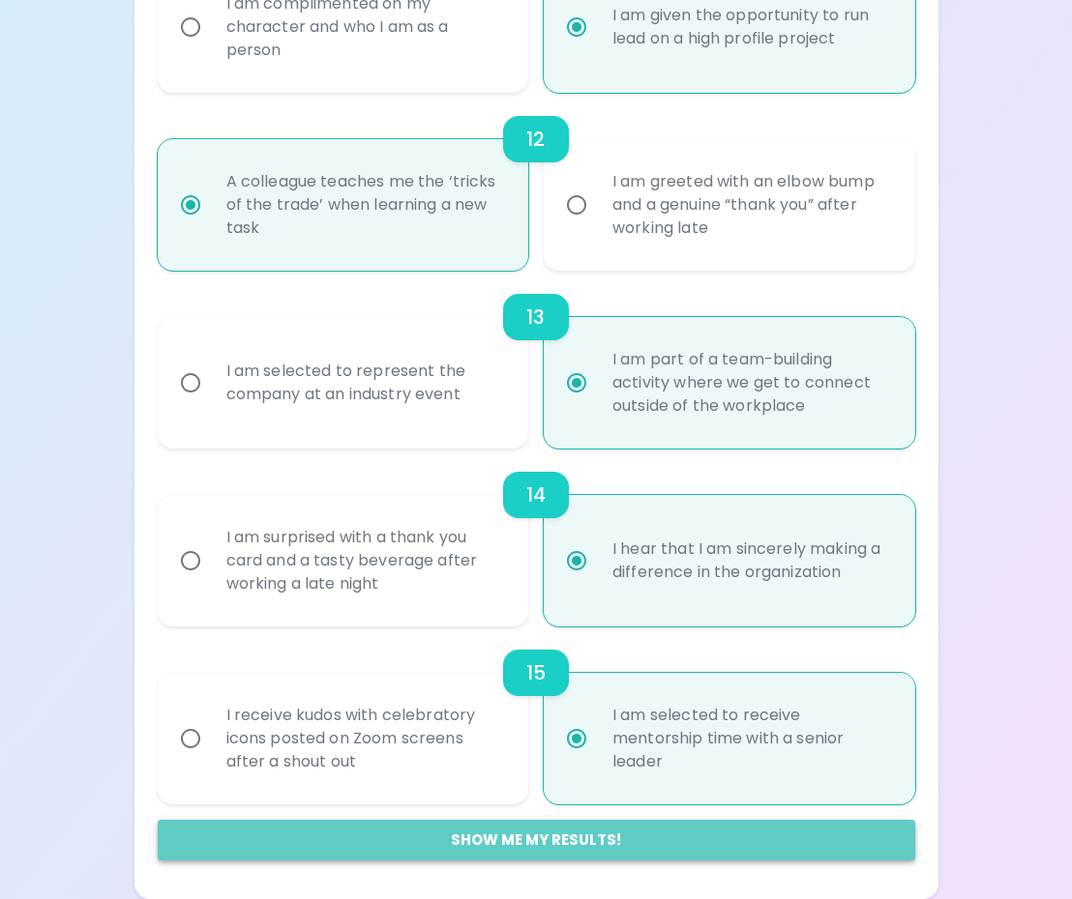
click at [553, 837] on button "Show me my results!" at bounding box center [536, 840] width 757 height 41
radio input "false"
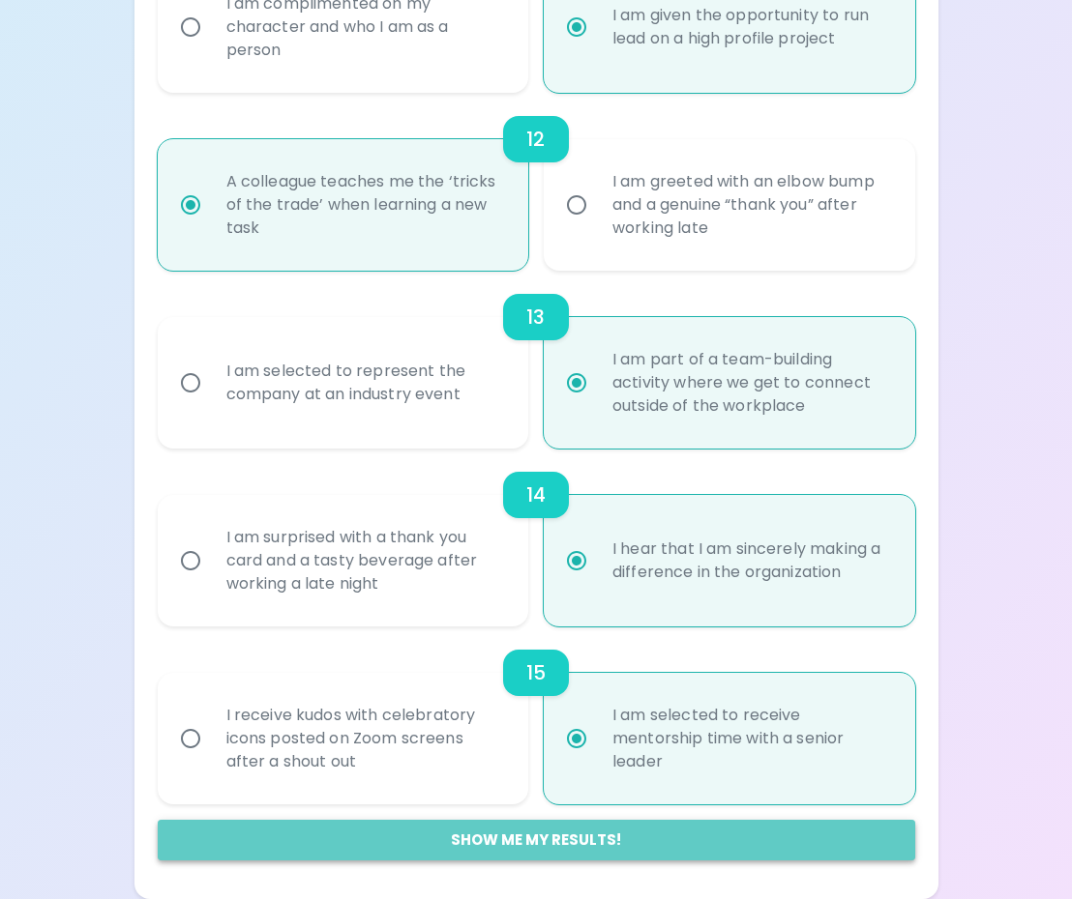
radio input "false"
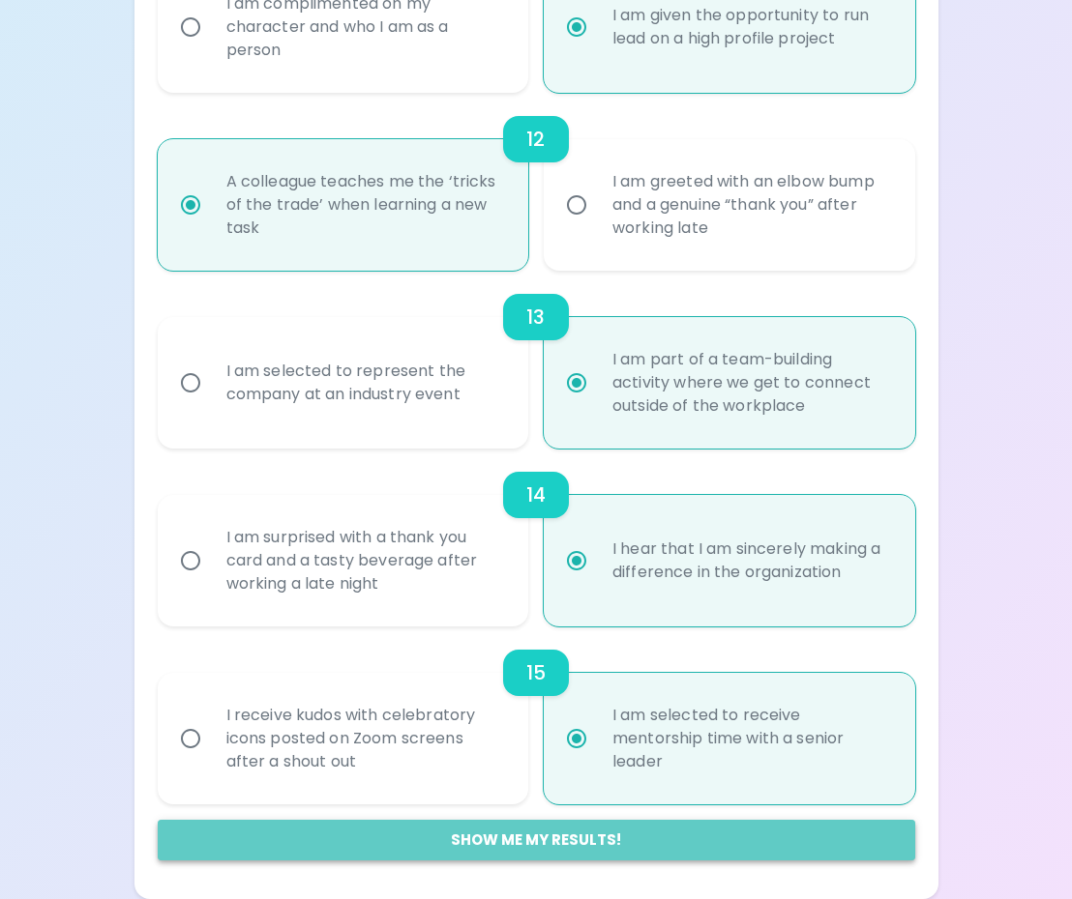
radio input "false"
radio input "true"
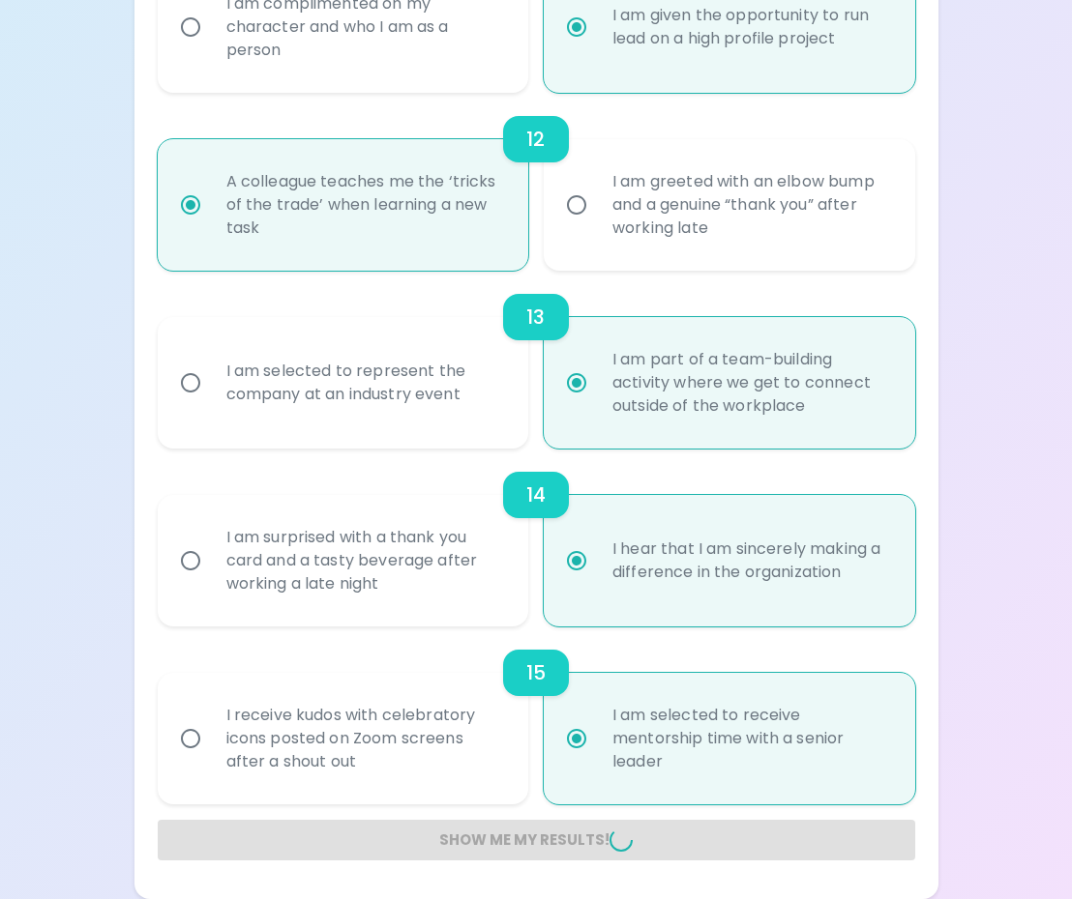
radio input "false"
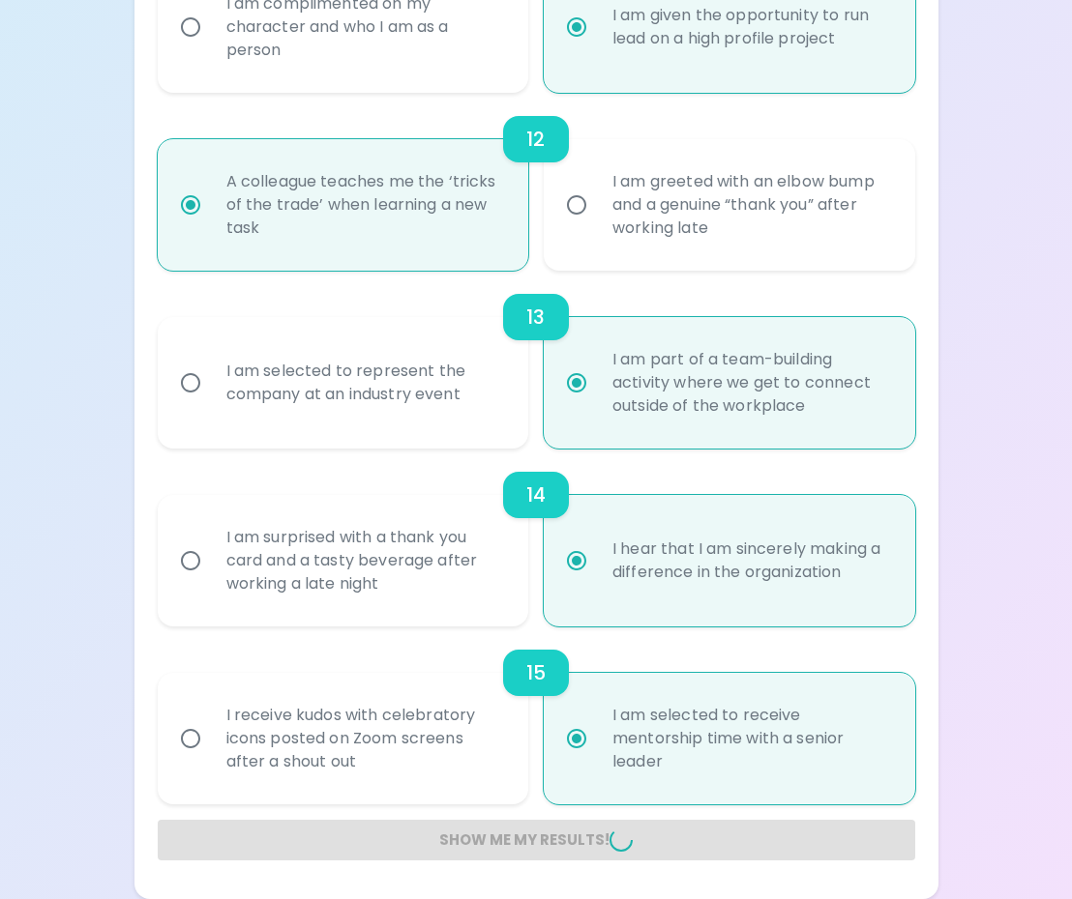
radio input "false"
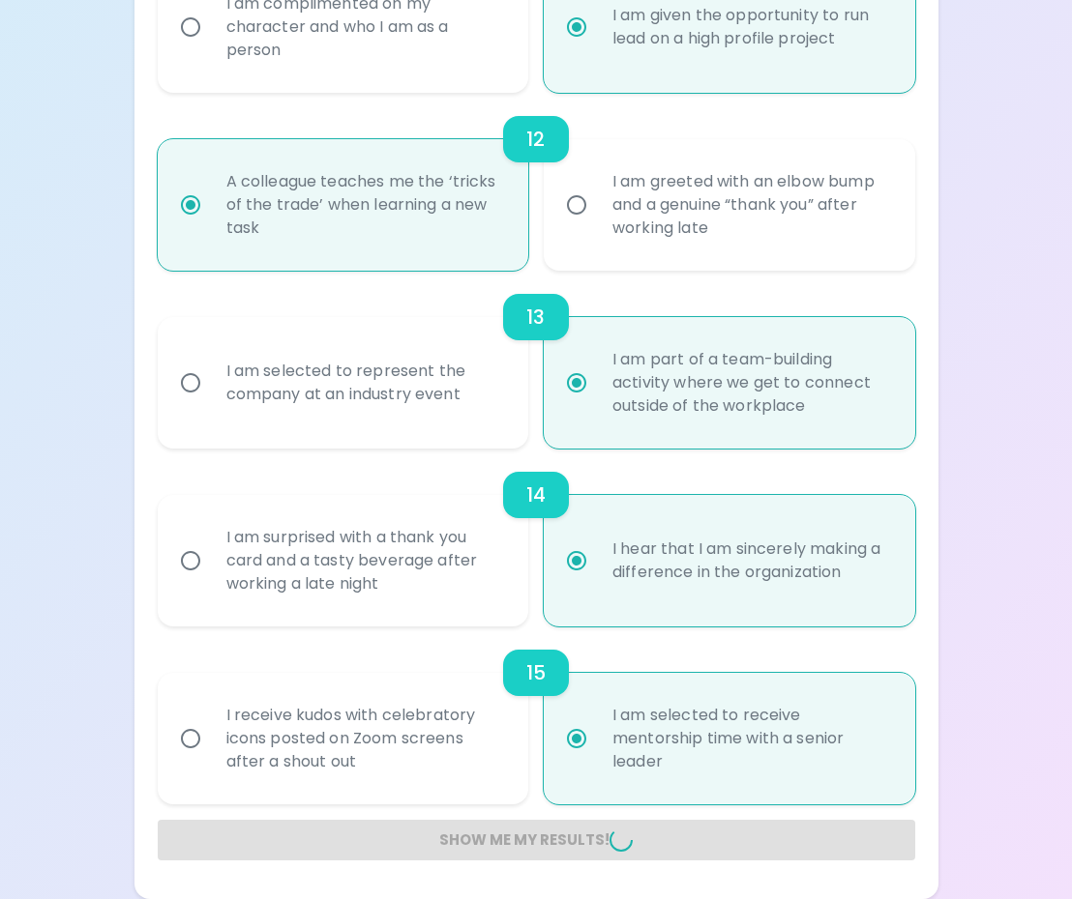
radio input "false"
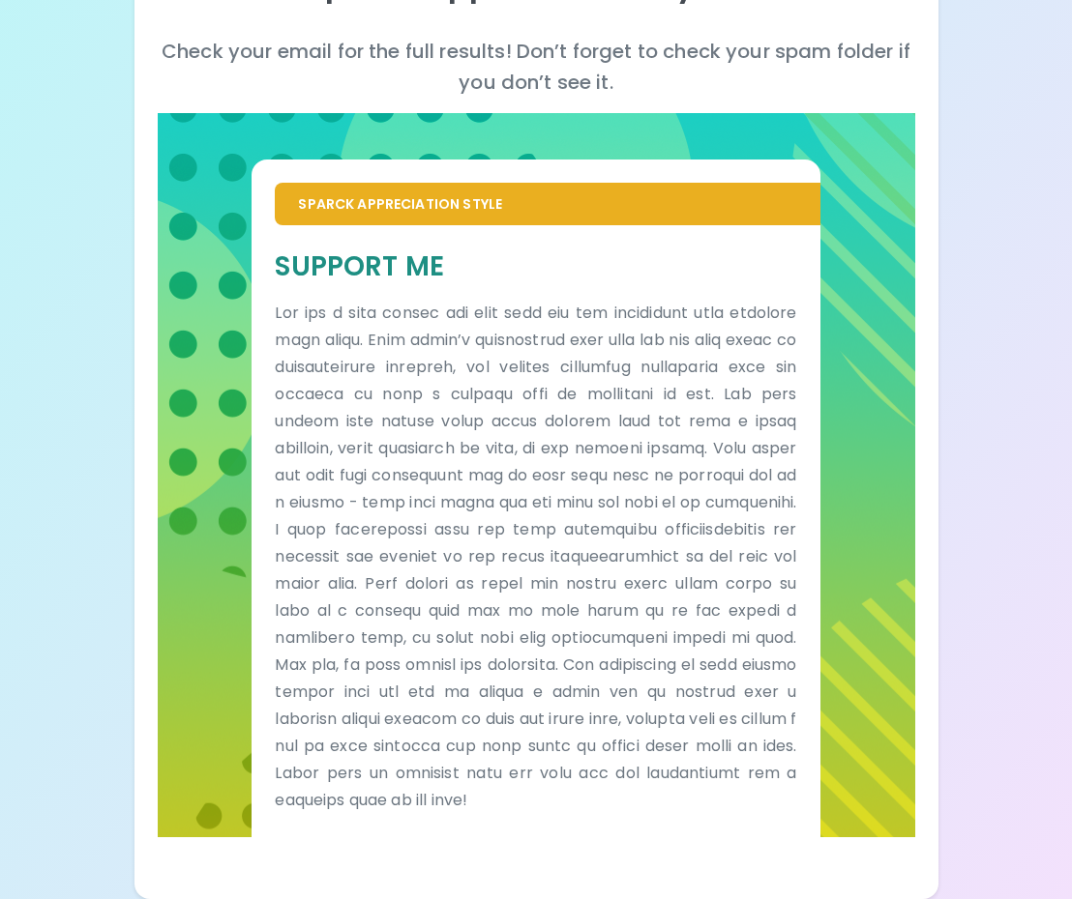
scroll to position [292, 0]
